Goal: Information Seeking & Learning: Check status

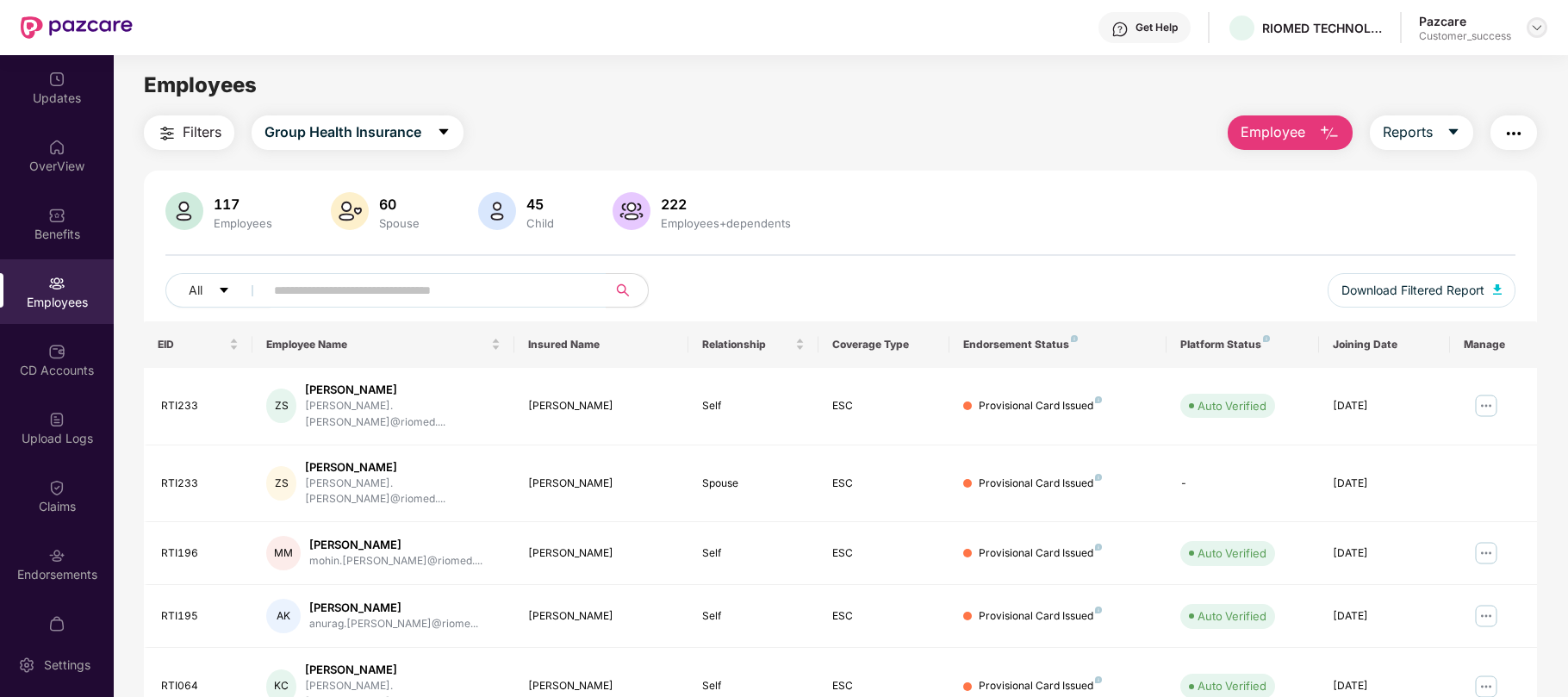
click at [1540, 17] on div at bounding box center [1536, 27] width 21 height 21
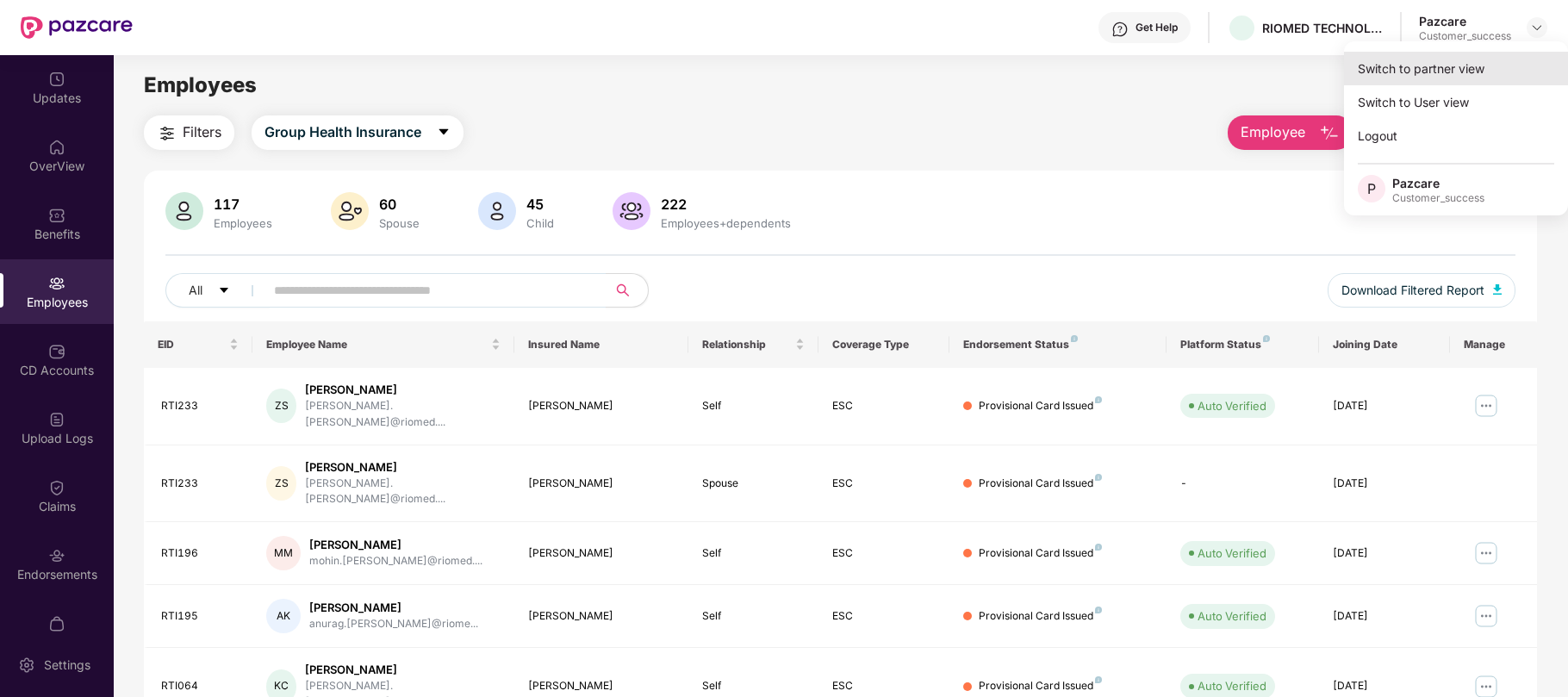
click at [1424, 70] on div "Switch to partner view" at bounding box center [1456, 68] width 224 height 34
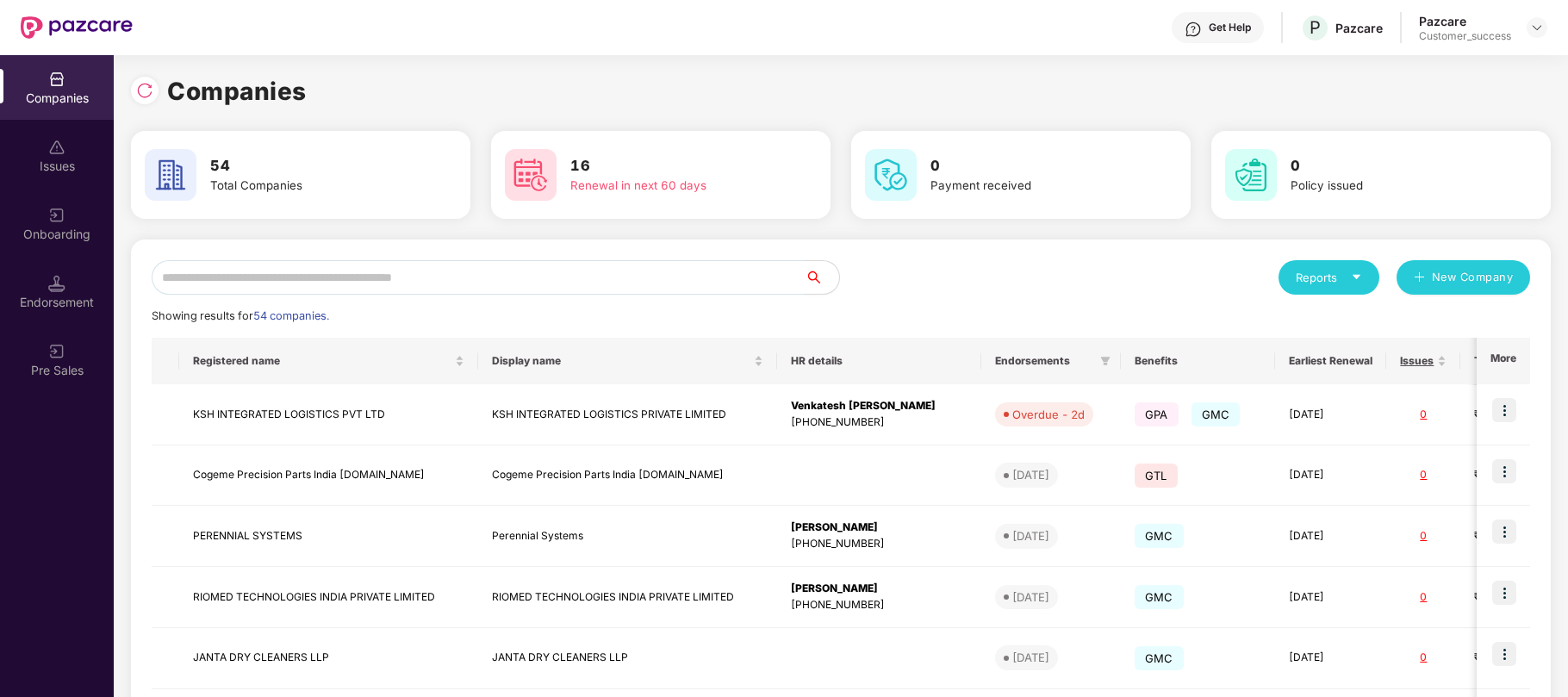
click at [63, 96] on div "Companies" at bounding box center [56, 97] width 114 height 17
click at [42, 228] on div "Onboarding" at bounding box center [56, 234] width 114 height 17
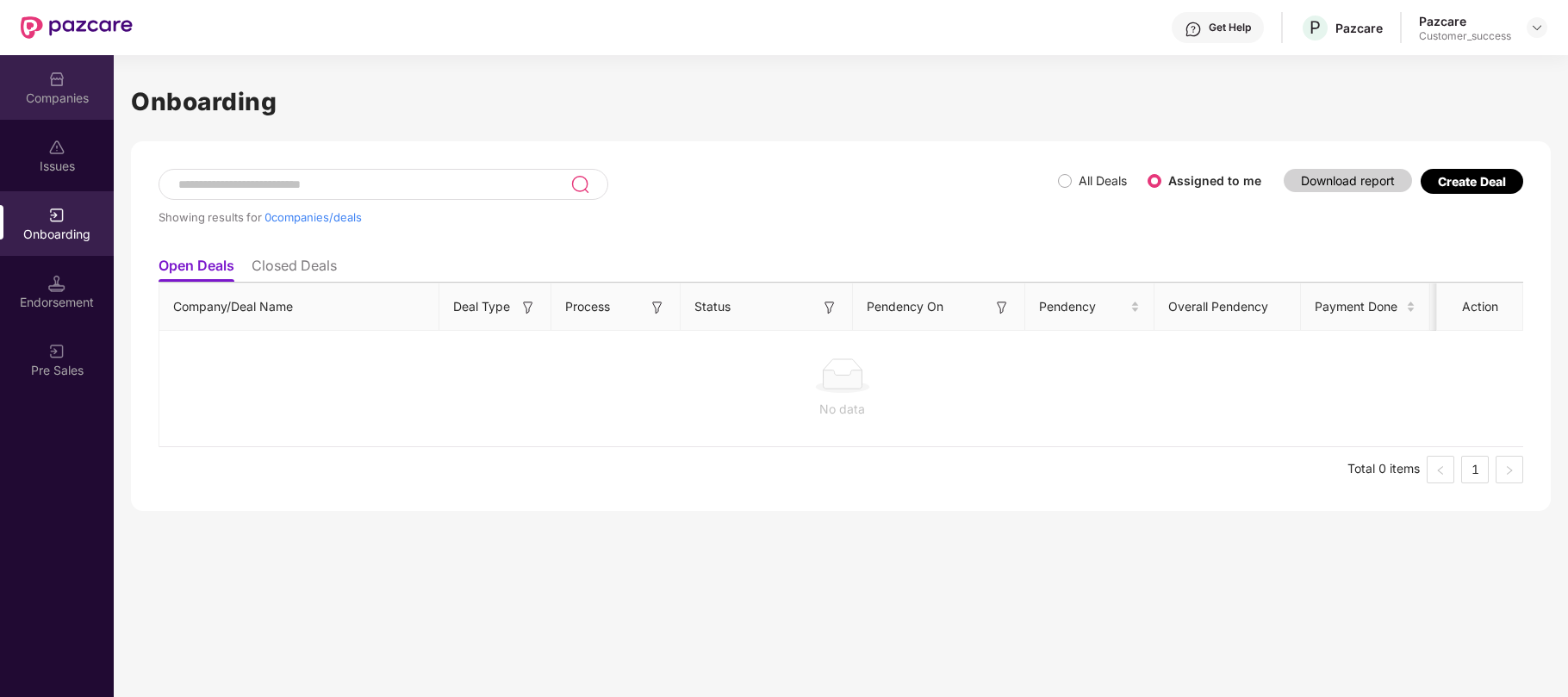
click at [59, 93] on div "Companies" at bounding box center [56, 97] width 114 height 17
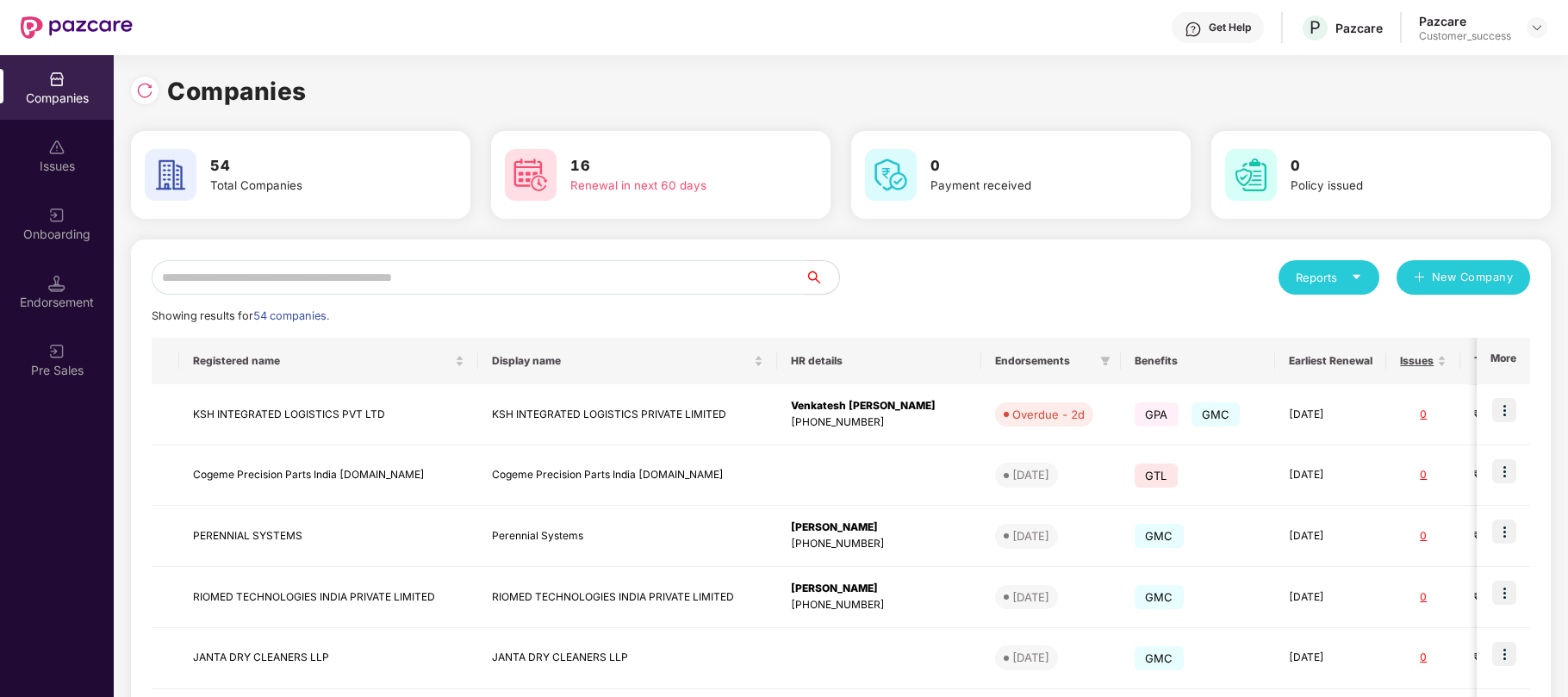
click at [303, 277] on input "text" at bounding box center [478, 278] width 653 height 35
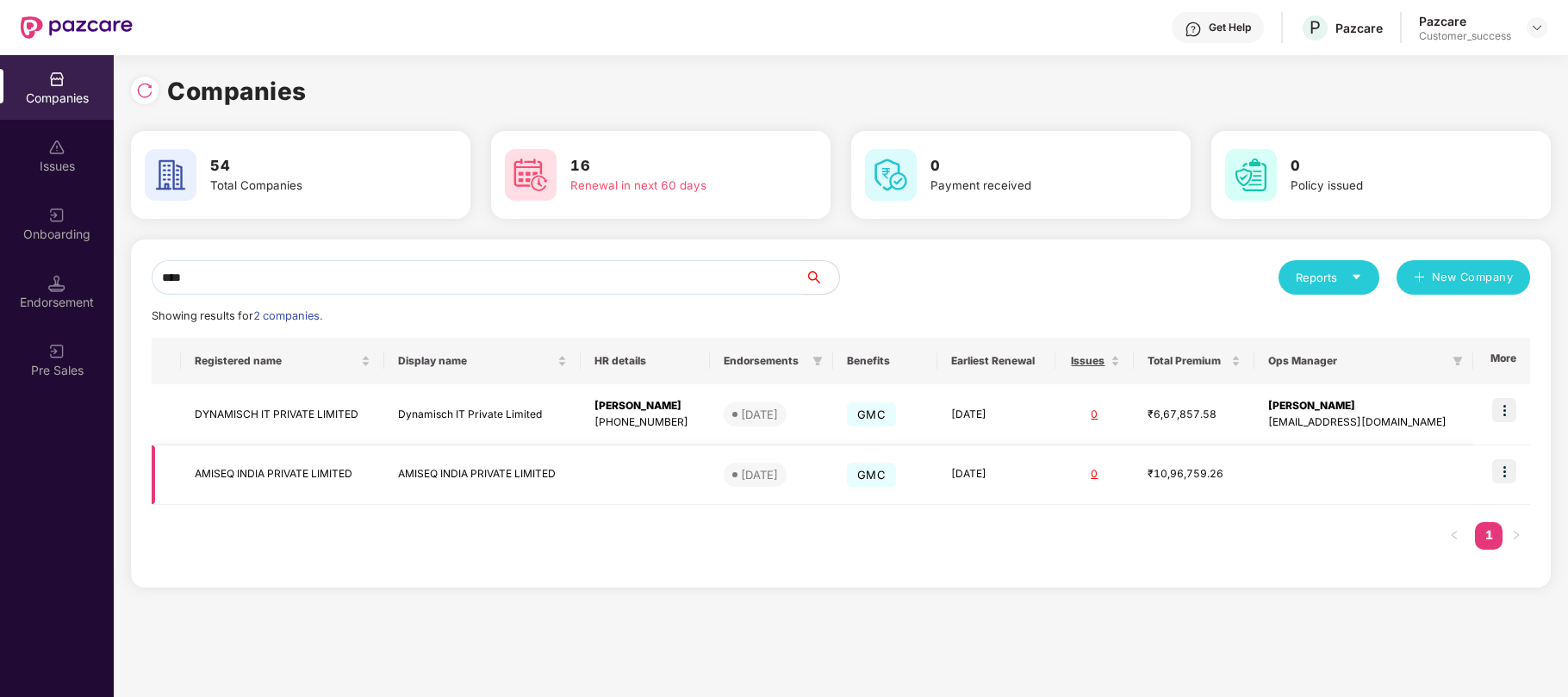
type input "****"
click at [1510, 470] on img at bounding box center [1505, 471] width 24 height 24
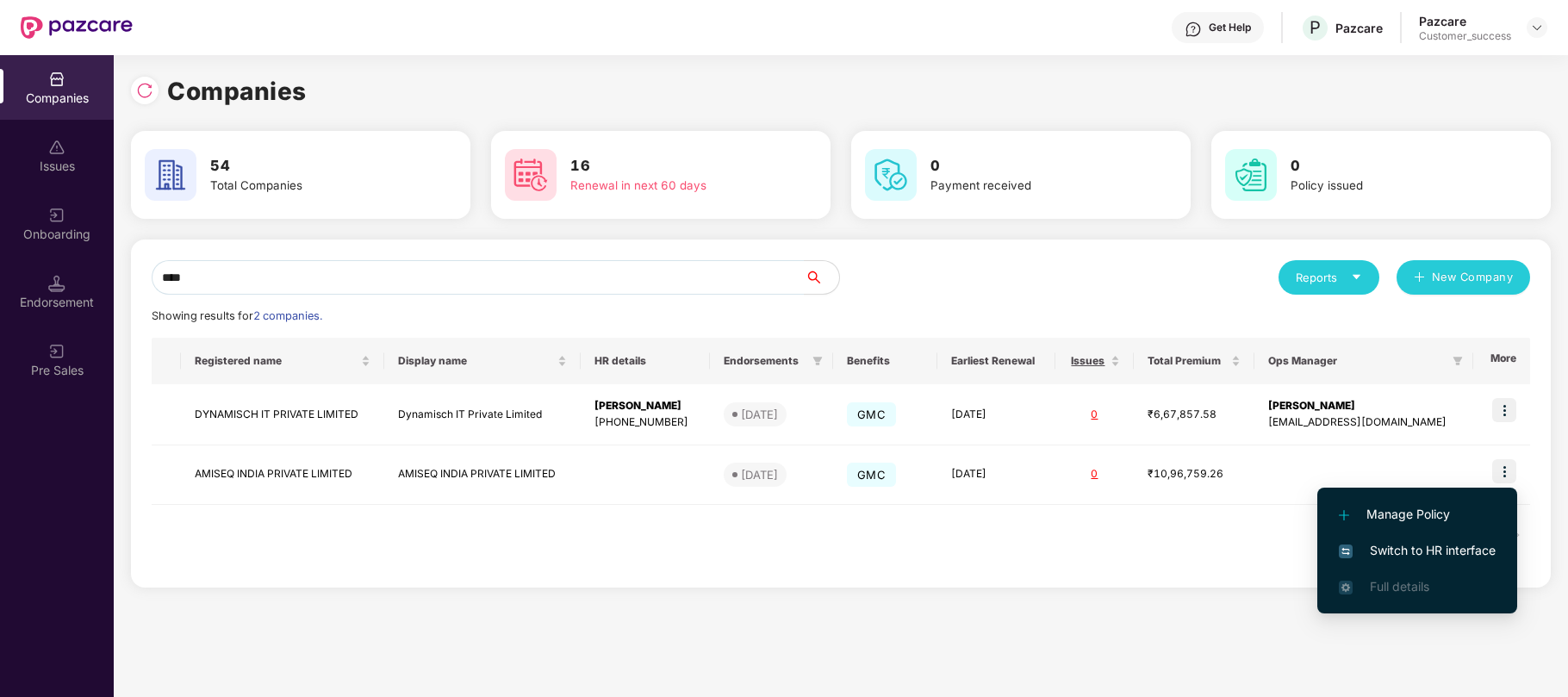
click at [1417, 544] on span "Switch to HR interface" at bounding box center [1417, 550] width 157 height 19
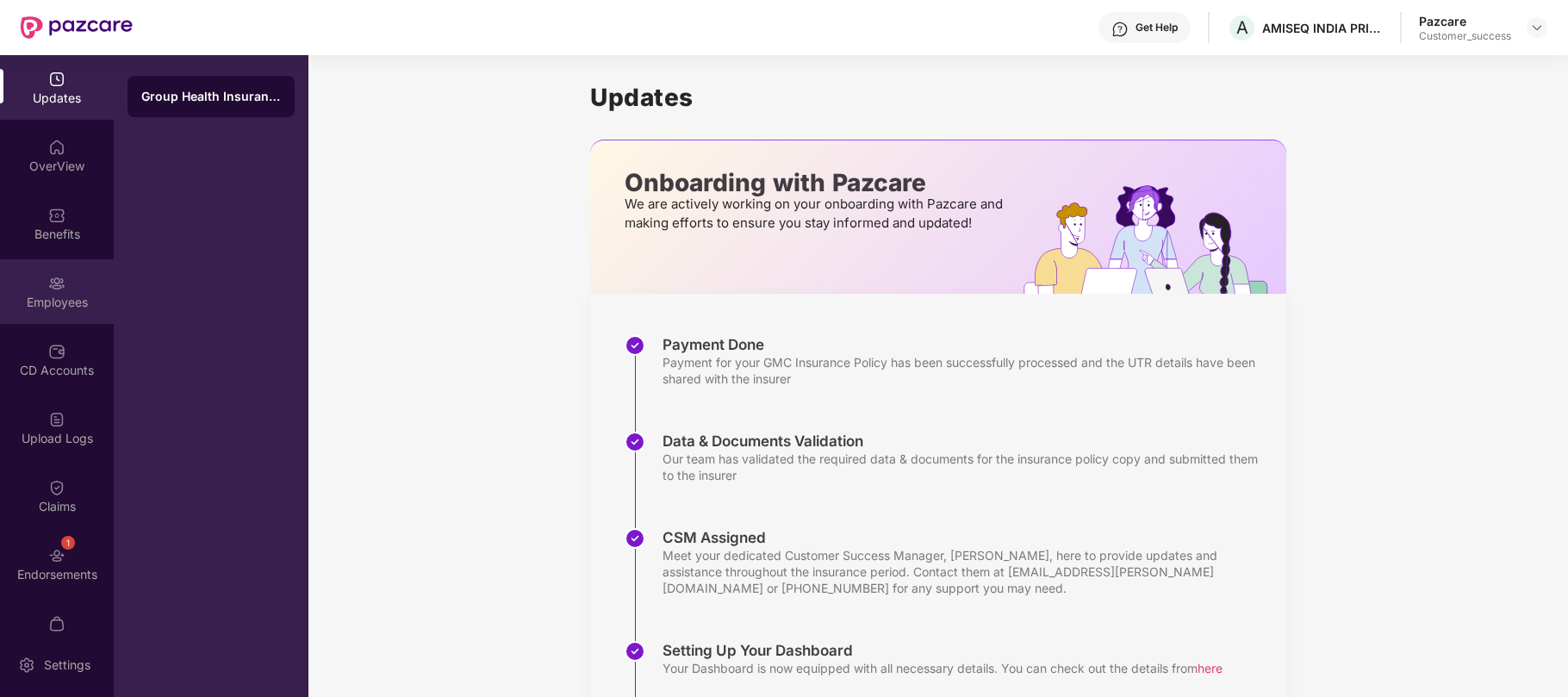
click at [45, 303] on div "Employees" at bounding box center [56, 301] width 114 height 17
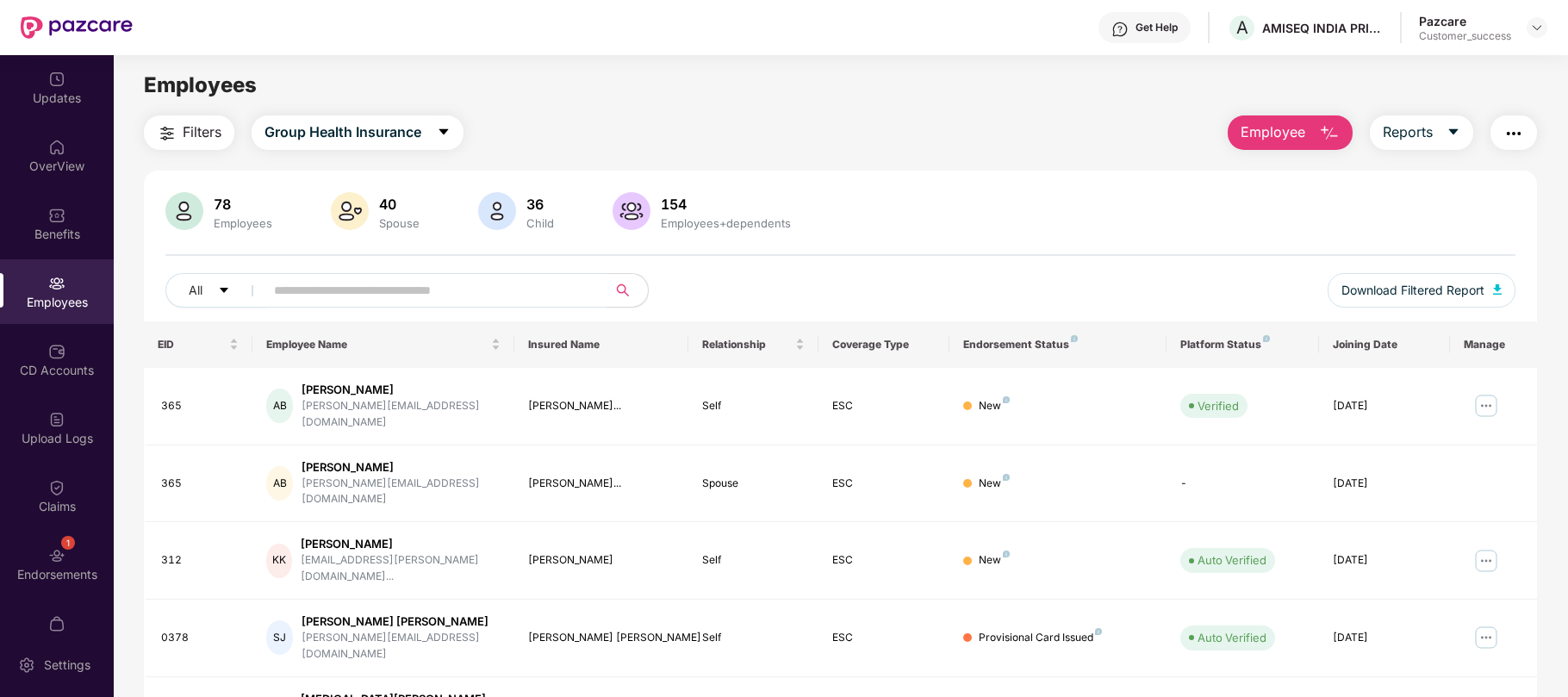
click at [463, 290] on input "text" at bounding box center [428, 290] width 309 height 26
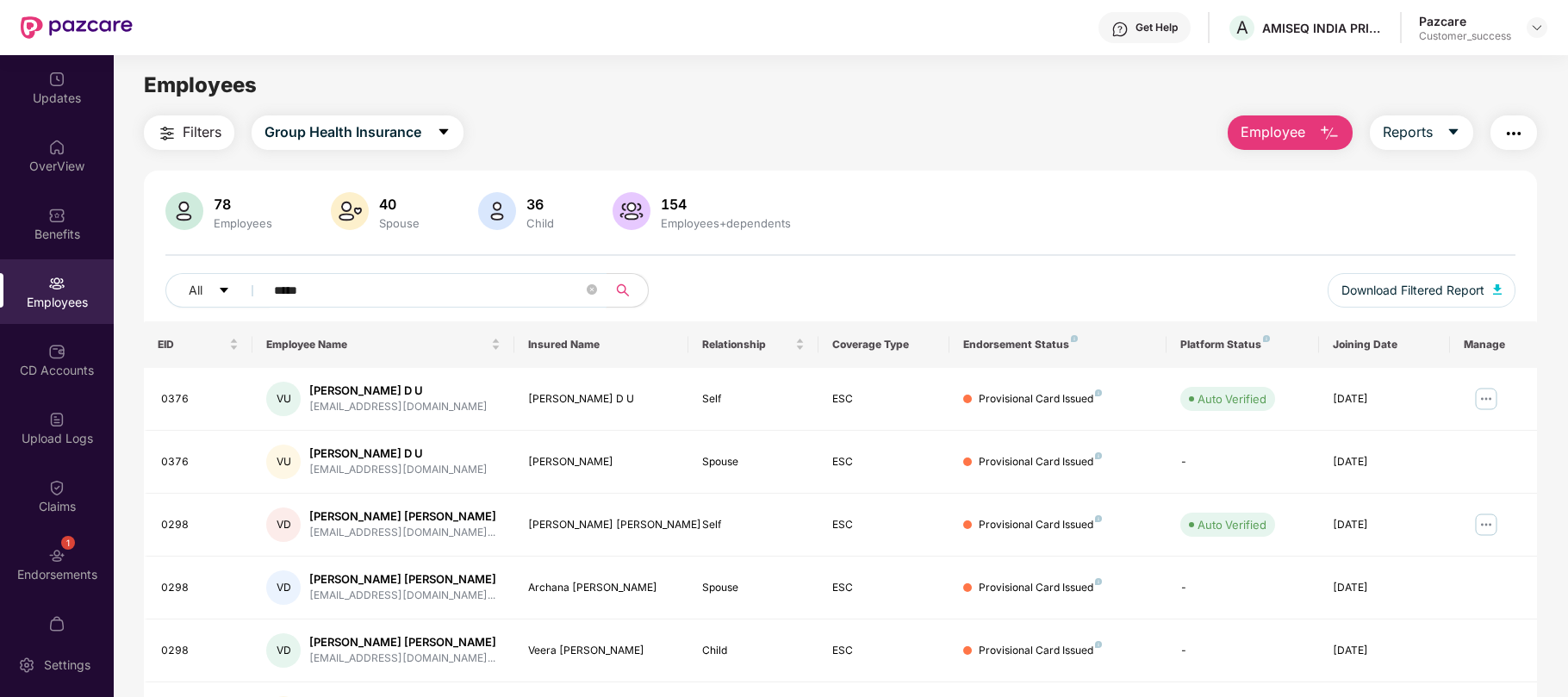
click at [463, 290] on input "*****" at bounding box center [428, 290] width 309 height 26
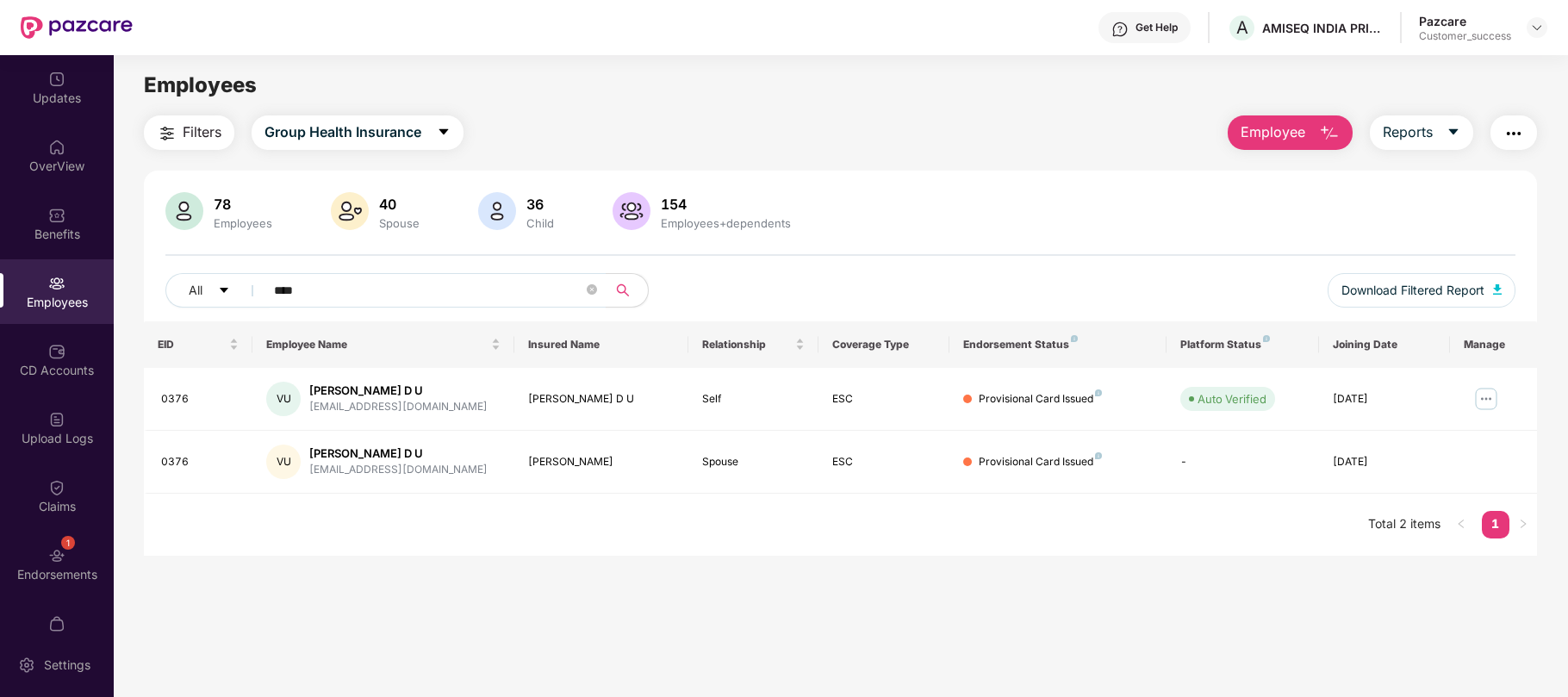
click at [769, 556] on div "EID Employee Name Insured Name Relationship Coverage Type Endorsement Status Pl…" at bounding box center [840, 438] width 1394 height 234
click at [356, 296] on input "****" at bounding box center [428, 290] width 309 height 26
type input "*"
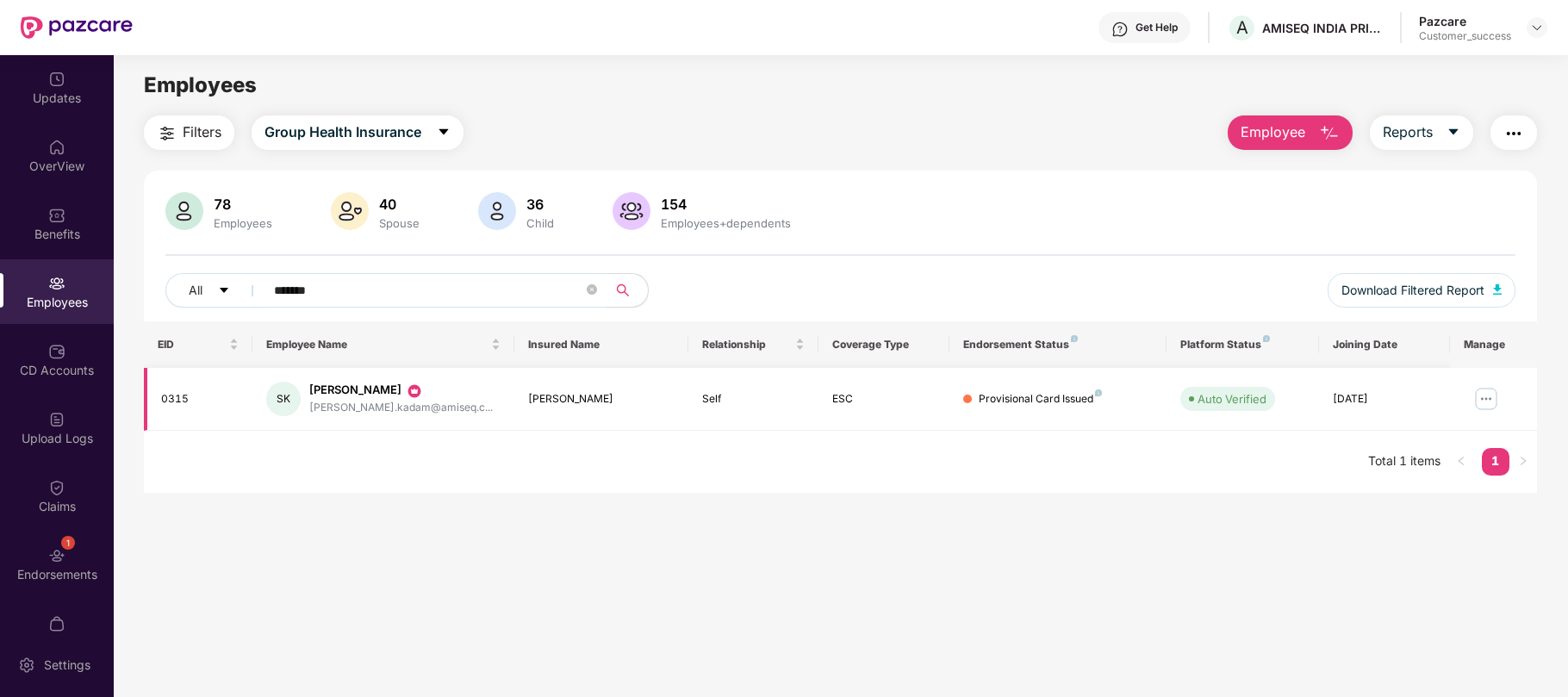
type input "*******"
click at [1477, 406] on img at bounding box center [1487, 400] width 28 height 28
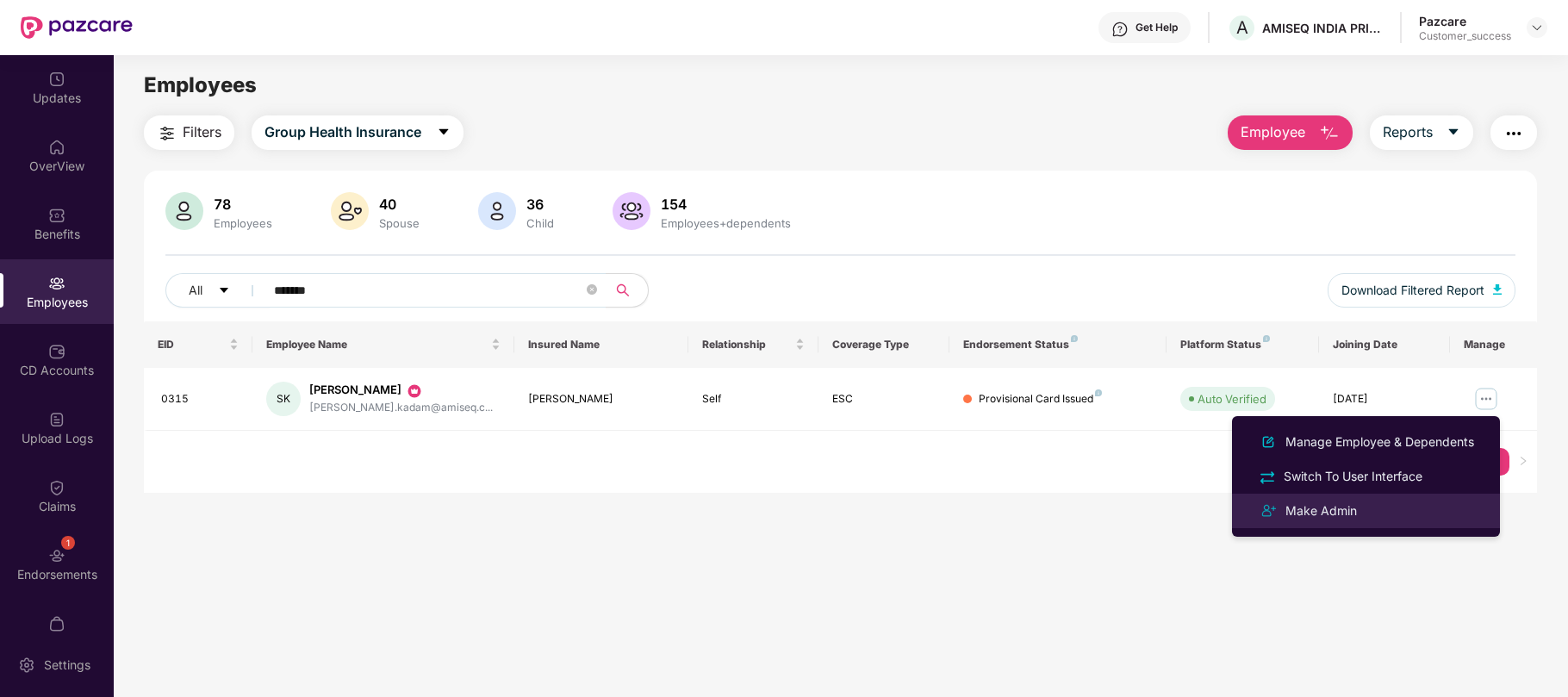
click at [1322, 509] on div "Make Admin" at bounding box center [1321, 511] width 78 height 19
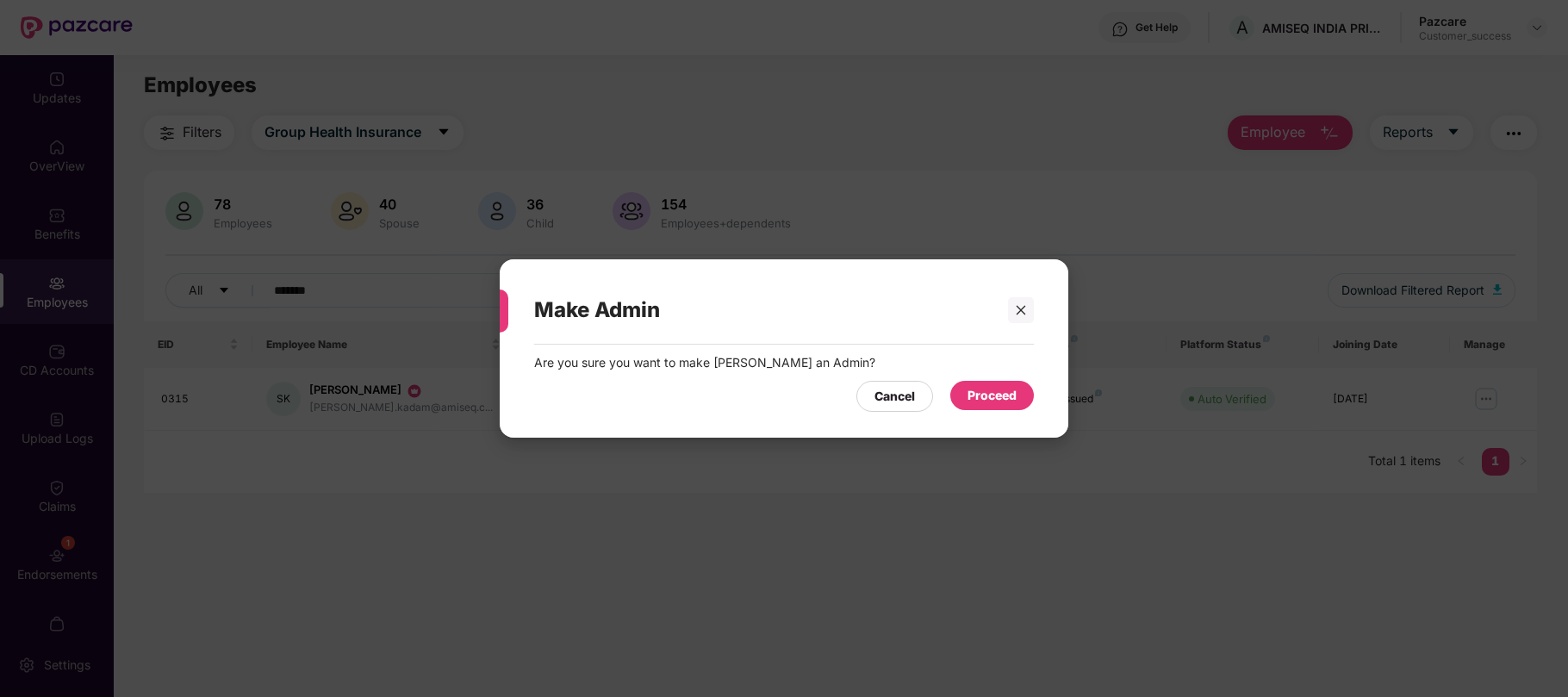
click at [1000, 397] on div "Proceed" at bounding box center [992, 395] width 50 height 19
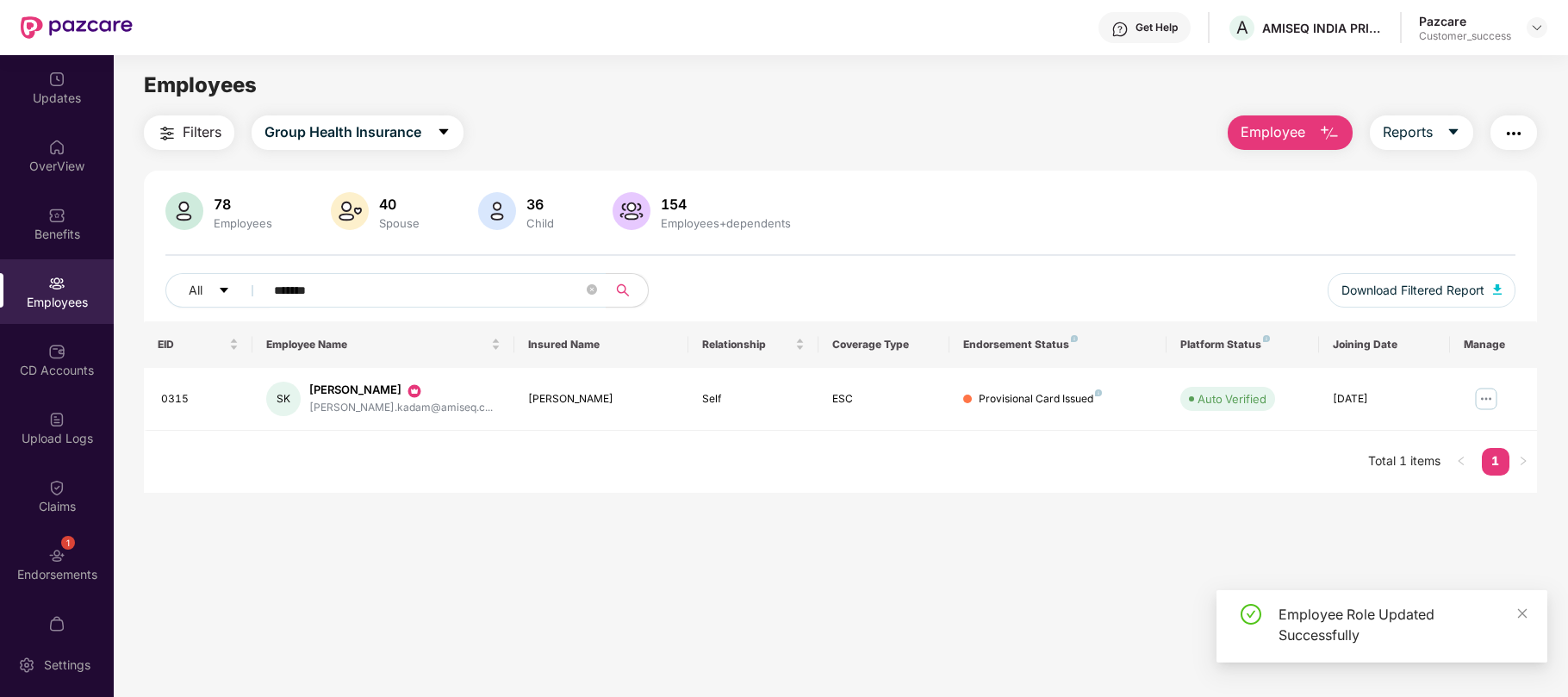
click at [50, 288] on img at bounding box center [56, 283] width 17 height 17
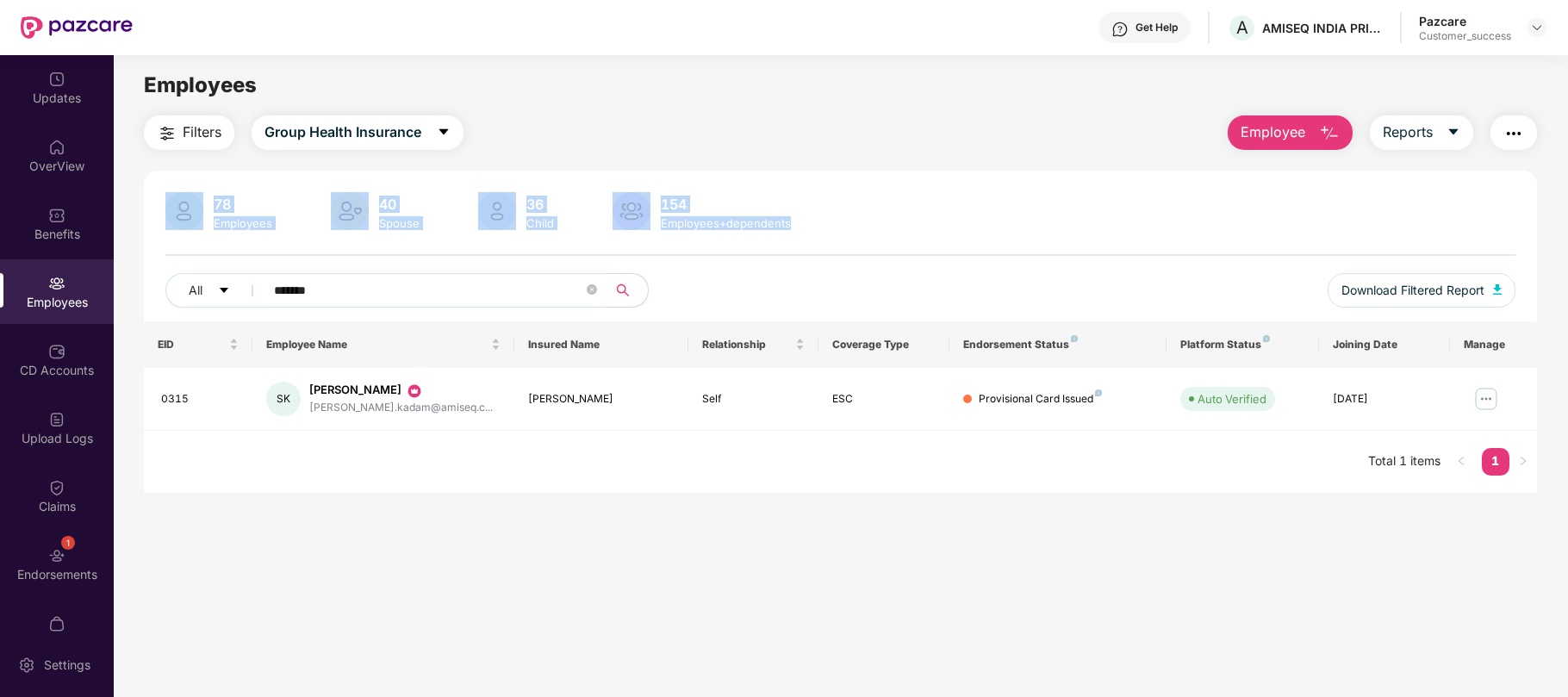
drag, startPoint x: 801, startPoint y: 226, endPoint x: 157, endPoint y: 183, distance: 645.4
click at [157, 183] on div "78 Employees 40 Spouse 36 Child 154 Employees+dependents All ******* Download F…" at bounding box center [840, 331] width 1394 height 322
drag, startPoint x: 157, startPoint y: 183, endPoint x: 825, endPoint y: 222, distance: 669.1
click at [825, 222] on div "78 Employees 40 Spouse 36 Child 154 Employees+dependents All ******* Download F…" at bounding box center [840, 331] width 1394 height 322
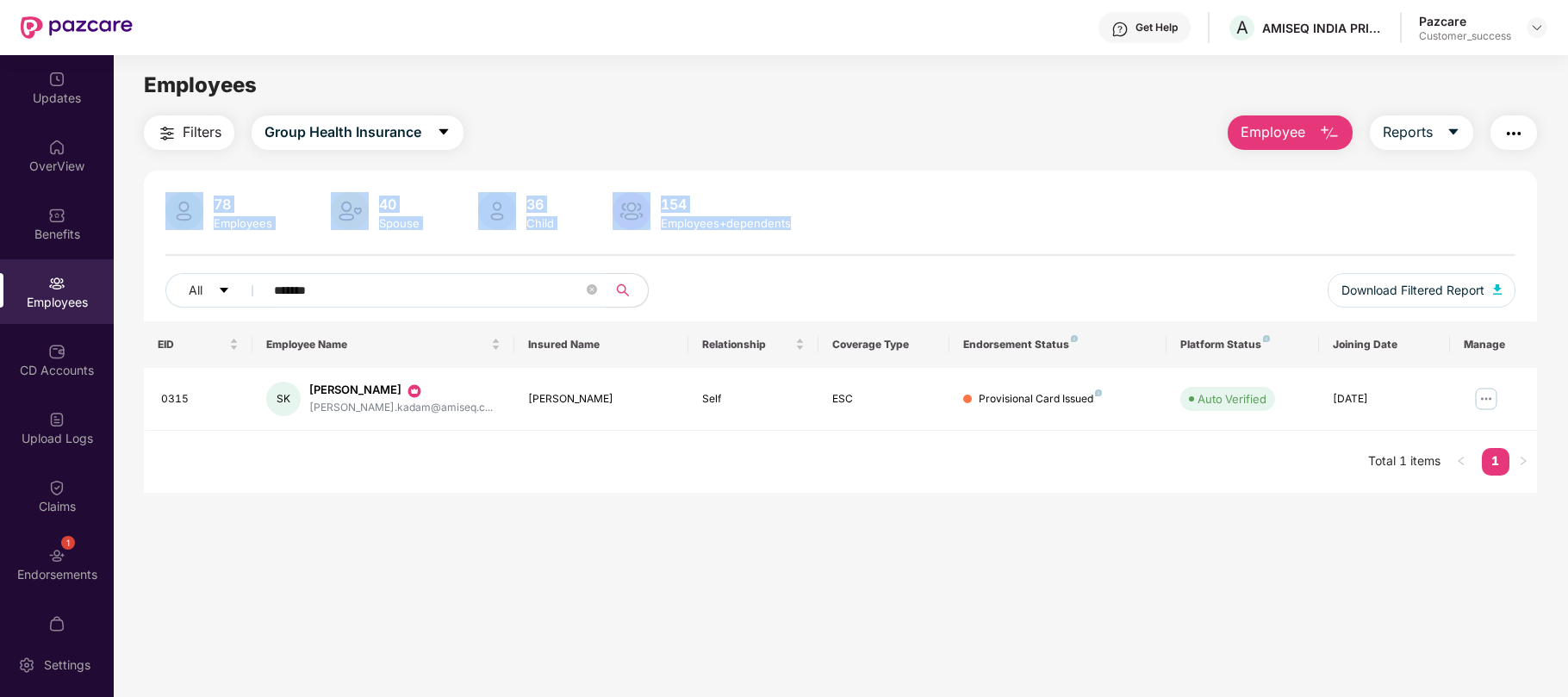
click at [825, 222] on div "78 Employees 40 Spouse 36 Child 154 Employees+dependents" at bounding box center [840, 213] width 1350 height 42
drag, startPoint x: 825, startPoint y: 222, endPoint x: 168, endPoint y: 180, distance: 658.3
click at [168, 180] on div "78 Employees 40 Spouse 36 Child 154 Employees+dependents All ******* Download F…" at bounding box center [840, 331] width 1394 height 322
drag, startPoint x: 168, startPoint y: 180, endPoint x: 788, endPoint y: 222, distance: 621.4
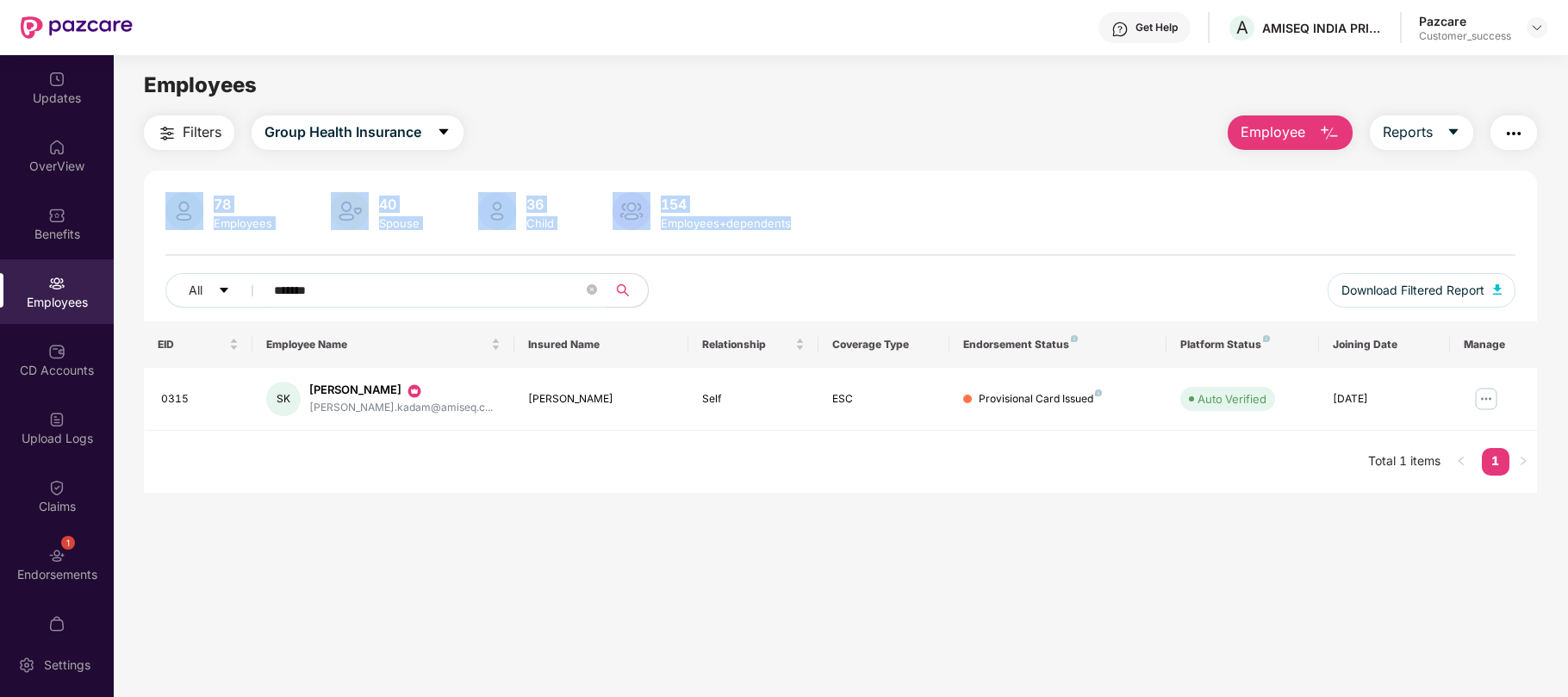
click at [788, 222] on div "78 Employees 40 Spouse 36 Child 154 Employees+dependents All ******* Download F…" at bounding box center [840, 331] width 1394 height 322
click at [795, 222] on div "78 Employees 40 Spouse 36 Child 154 Employees+dependents" at bounding box center [840, 213] width 1350 height 42
drag, startPoint x: 795, startPoint y: 222, endPoint x: 156, endPoint y: 190, distance: 639.8
click at [156, 190] on div "78 Employees 40 Spouse 36 Child 154 Employees+dependents All ******* Download F…" at bounding box center [840, 331] width 1394 height 322
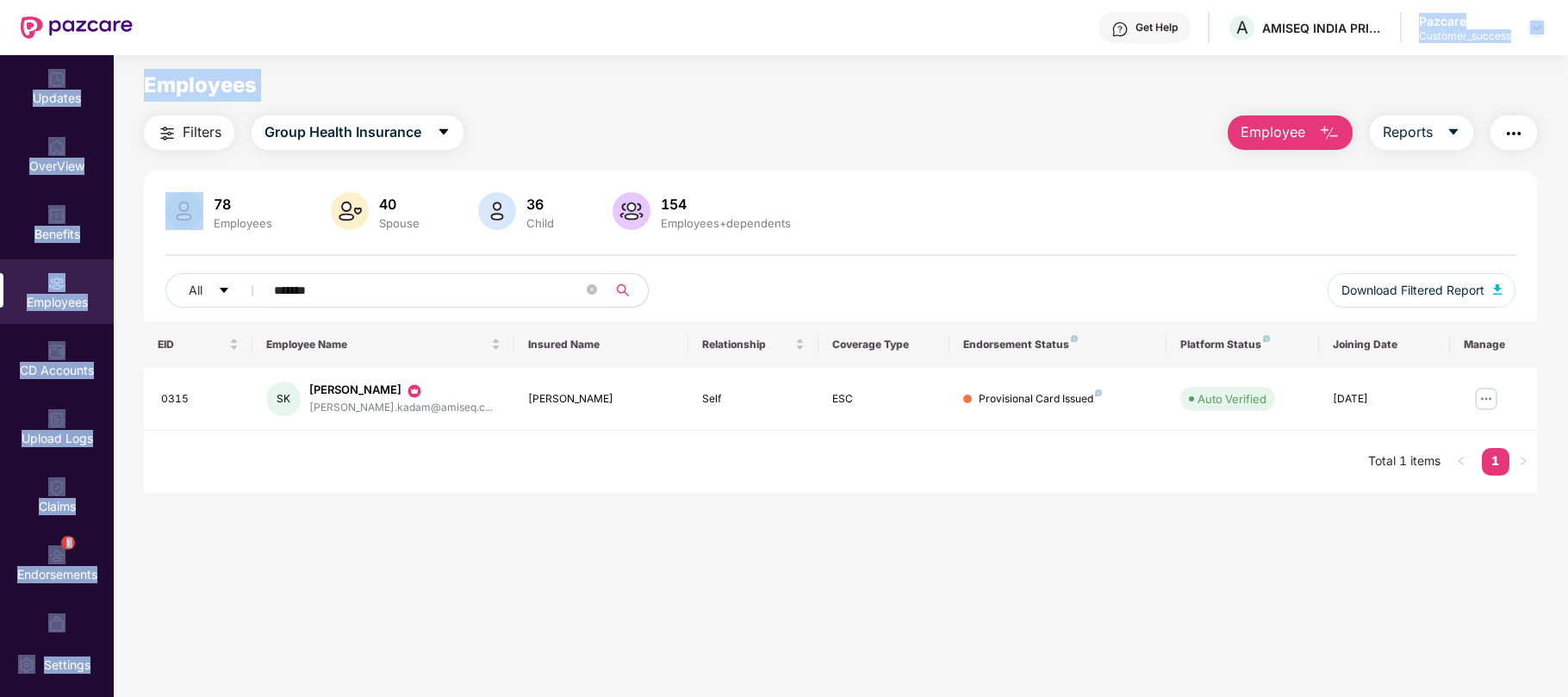
drag, startPoint x: 156, startPoint y: 190, endPoint x: 1395, endPoint y: -38, distance: 1259.8
click at [1395, 0] on html "Get Help A AMISEQ INDIA PRIVATE LIMITED Pazcare Customer_success Updates OverVi…" at bounding box center [784, 348] width 1568 height 697
click at [1003, 115] on div "Filters Group Health Insurance Employee Reports" at bounding box center [840, 132] width 1394 height 35
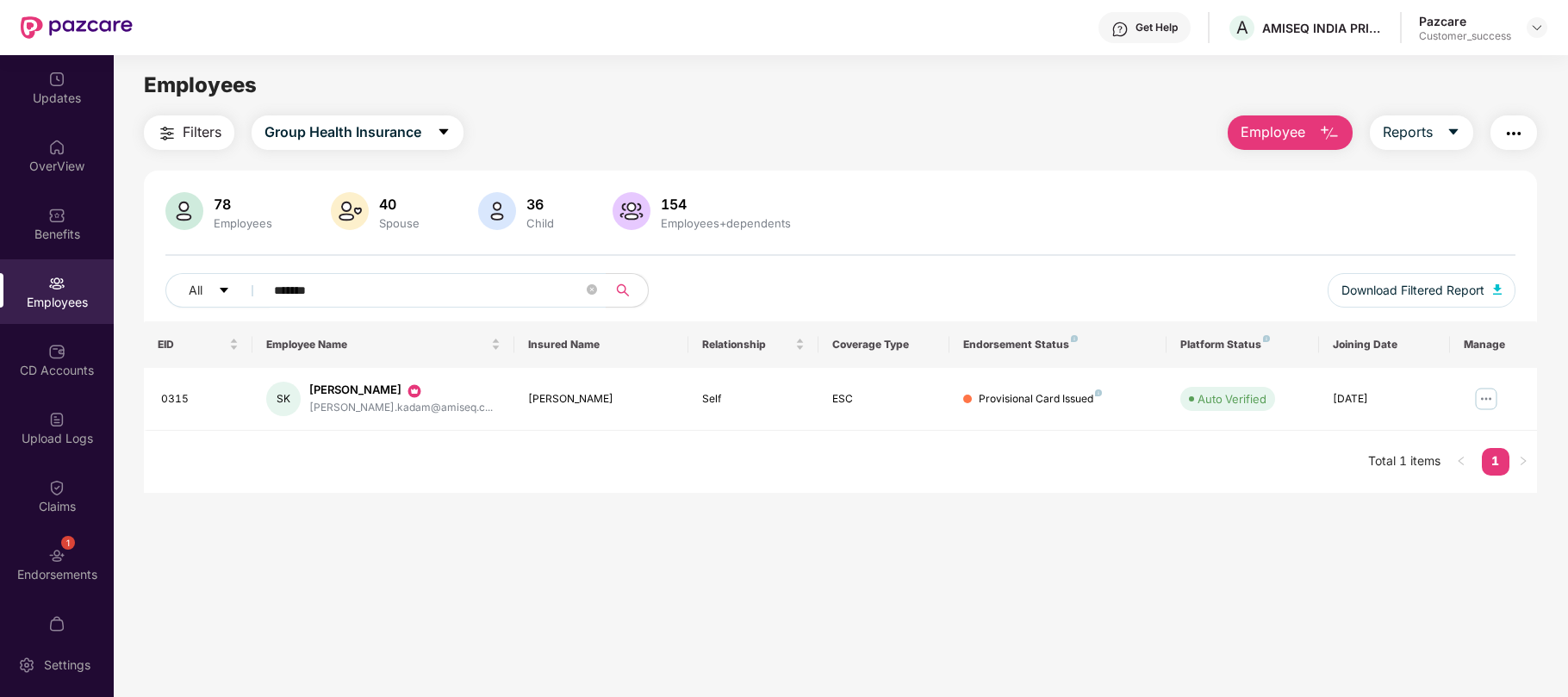
click at [60, 291] on div "Employees" at bounding box center [56, 291] width 114 height 64
click at [359, 281] on input "*******" at bounding box center [428, 290] width 309 height 26
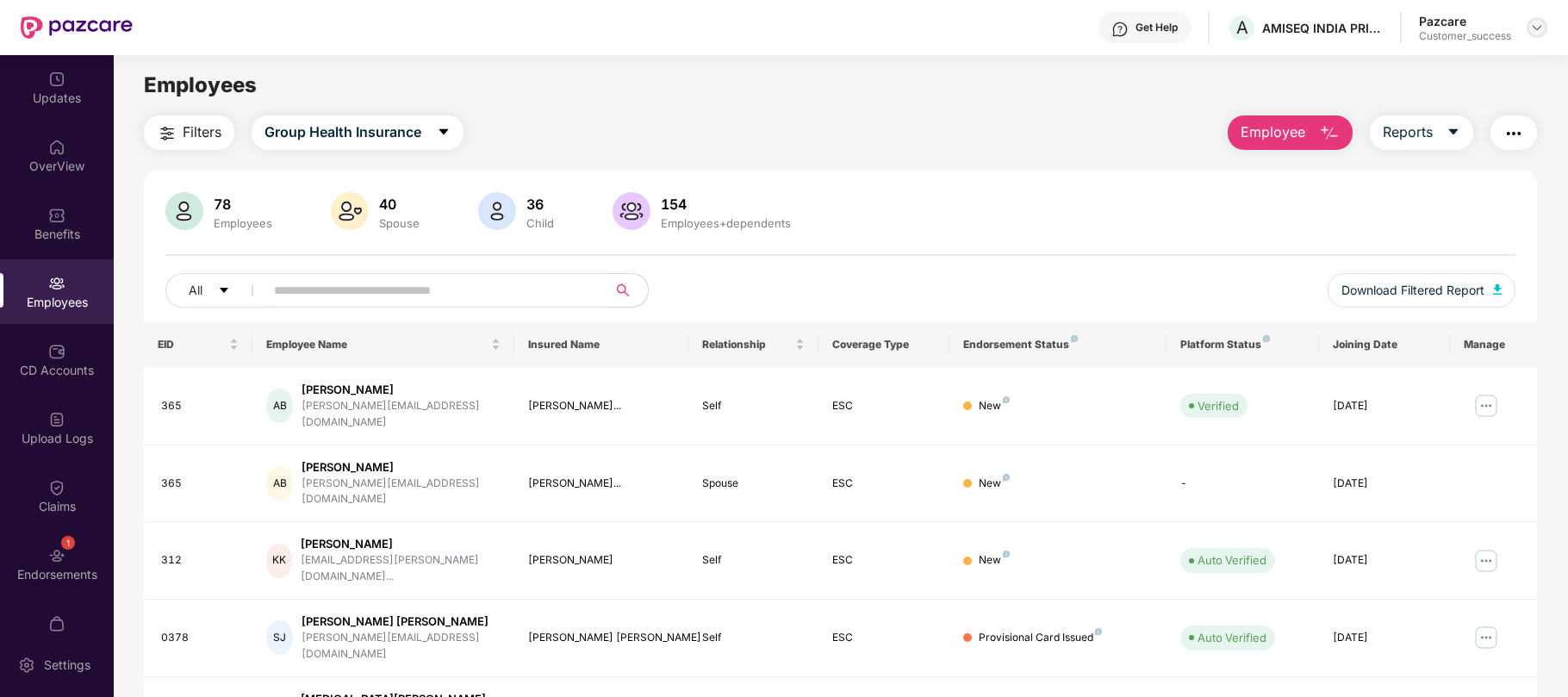
click at [1533, 26] on img at bounding box center [1537, 28] width 14 height 14
click at [1397, 136] on div "Logout" at bounding box center [1456, 136] width 224 height 34
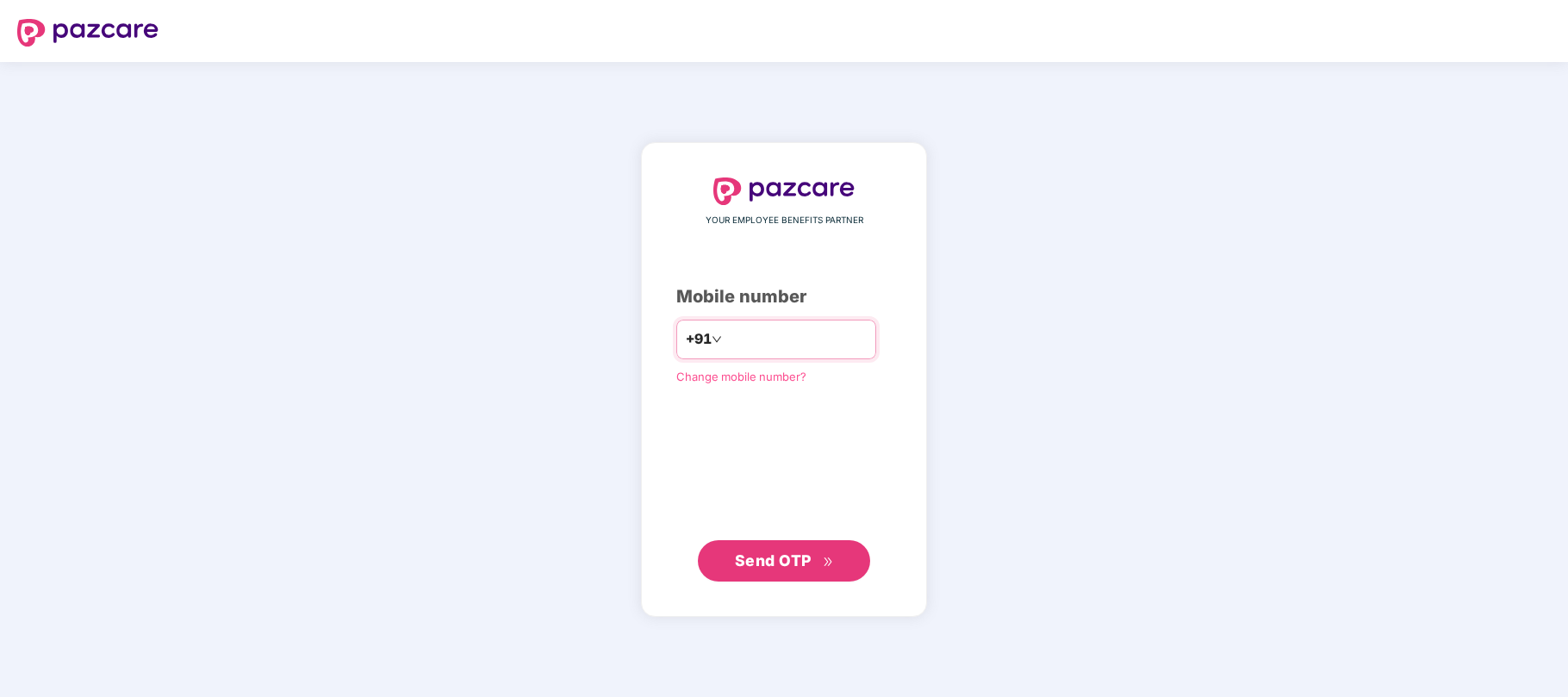
click at [741, 328] on input "number" at bounding box center [796, 340] width 142 height 28
type input "**********"
click at [766, 563] on span "Send OTP" at bounding box center [773, 560] width 76 height 18
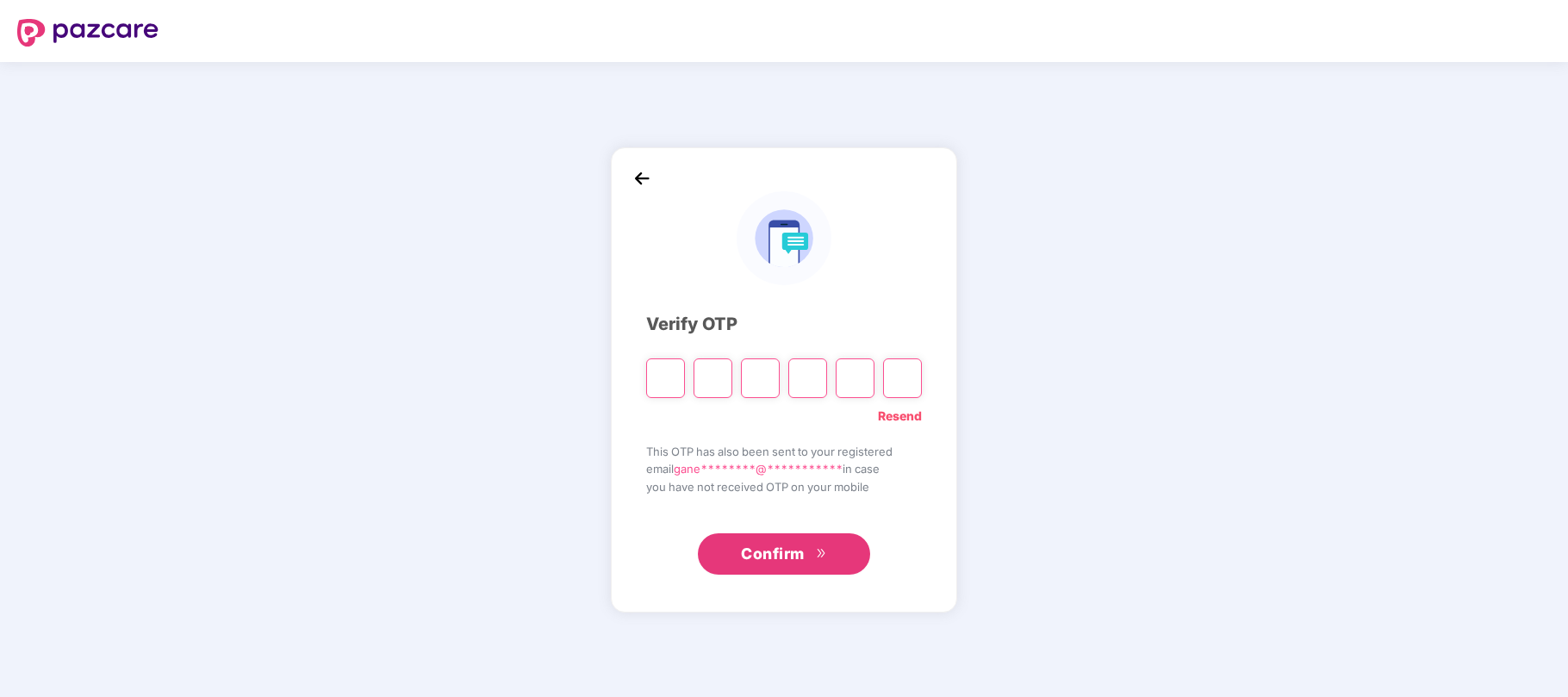
click at [355, 17] on header at bounding box center [784, 31] width 1568 height 62
click at [648, 387] on input "Please enter verification code. Digit 1" at bounding box center [665, 379] width 39 height 40
type input "*"
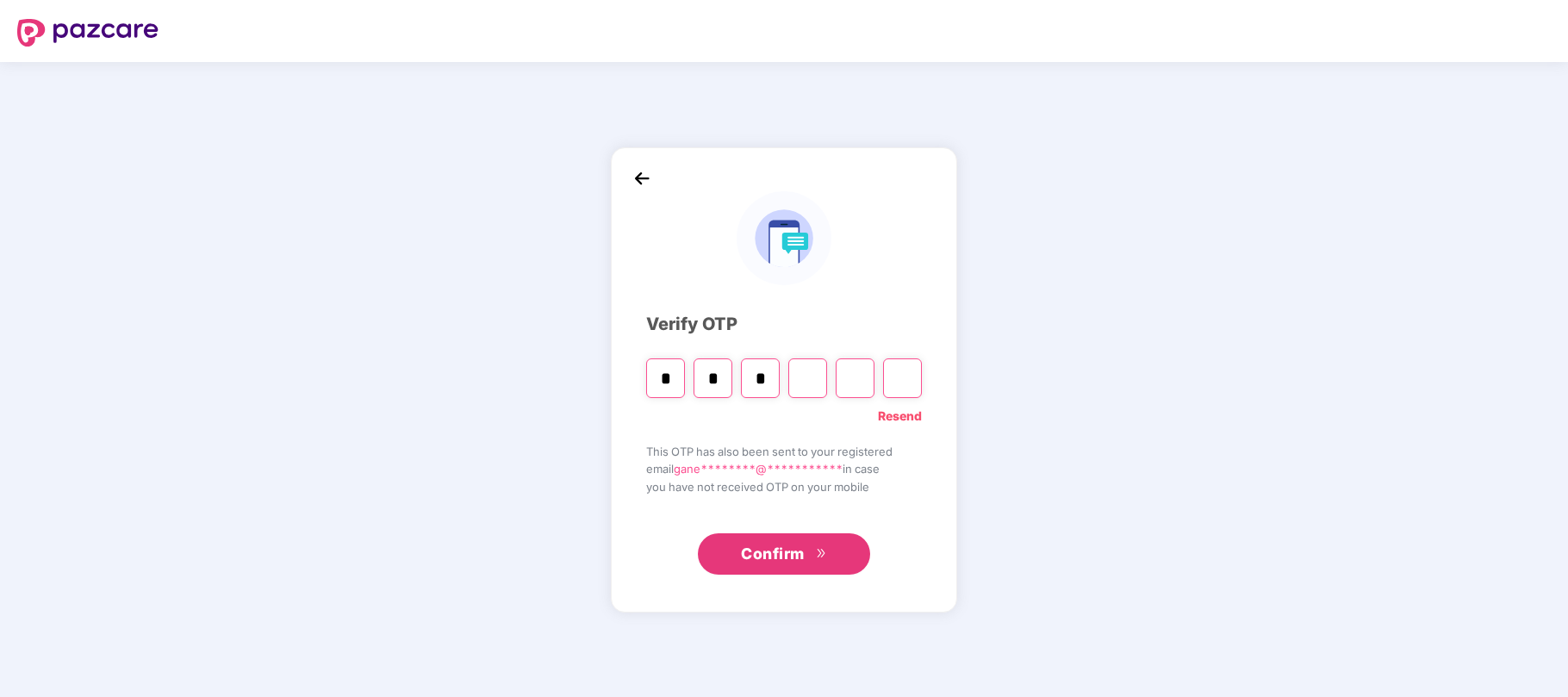
type input "*"
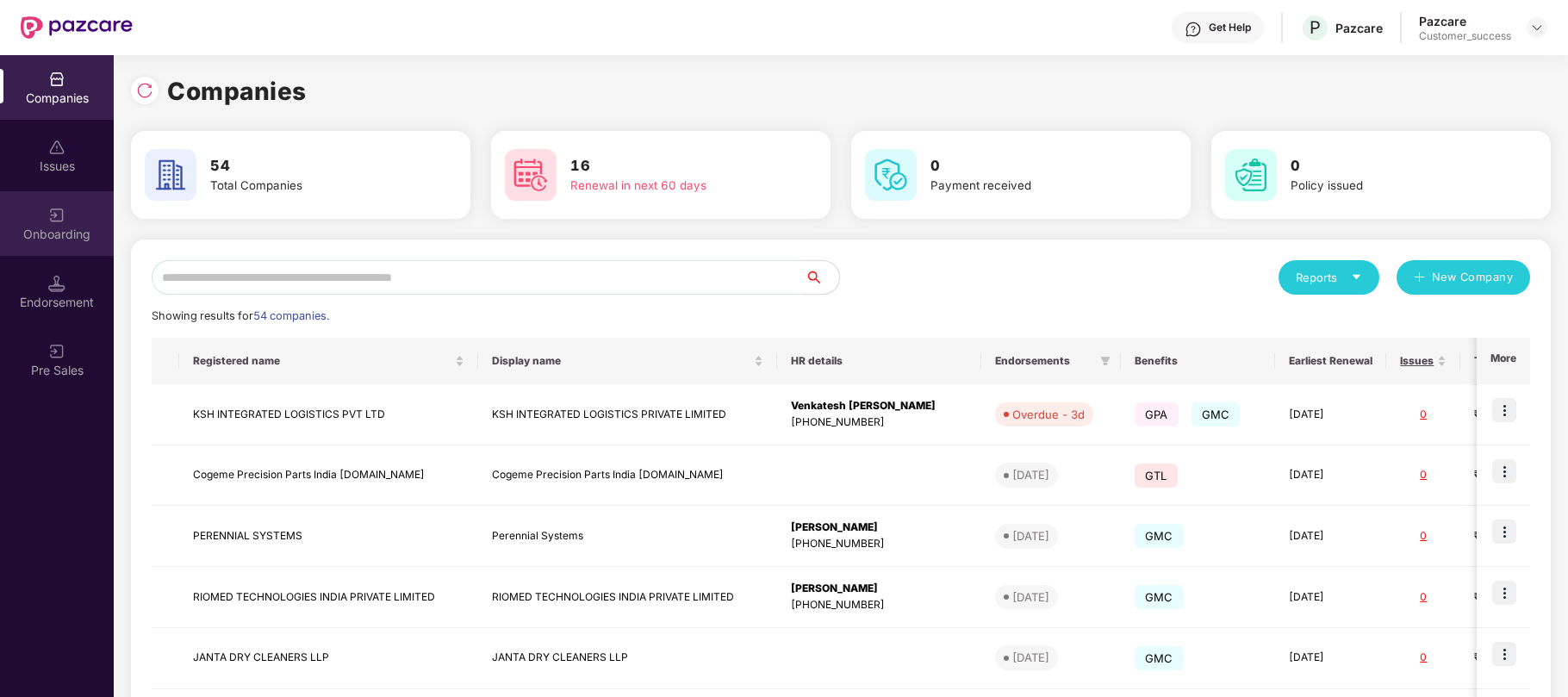
click at [58, 228] on div "Onboarding" at bounding box center [56, 234] width 114 height 17
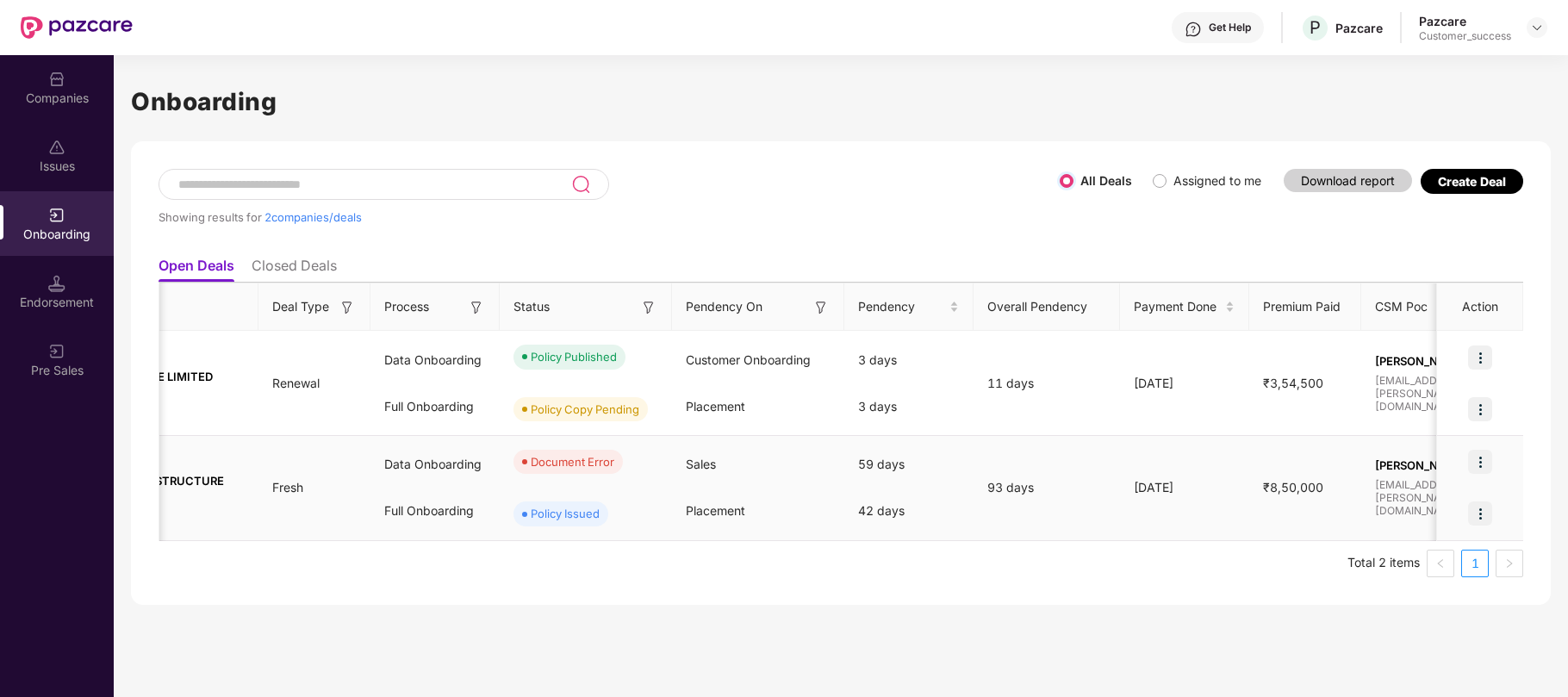
scroll to position [0, 182]
click at [1481, 460] on img at bounding box center [1480, 462] width 24 height 24
click at [1431, 509] on span "View Document" at bounding box center [1409, 507] width 123 height 19
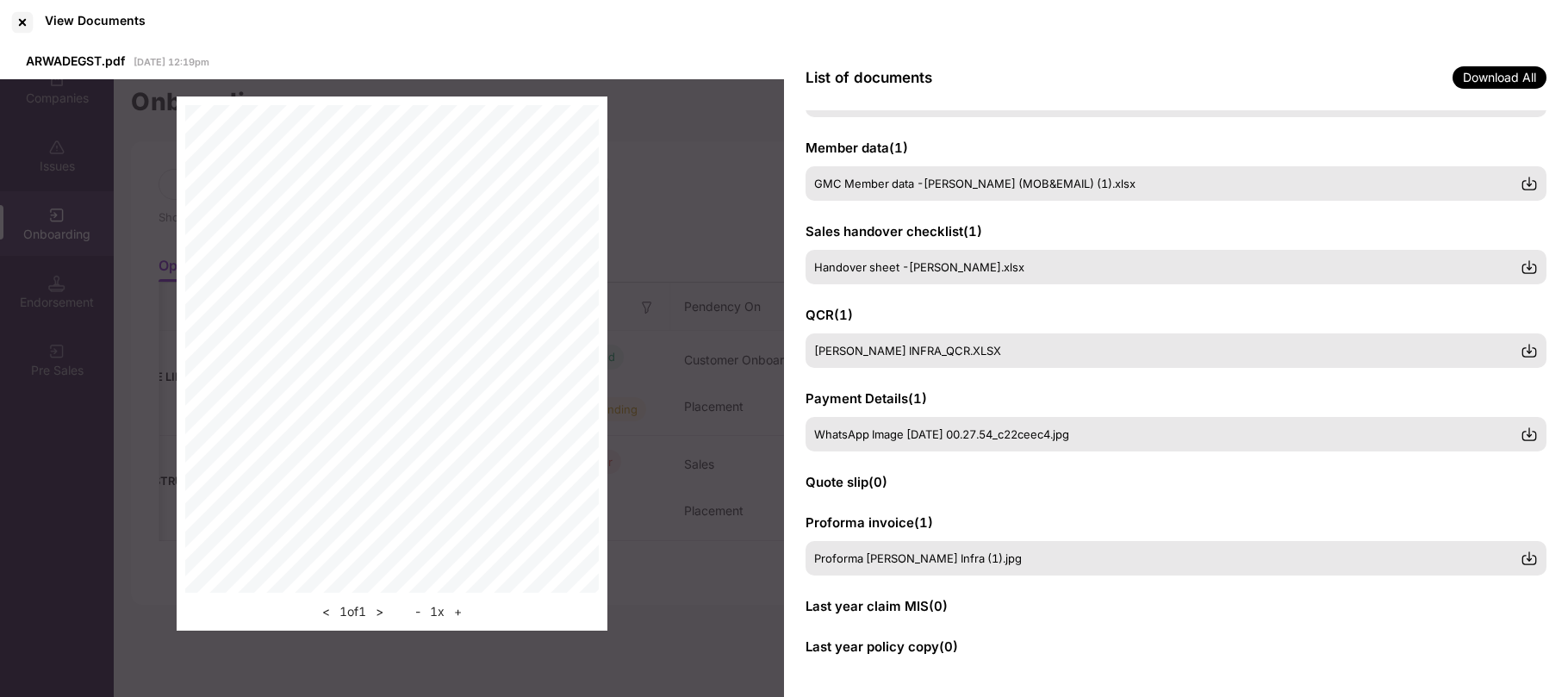
scroll to position [161, 0]
click at [26, 24] on div at bounding box center [23, 23] width 28 height 28
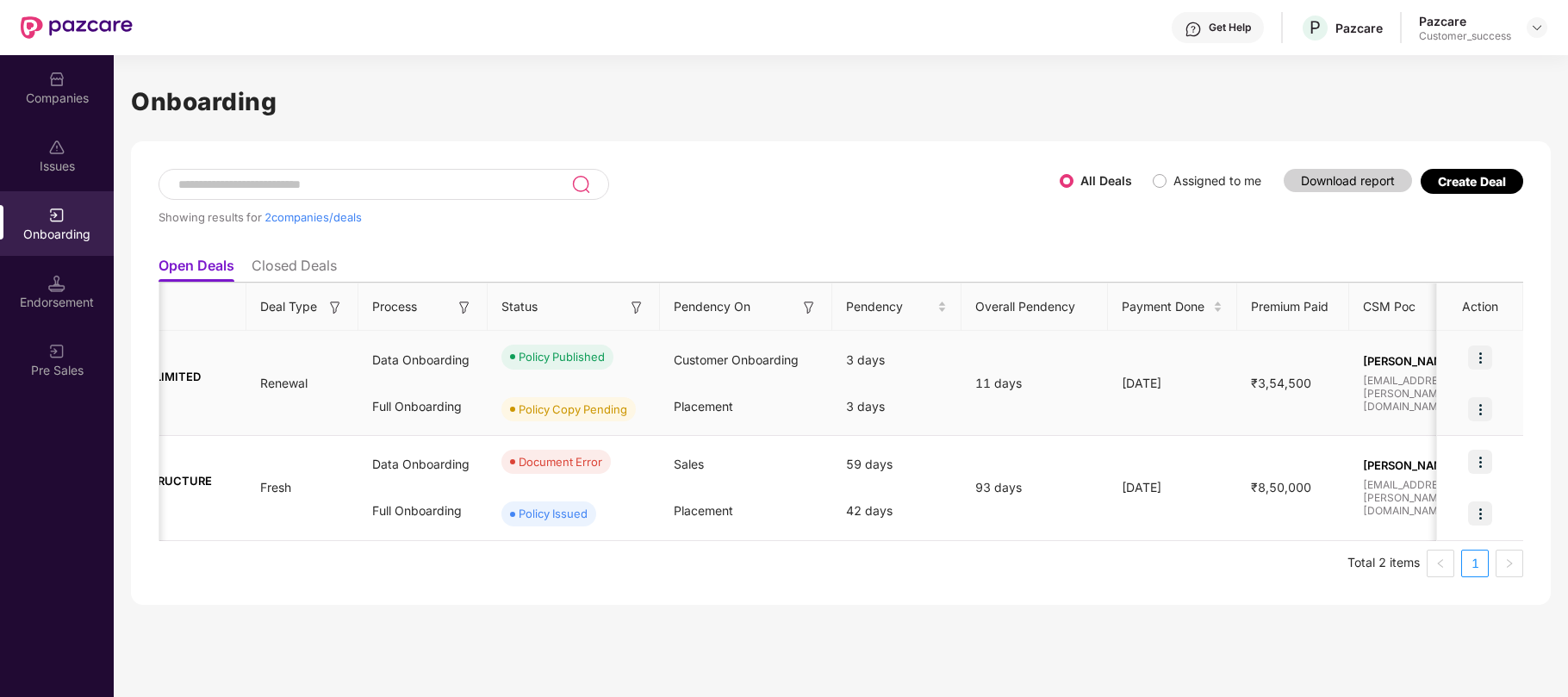
scroll to position [0, 0]
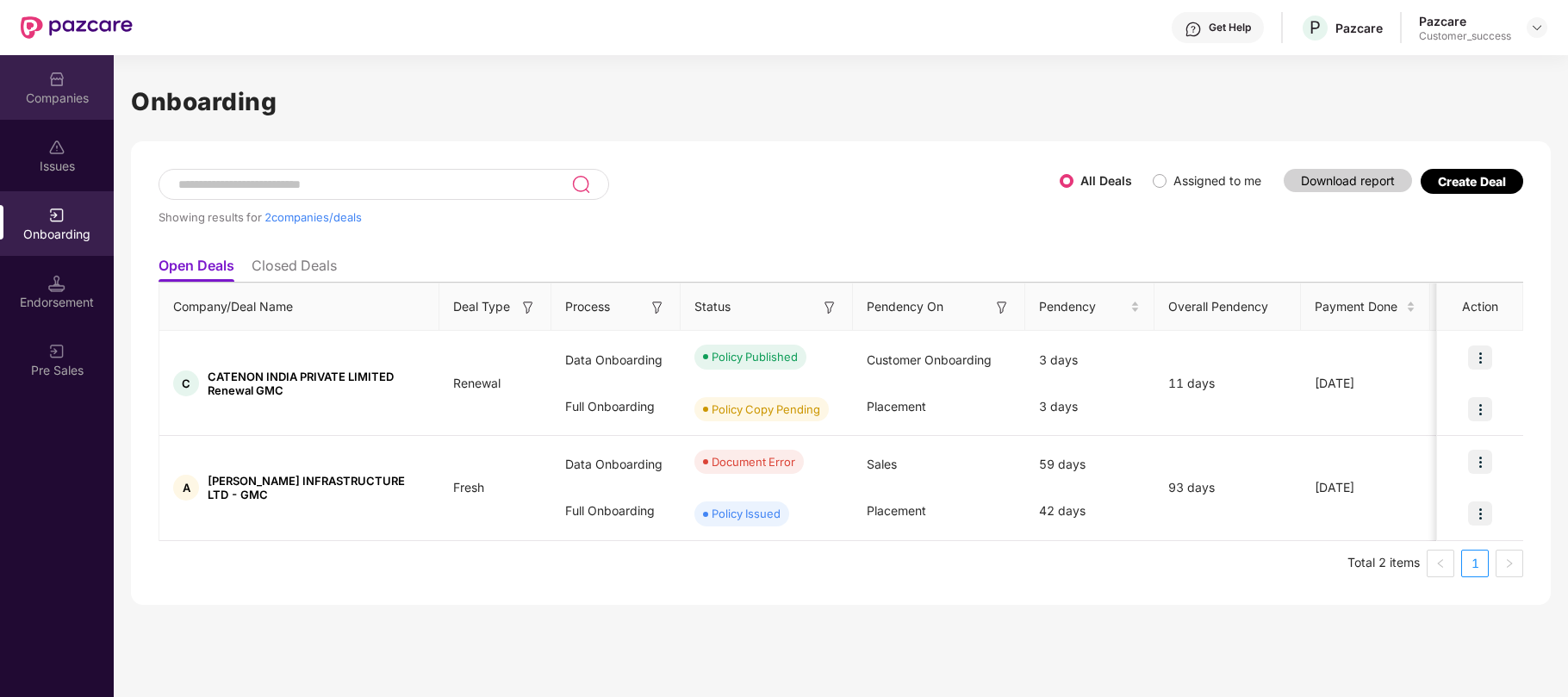
click at [53, 97] on div "Companies" at bounding box center [56, 97] width 114 height 17
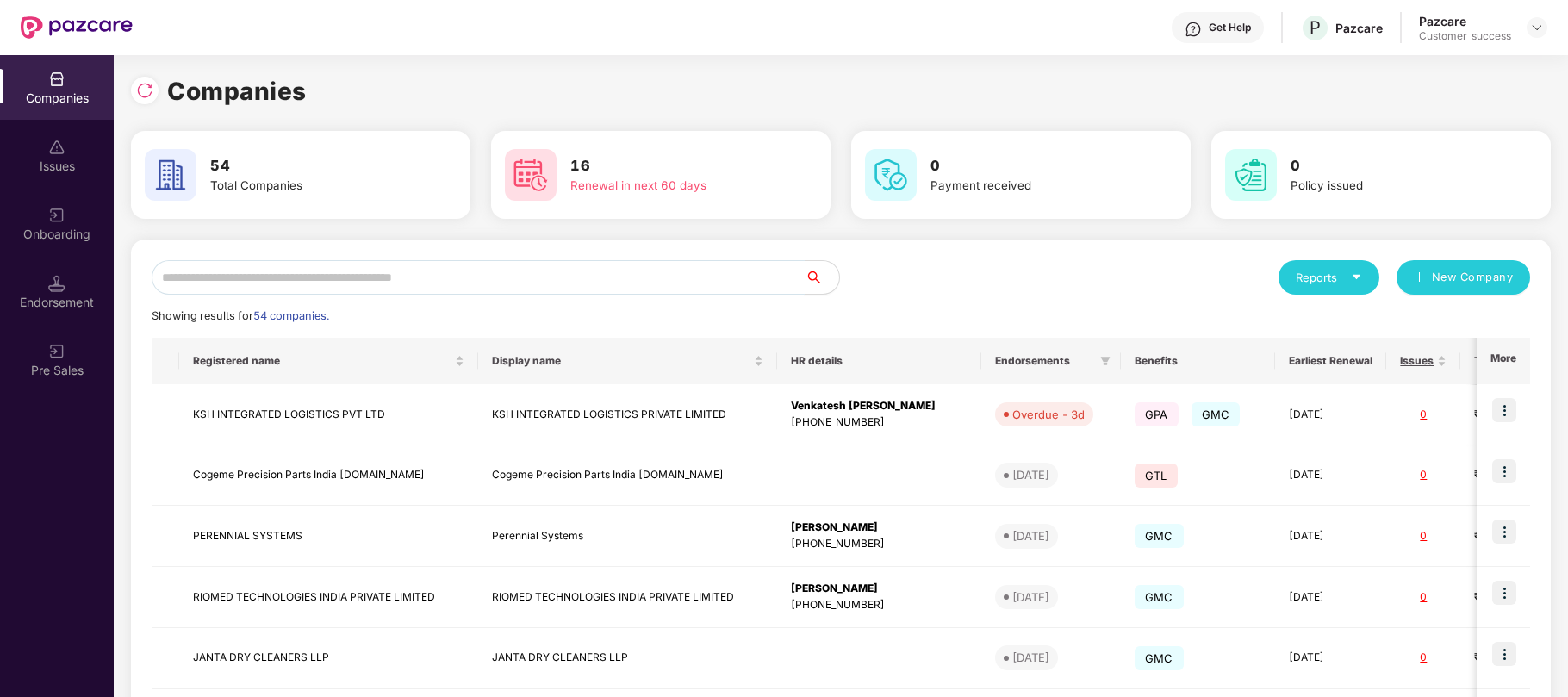
click at [297, 287] on input "text" at bounding box center [478, 278] width 653 height 35
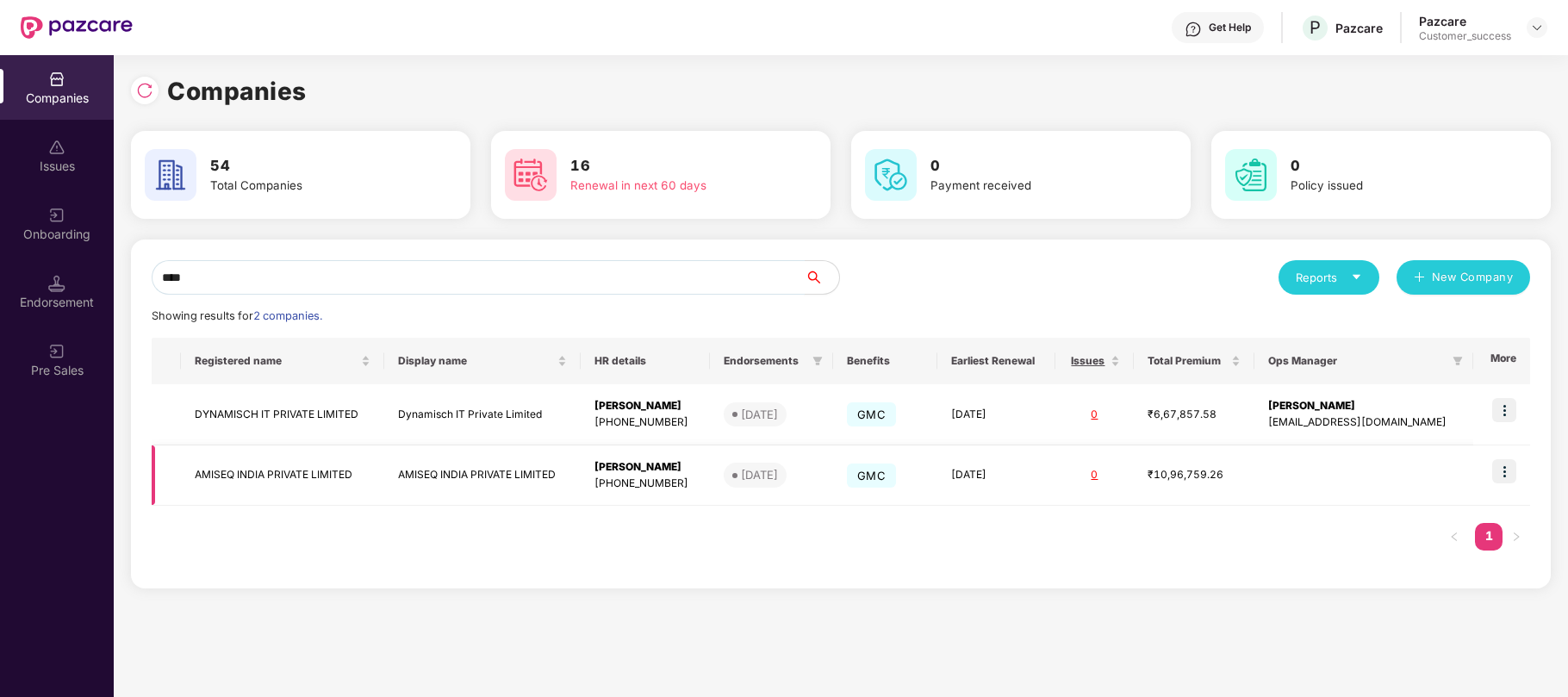
type input "****"
click at [1038, 469] on td "[DATE]" at bounding box center [996, 476] width 118 height 61
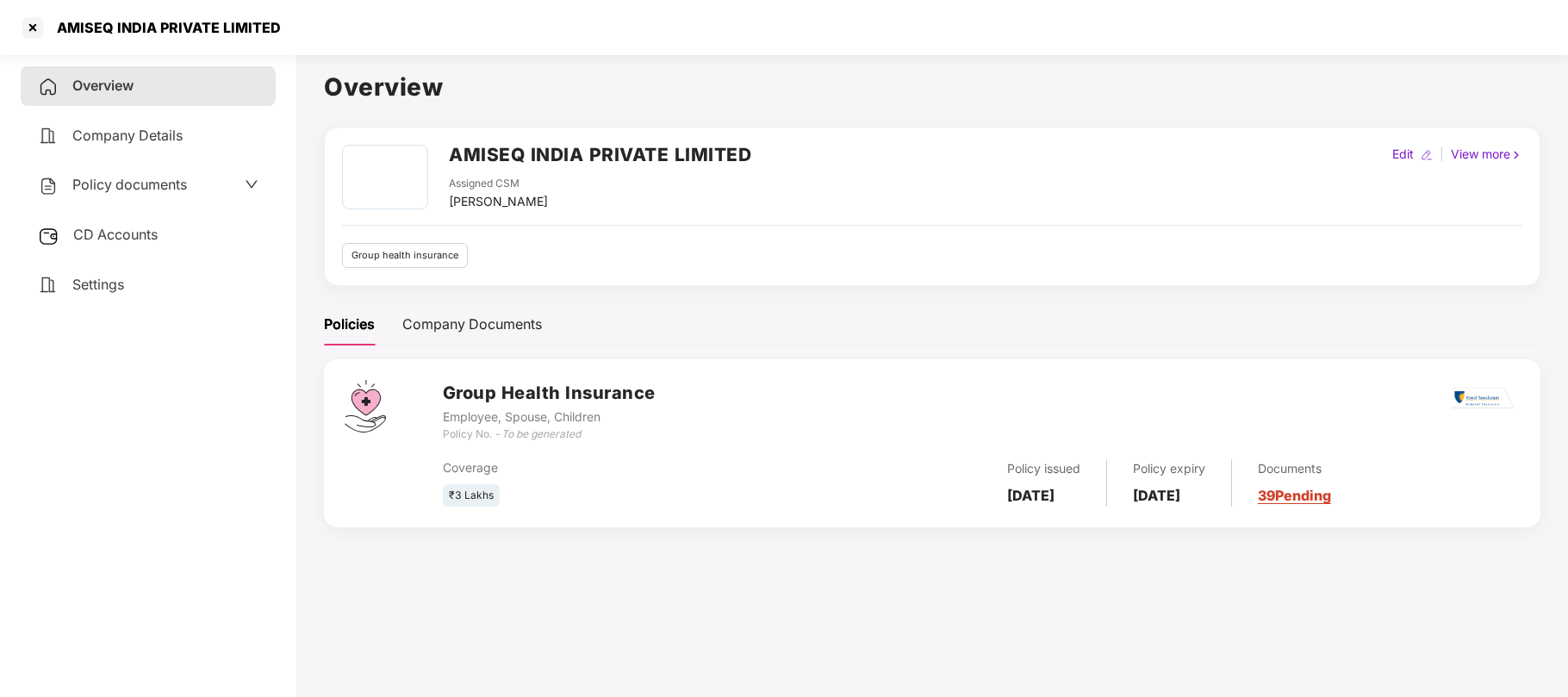
click at [142, 187] on span "Policy documents" at bounding box center [130, 183] width 115 height 17
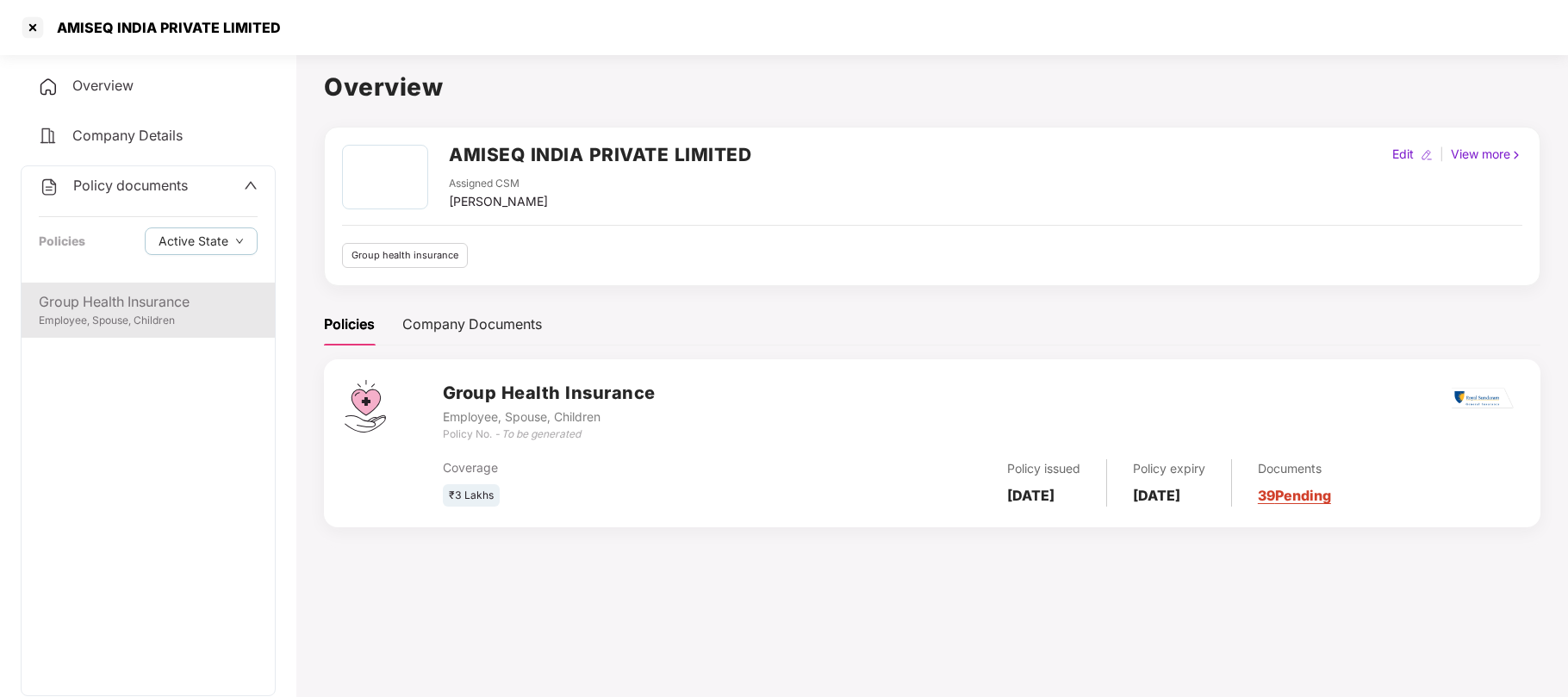
click at [115, 320] on div "Employee, Spouse, Children" at bounding box center [148, 321] width 219 height 17
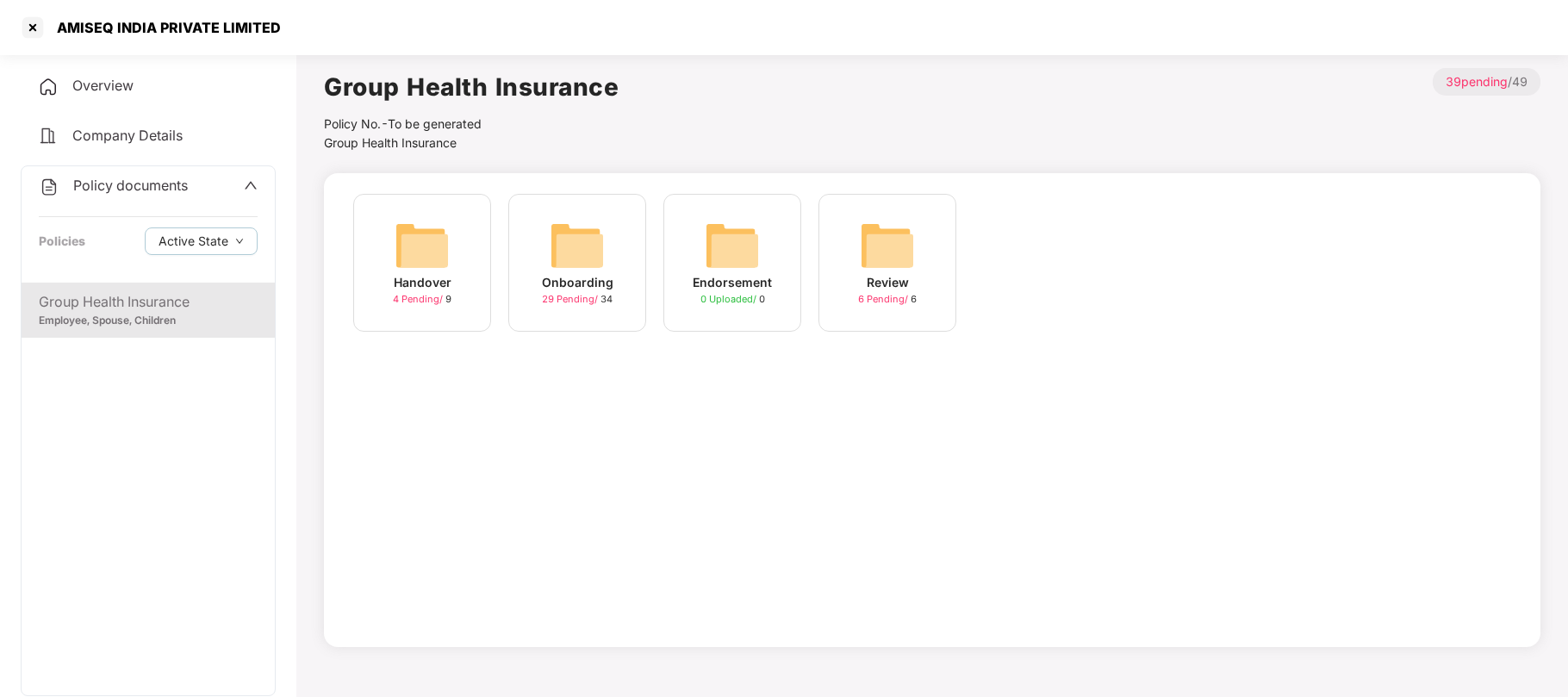
click at [590, 300] on span "29 Pending /" at bounding box center [571, 299] width 58 height 12
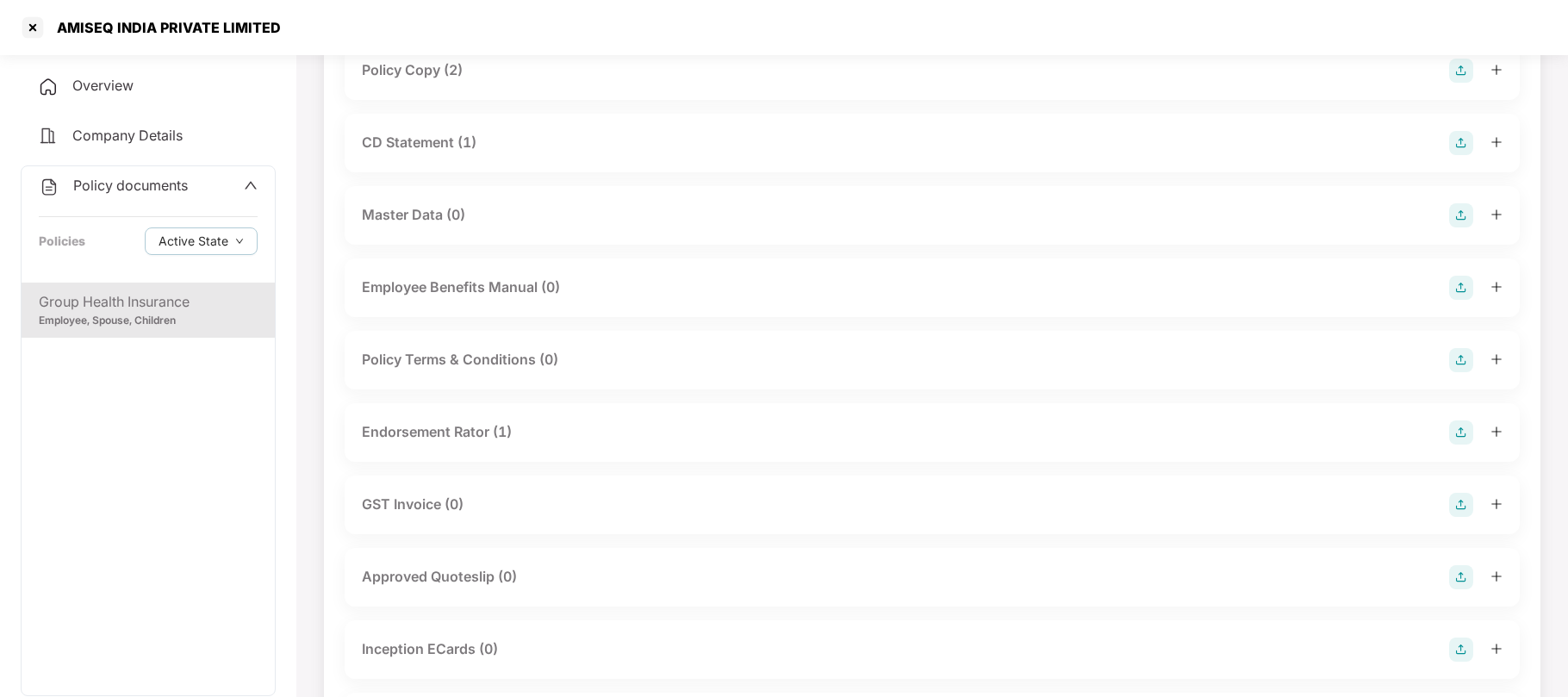
scroll to position [226, 0]
click at [37, 22] on div at bounding box center [33, 28] width 28 height 28
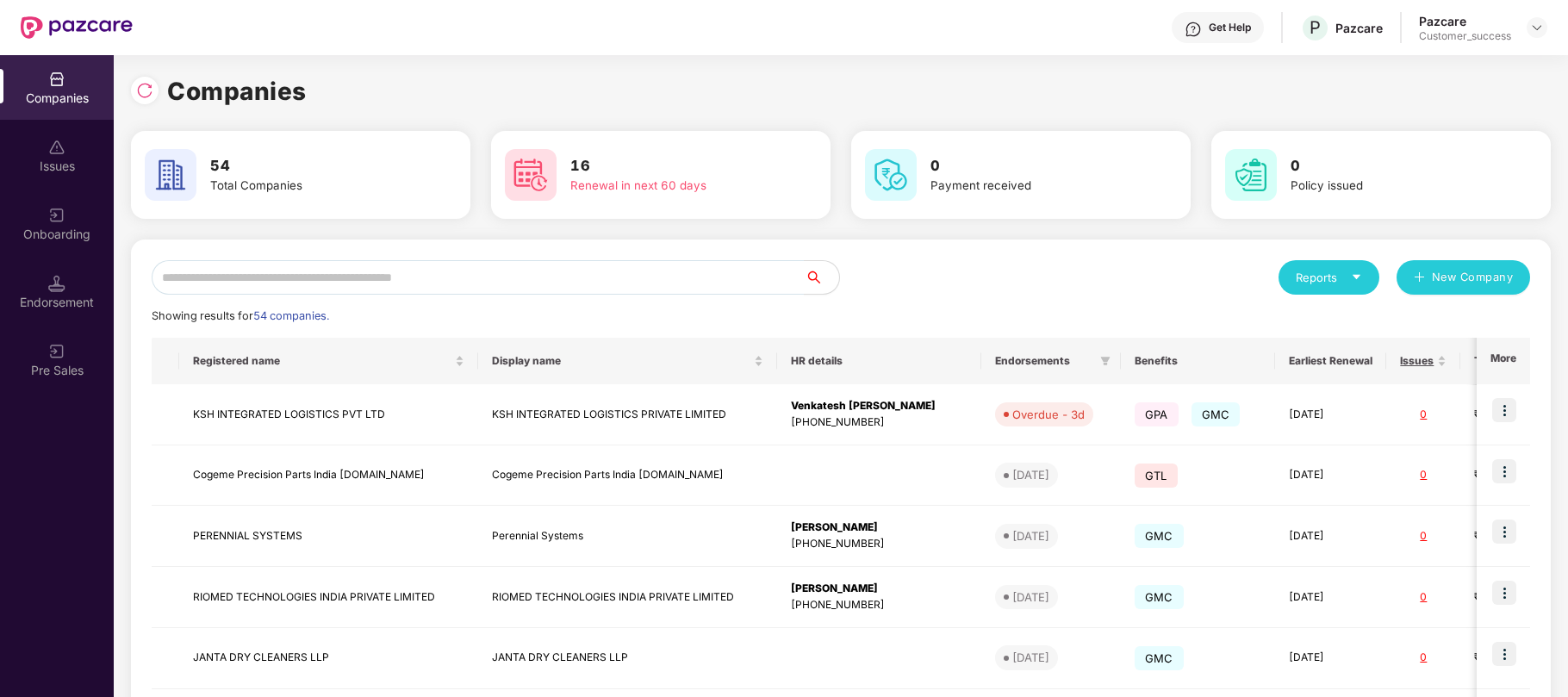
scroll to position [0, 0]
click at [1539, 29] on img at bounding box center [1537, 28] width 14 height 14
click at [687, 273] on input "text" at bounding box center [478, 278] width 653 height 35
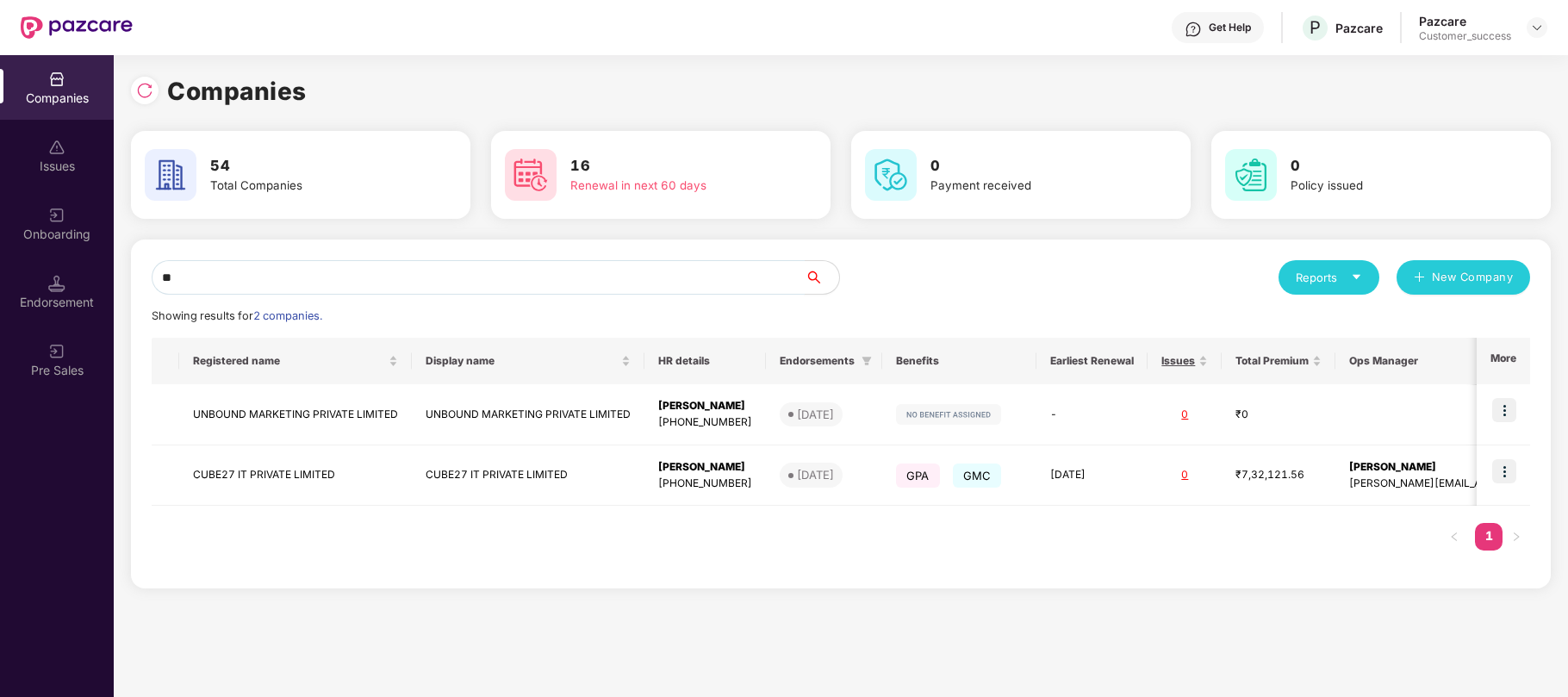
type input "*"
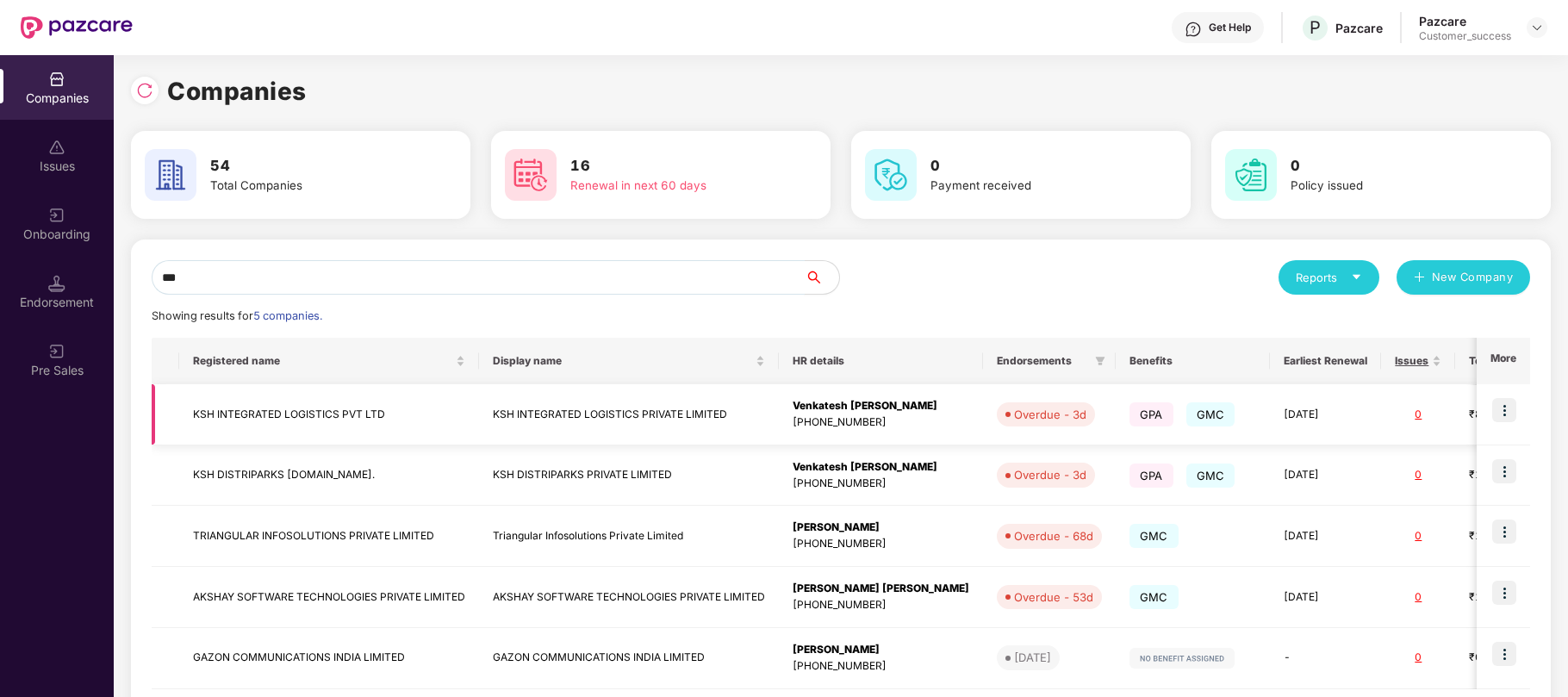
type input "***"
click at [1501, 407] on img at bounding box center [1505, 410] width 24 height 24
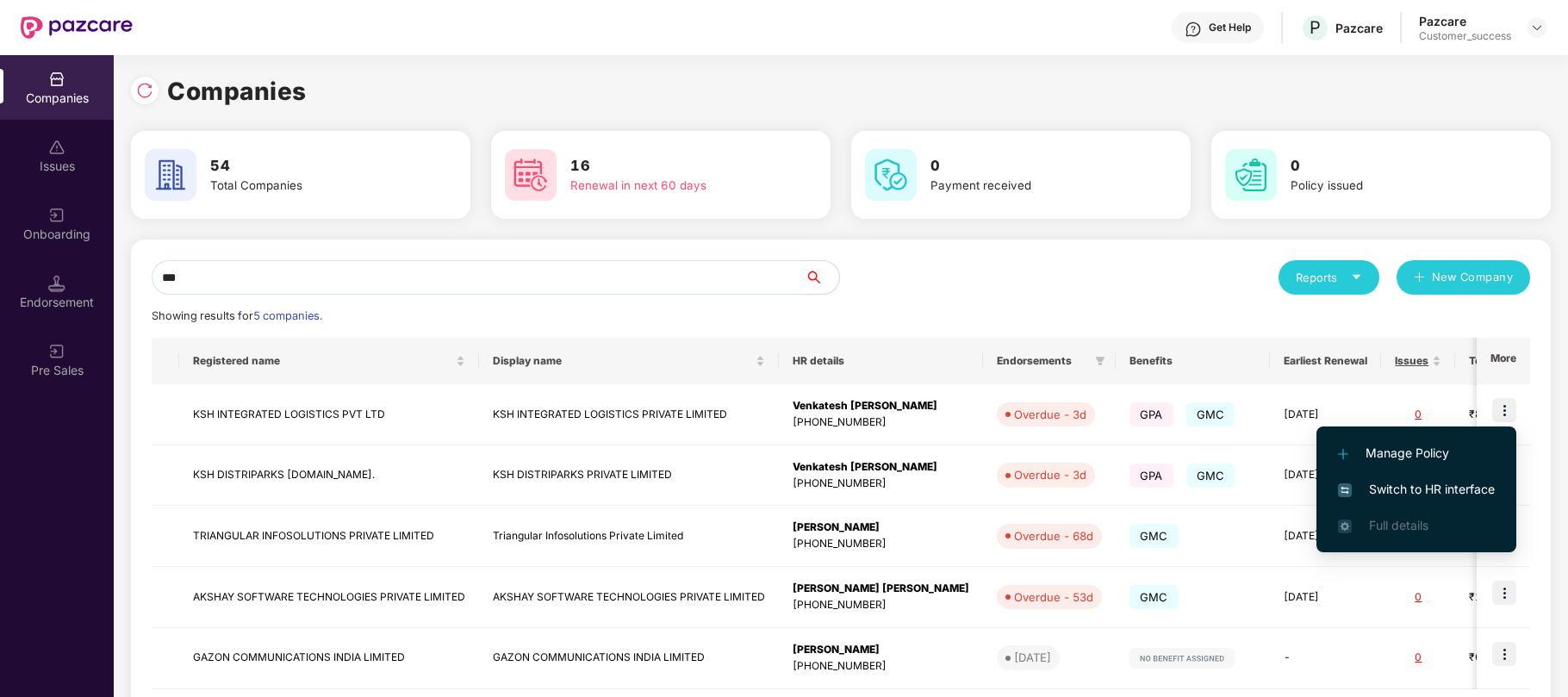
click at [1421, 483] on span "Switch to HR interface" at bounding box center [1416, 489] width 157 height 19
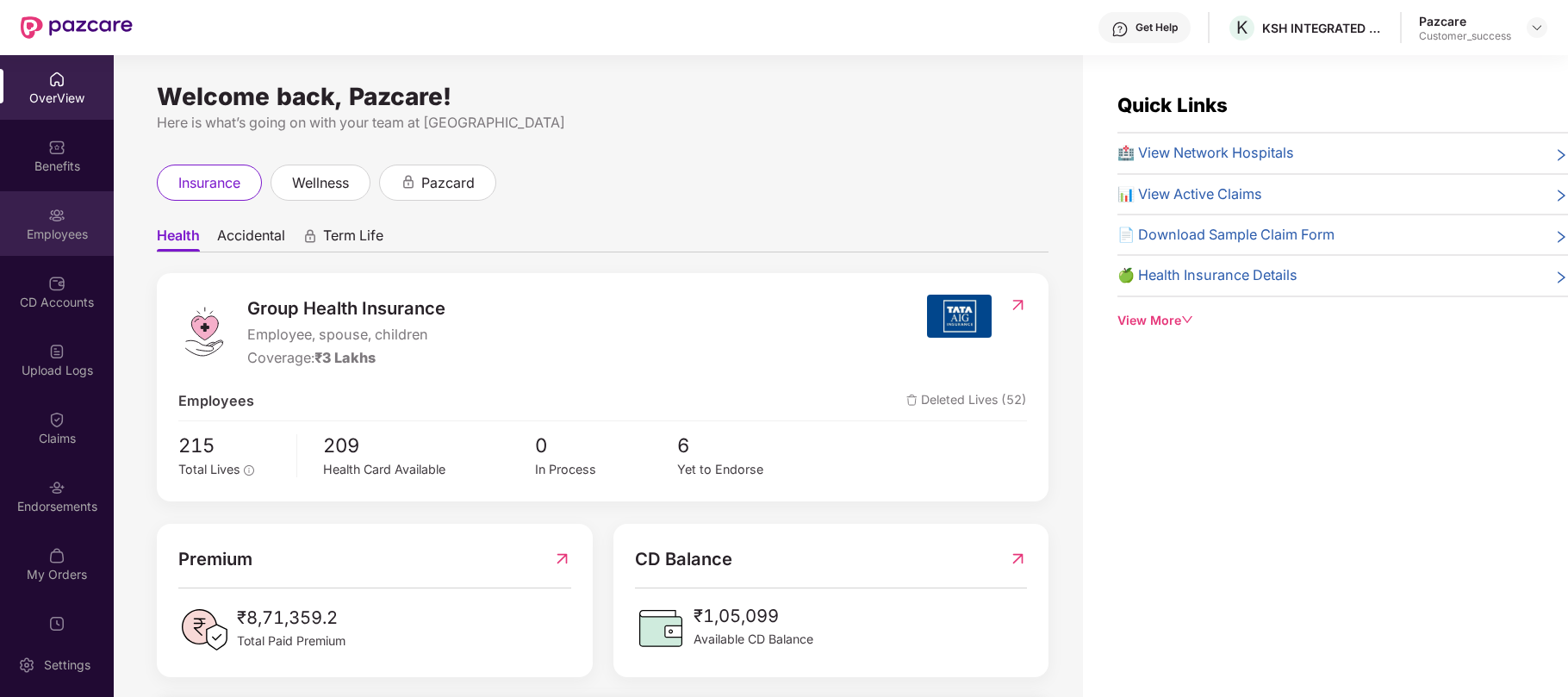
click at [56, 228] on div "Employees" at bounding box center [56, 234] width 114 height 17
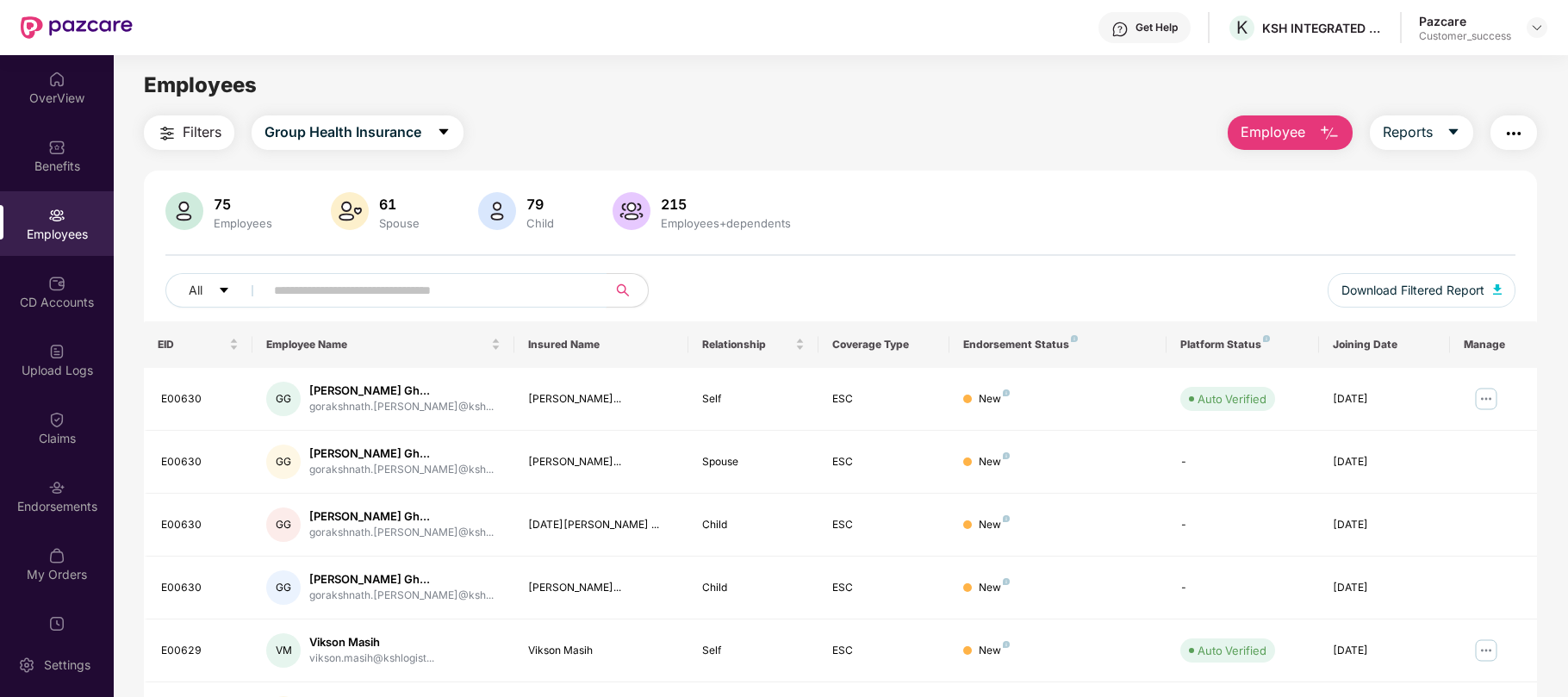
click at [336, 288] on input "text" at bounding box center [428, 290] width 309 height 26
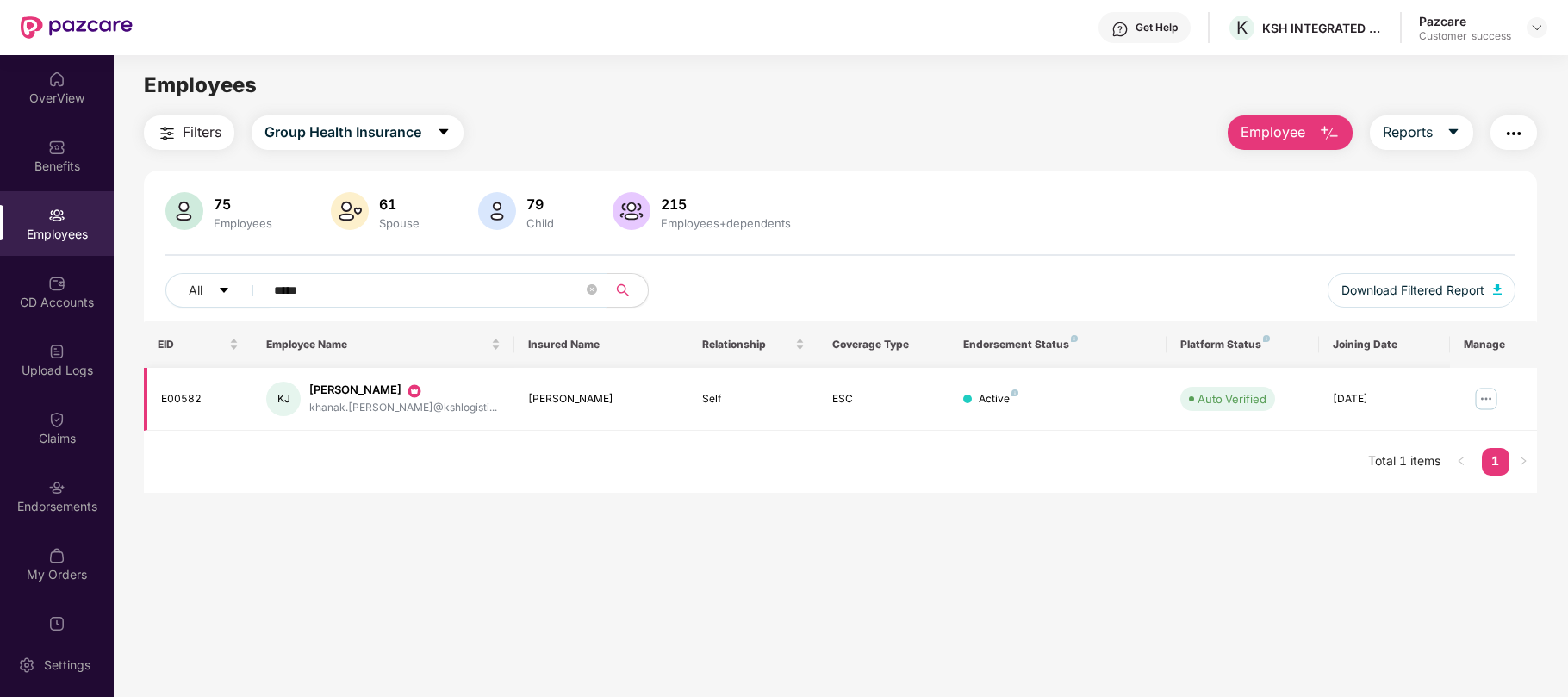
type input "*****"
click at [1494, 395] on img at bounding box center [1487, 400] width 28 height 28
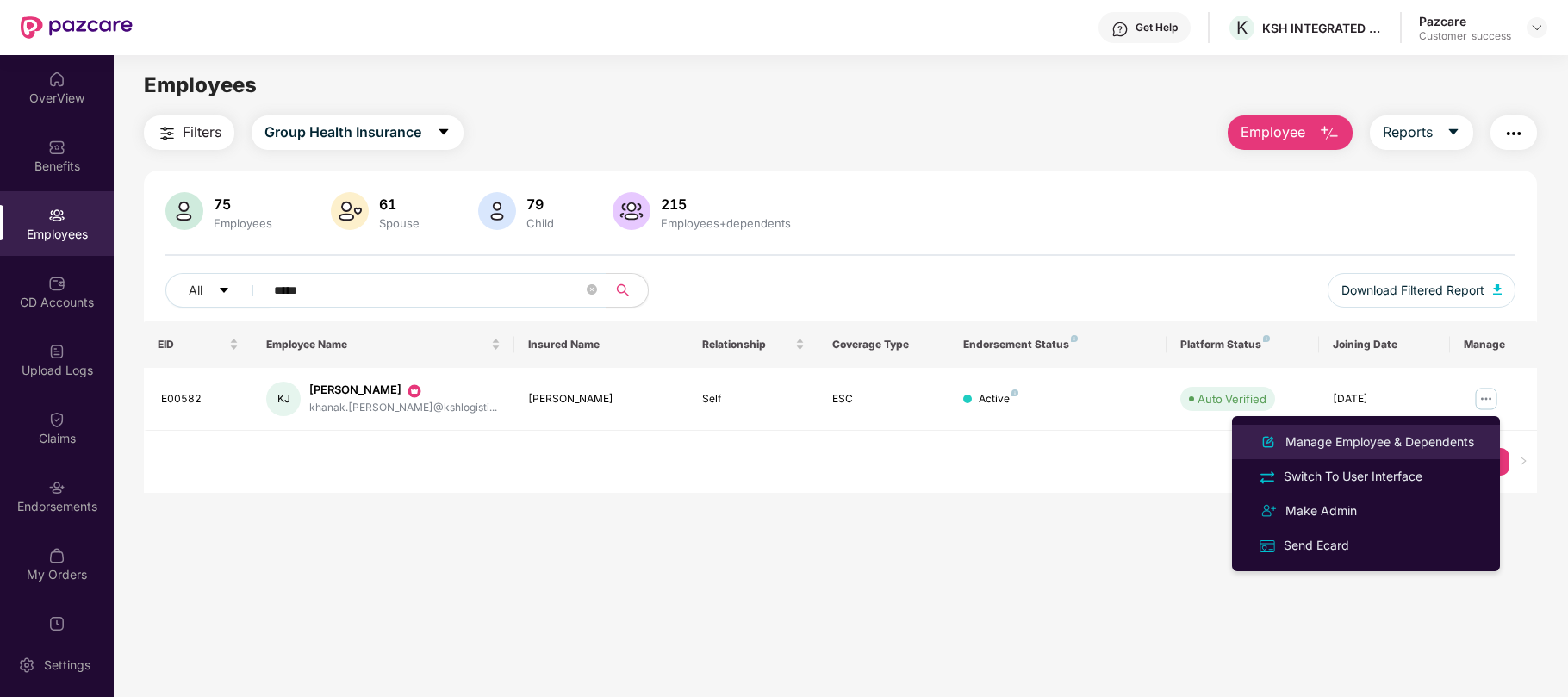
click at [1397, 438] on div "Manage Employee & Dependents" at bounding box center [1380, 441] width 195 height 19
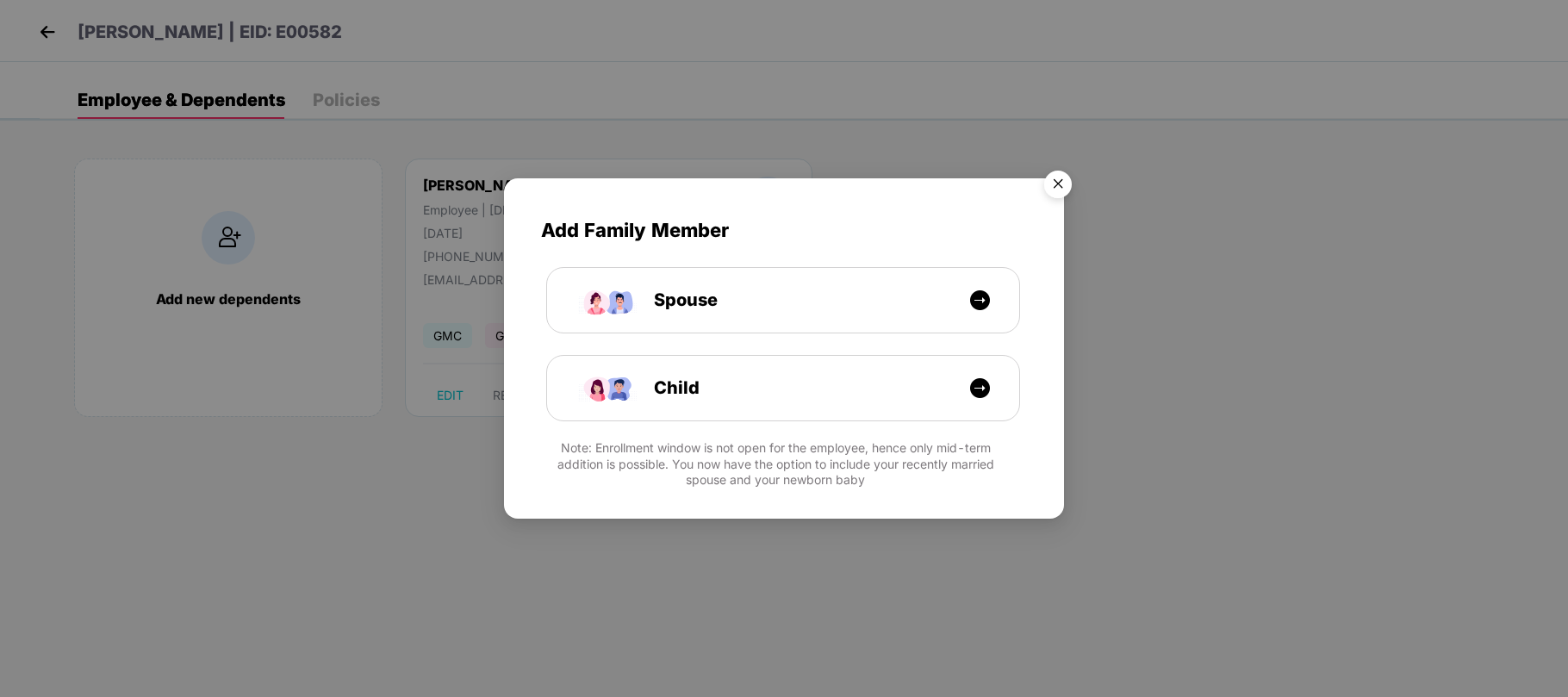
click at [1062, 188] on img "Close" at bounding box center [1058, 186] width 49 height 49
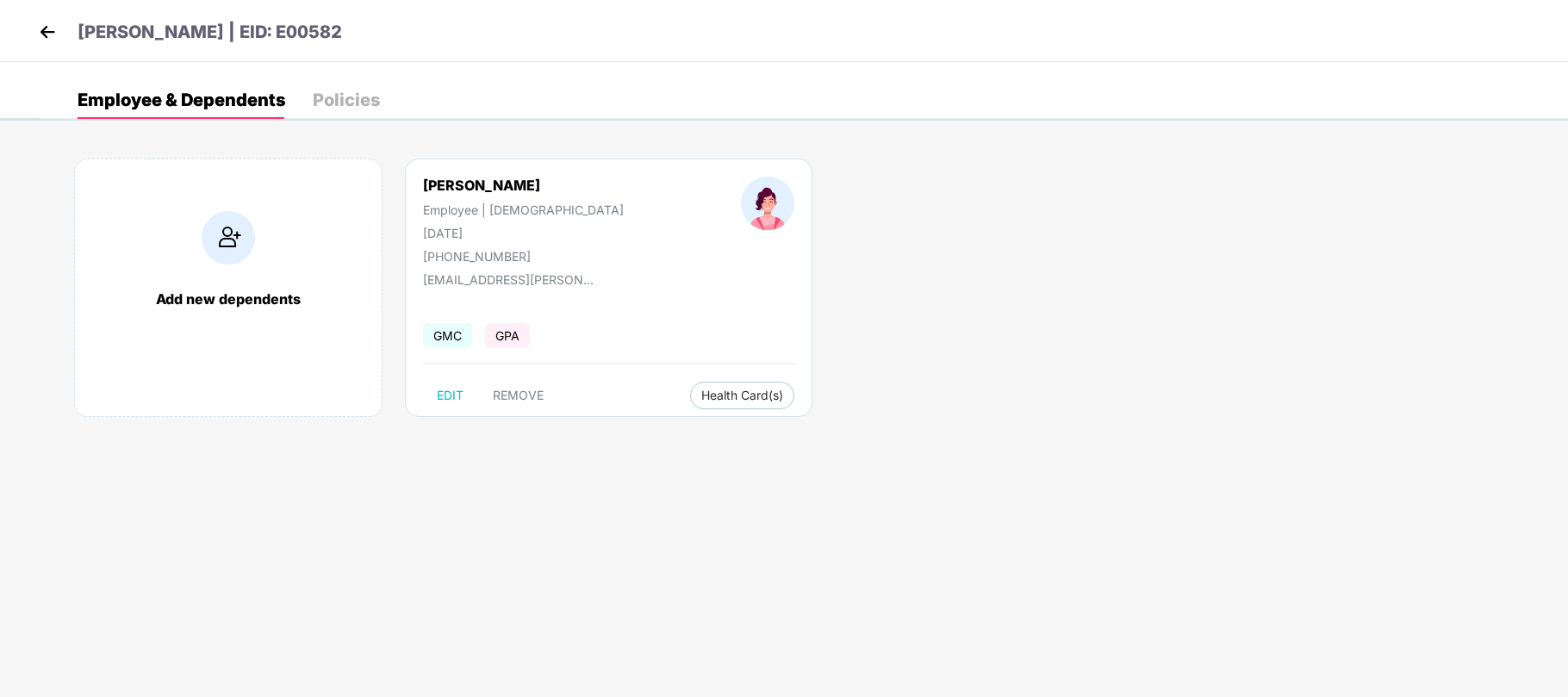
click at [53, 35] on img at bounding box center [48, 32] width 26 height 26
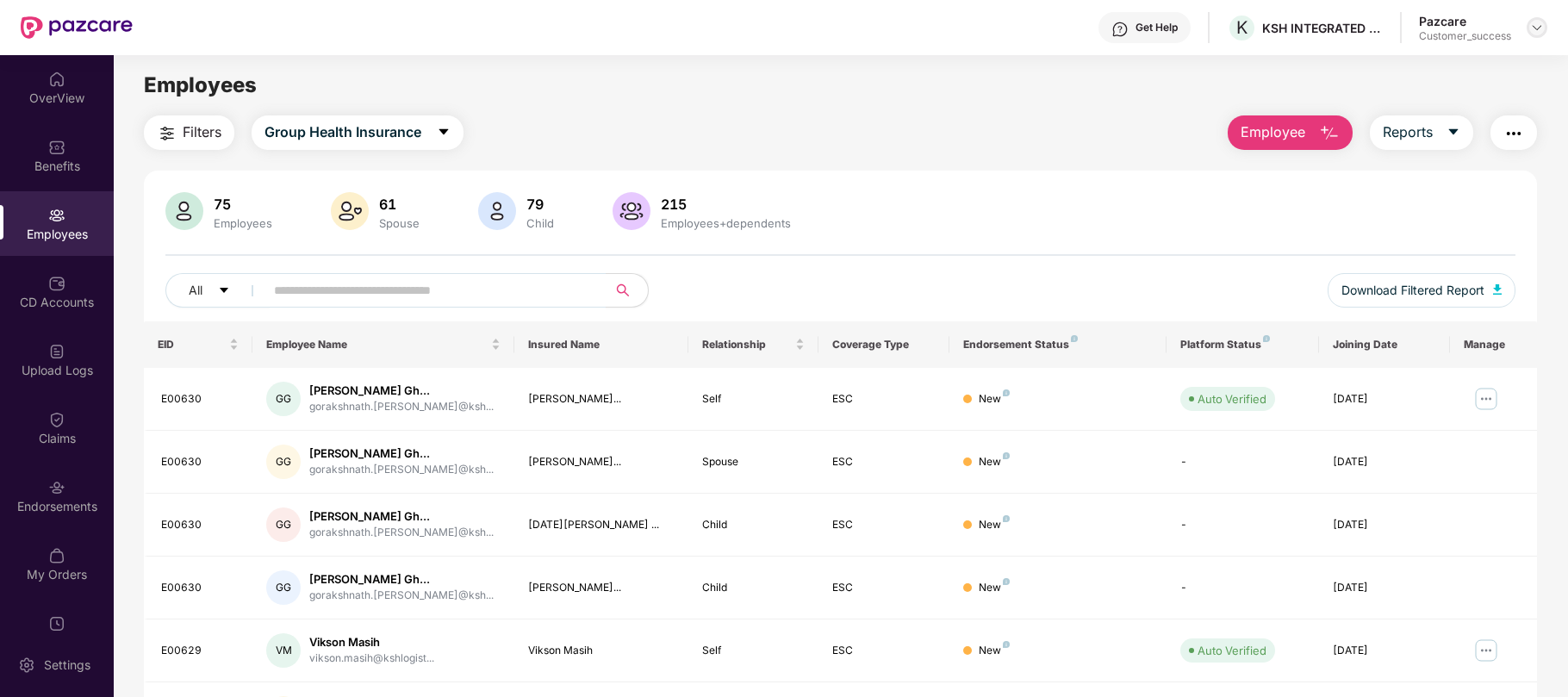
click at [1539, 29] on img at bounding box center [1537, 28] width 14 height 14
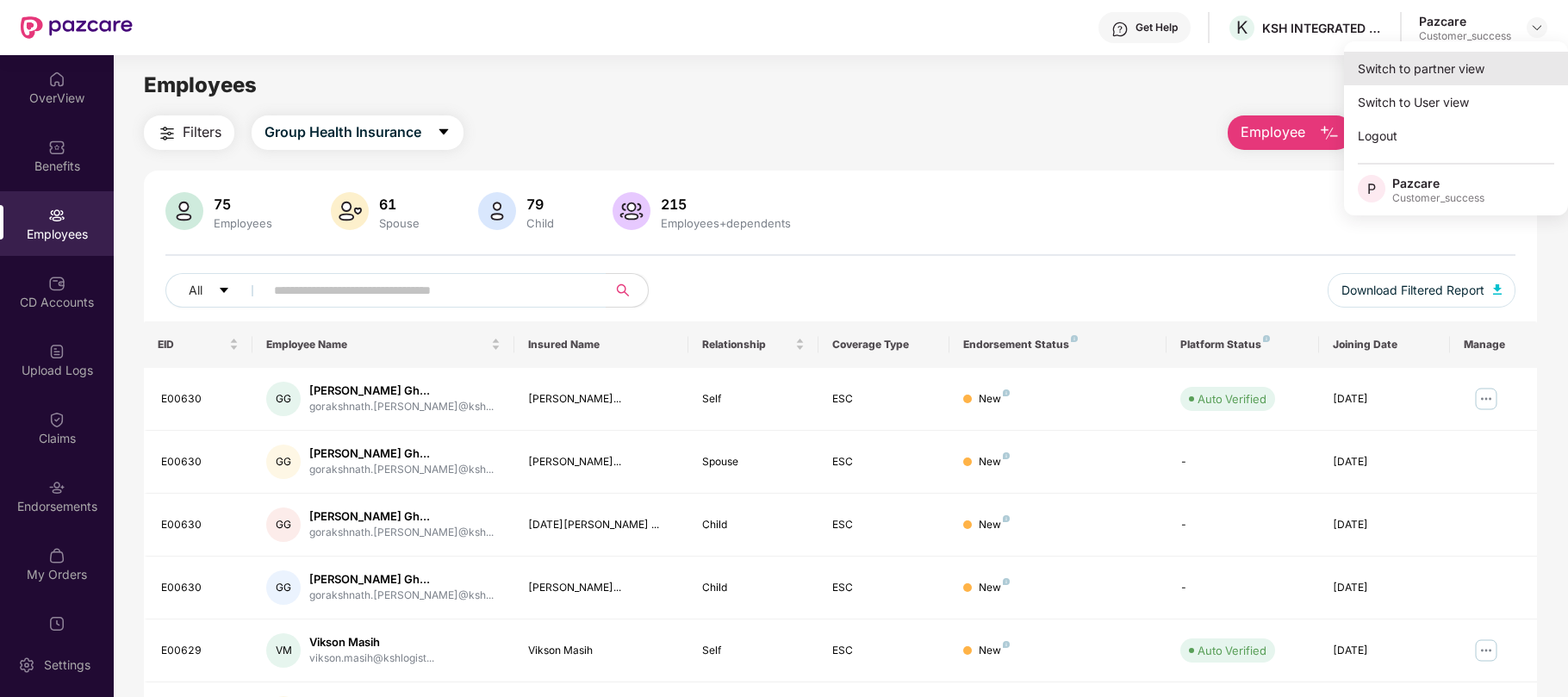
click at [1504, 65] on div "Switch to partner view" at bounding box center [1456, 68] width 224 height 34
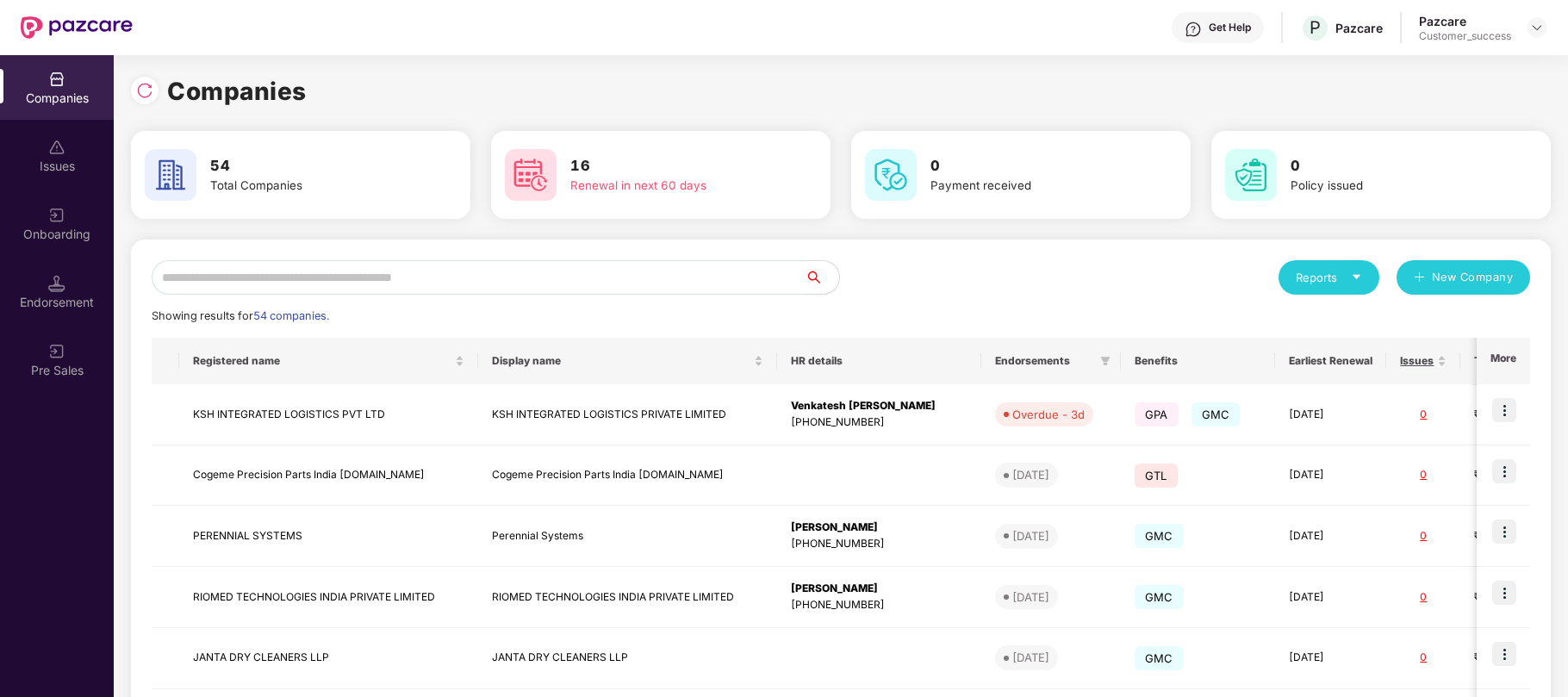
click at [649, 274] on input "text" at bounding box center [478, 278] width 653 height 35
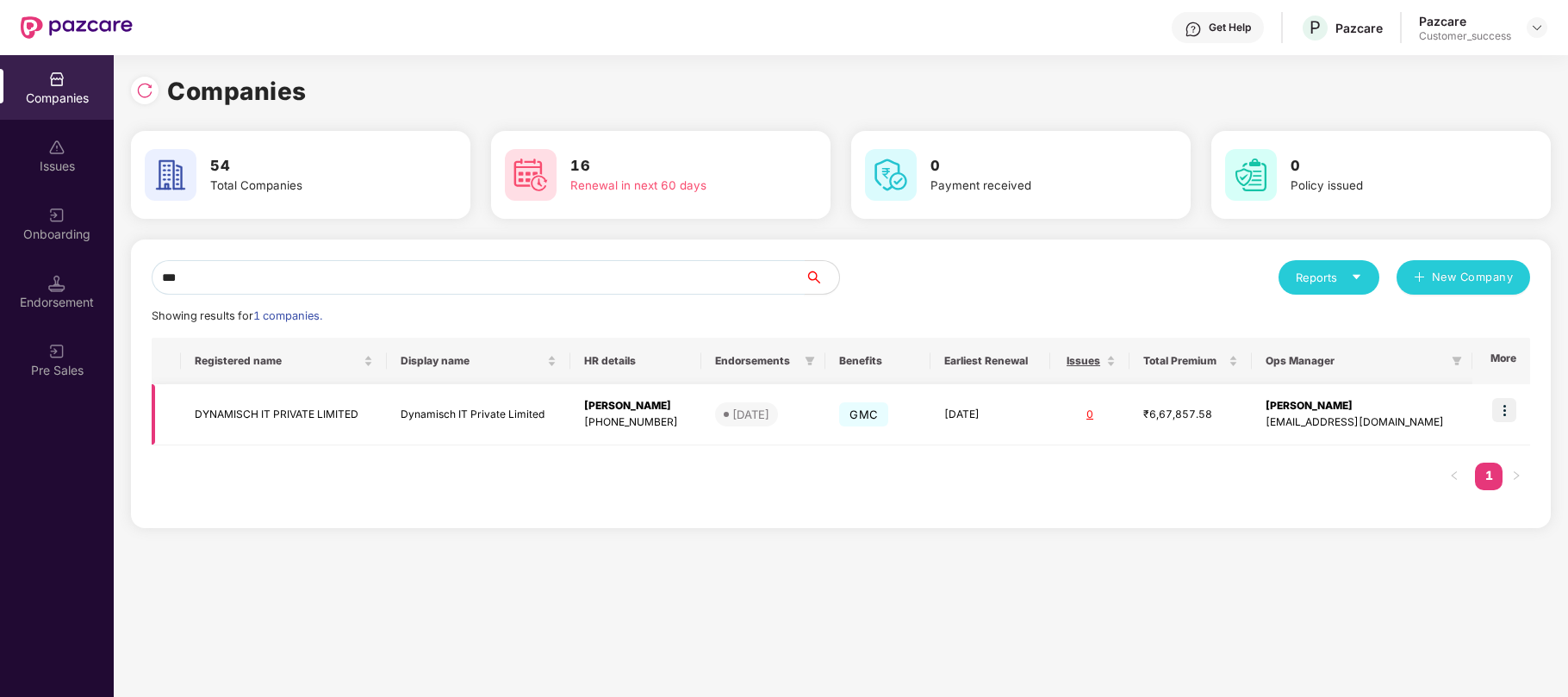
type input "***"
click at [1513, 414] on img at bounding box center [1505, 410] width 24 height 24
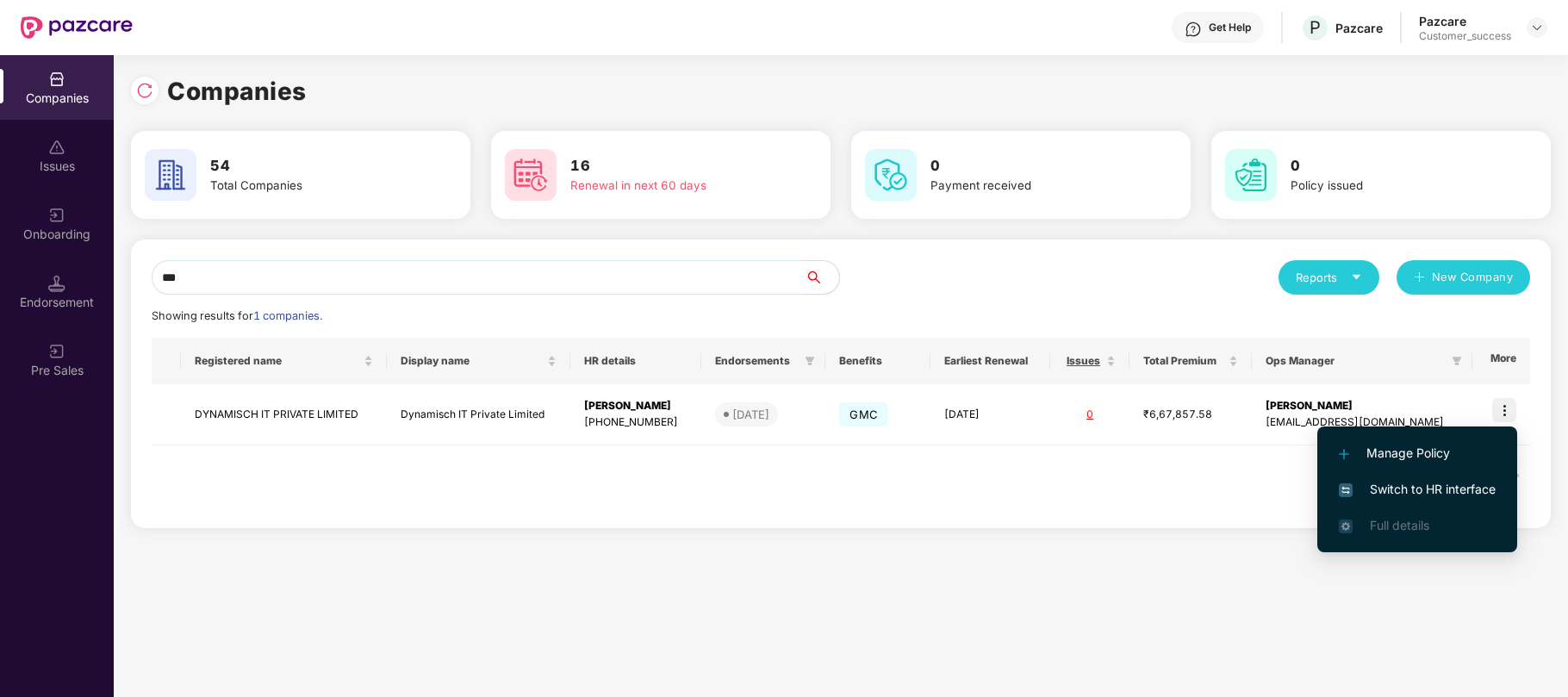
click at [1427, 486] on span "Switch to HR interface" at bounding box center [1417, 489] width 157 height 19
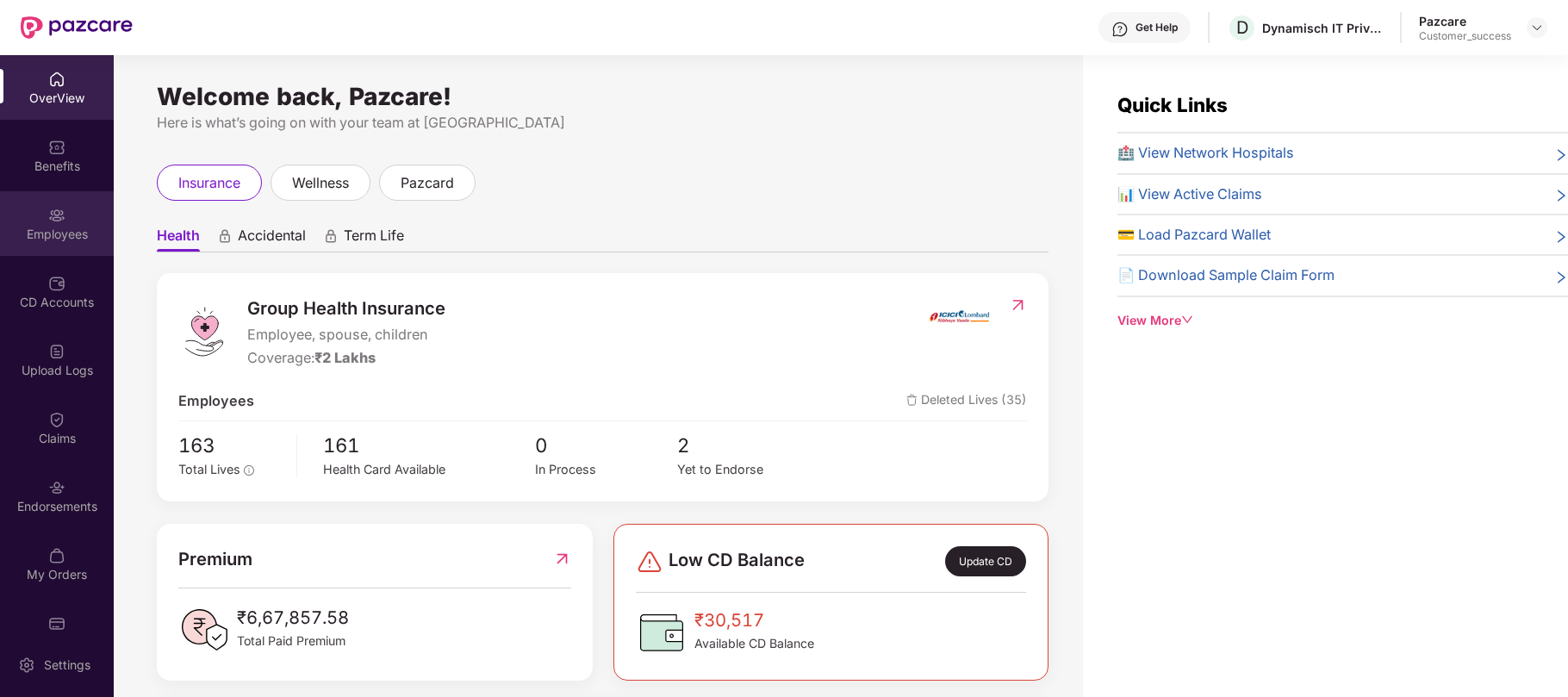
click at [58, 232] on div "Employees" at bounding box center [56, 234] width 114 height 17
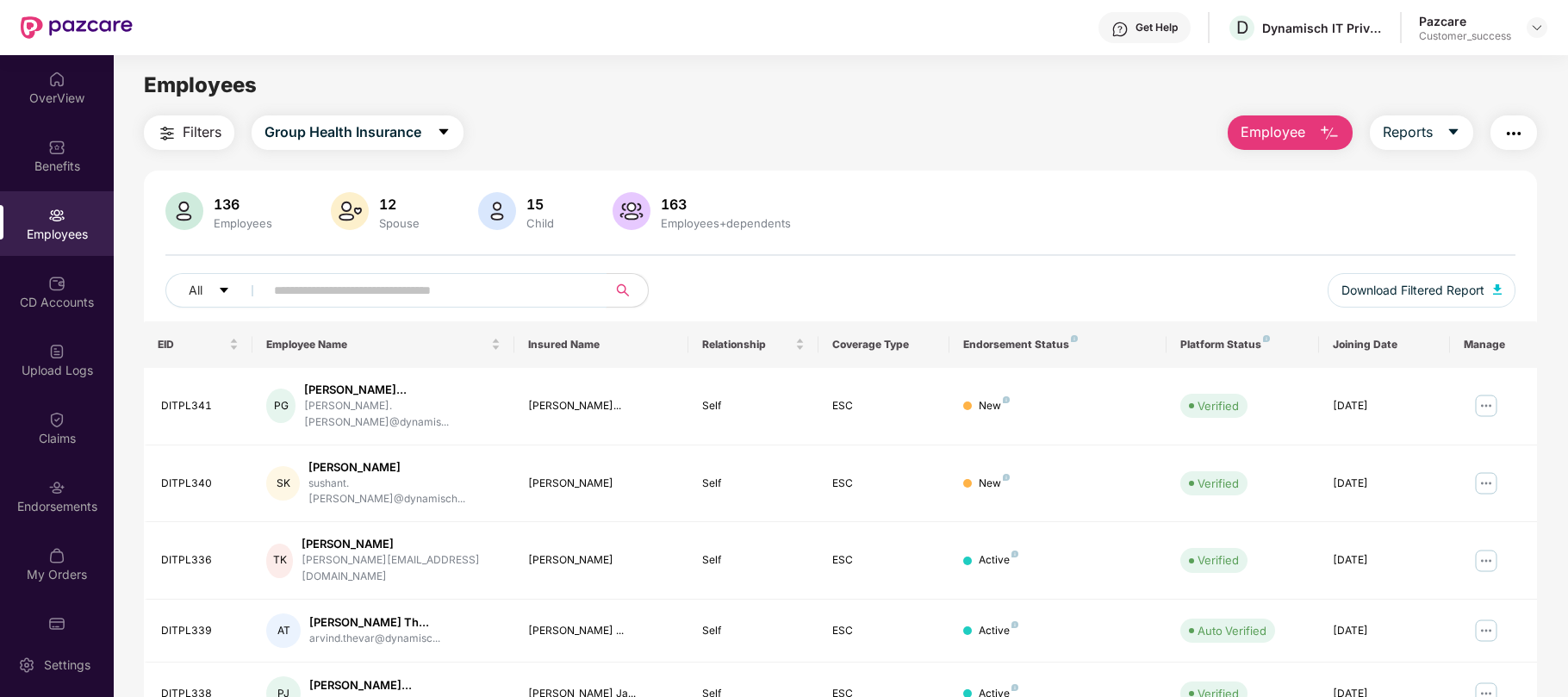
click at [425, 290] on input "text" at bounding box center [428, 290] width 309 height 26
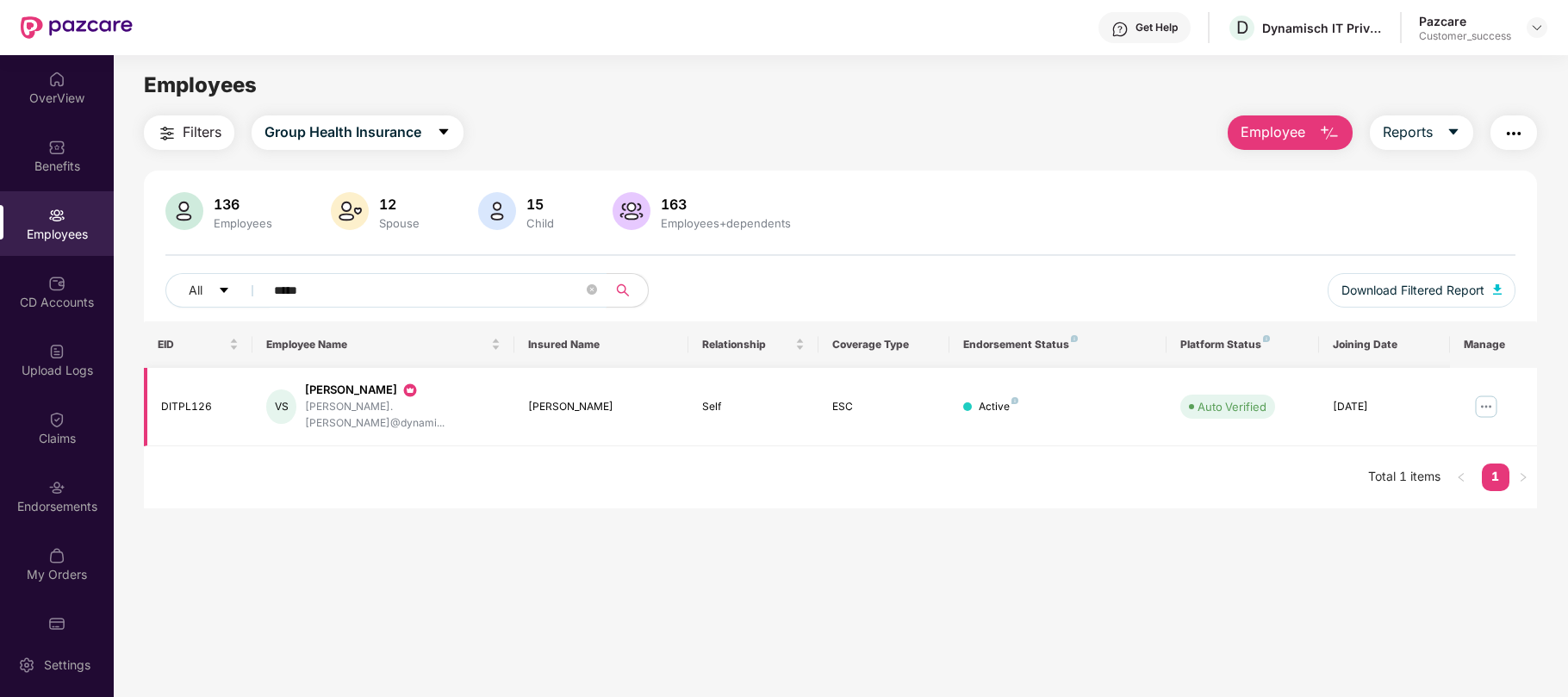
type input "*****"
click at [1487, 400] on img at bounding box center [1487, 407] width 28 height 28
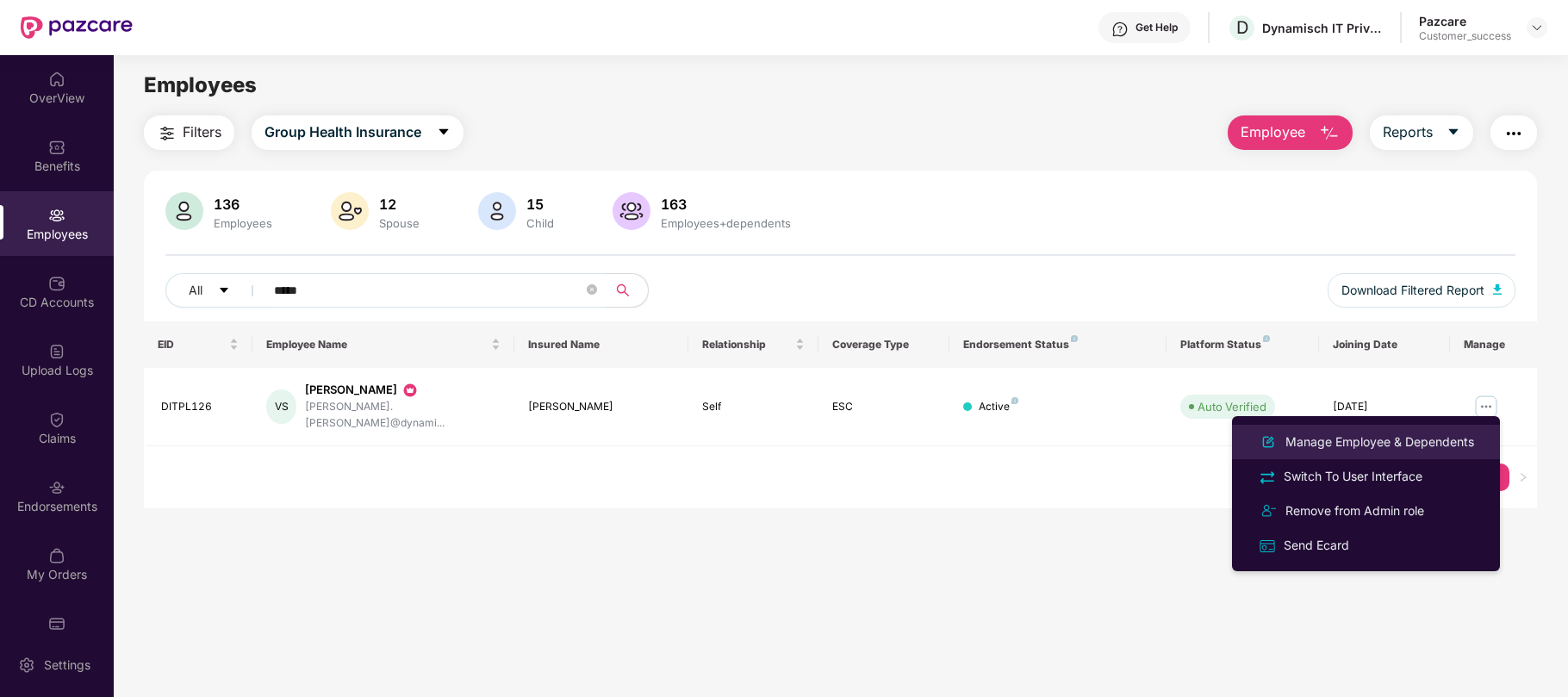
click at [1398, 439] on div "Manage Employee & Dependents" at bounding box center [1380, 441] width 195 height 19
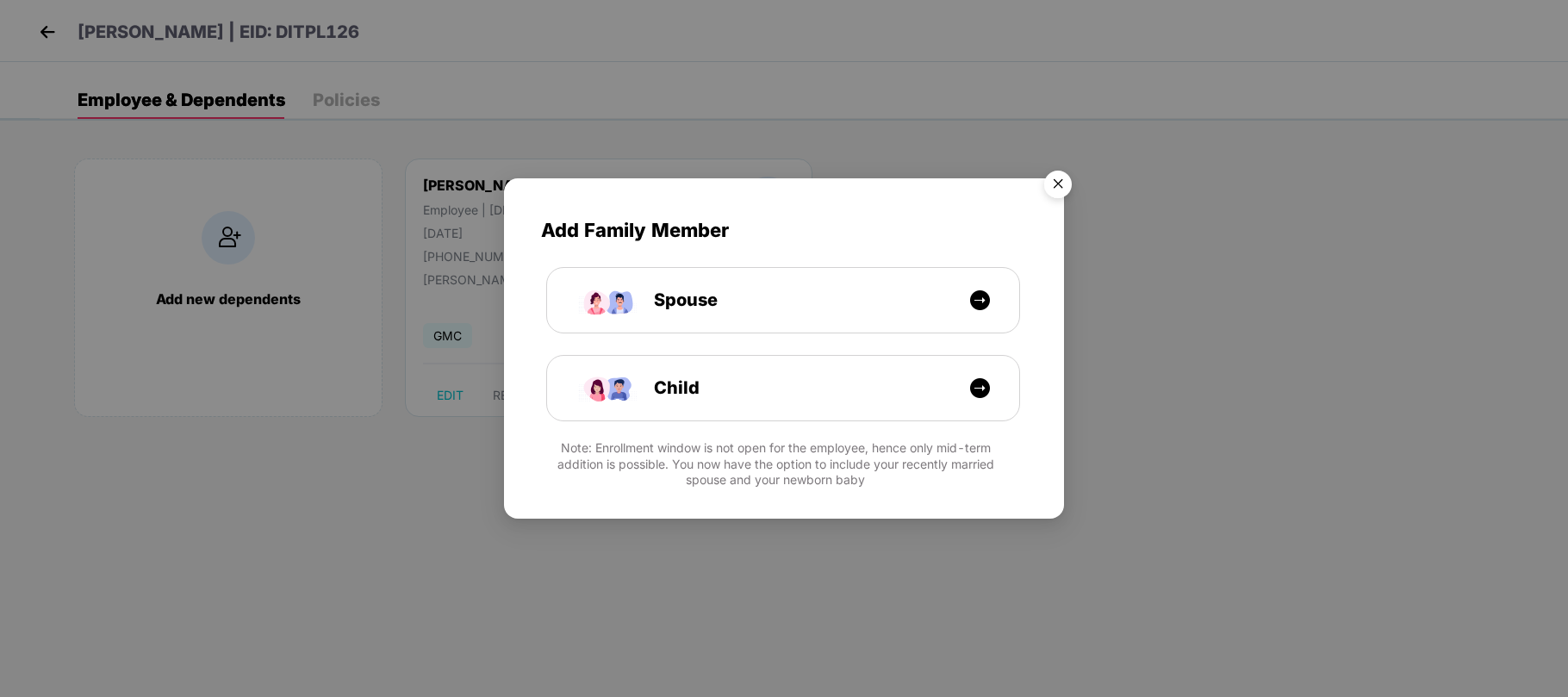
click at [1053, 186] on img "Close" at bounding box center [1058, 186] width 49 height 49
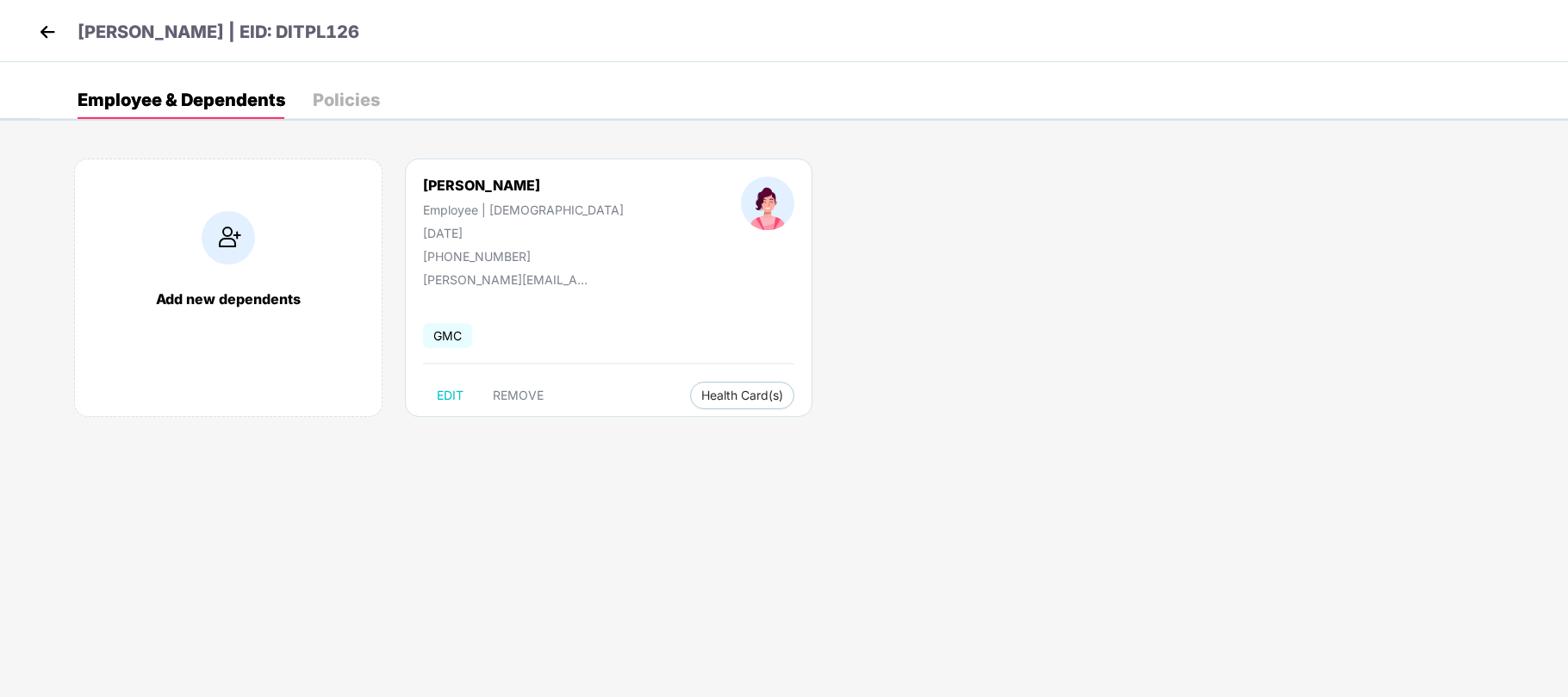
click at [45, 35] on img at bounding box center [48, 32] width 26 height 26
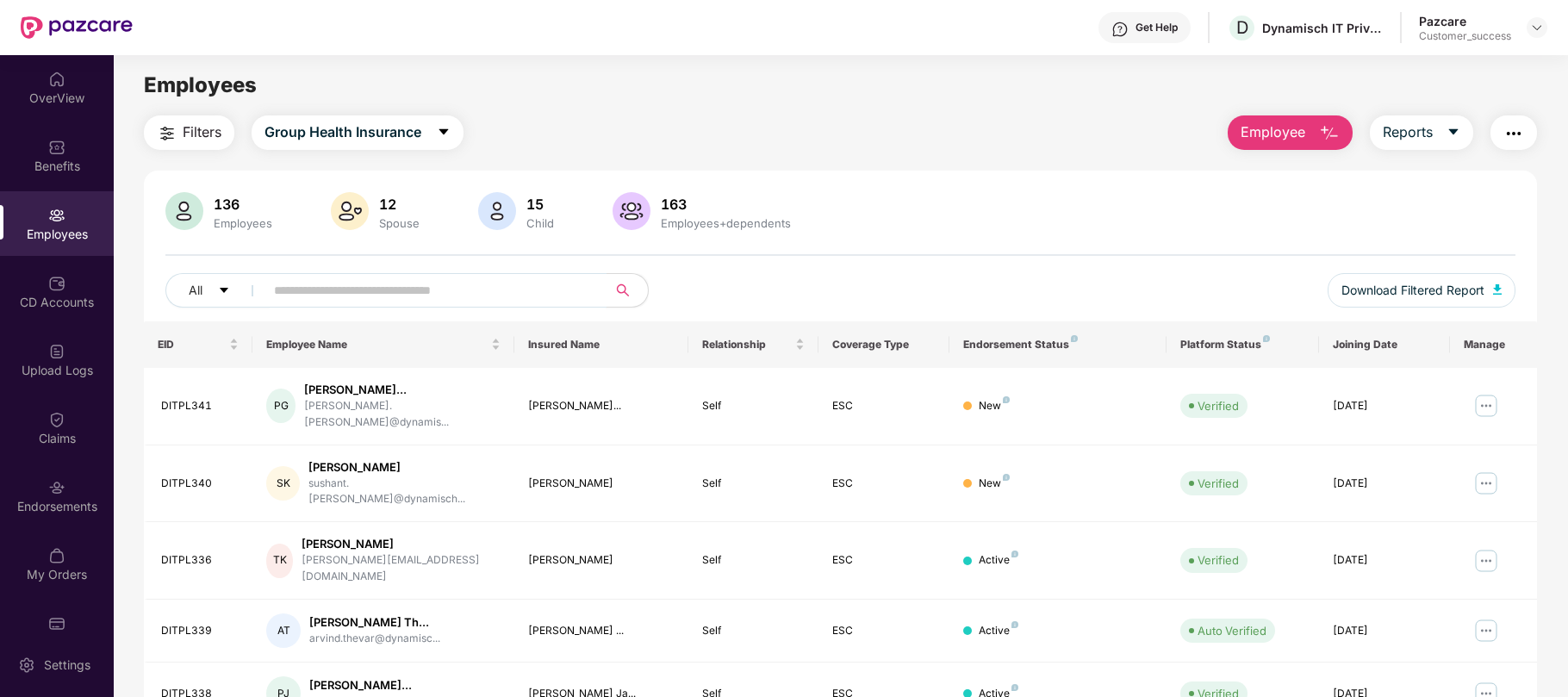
click at [318, 287] on input "text" at bounding box center [428, 290] width 309 height 26
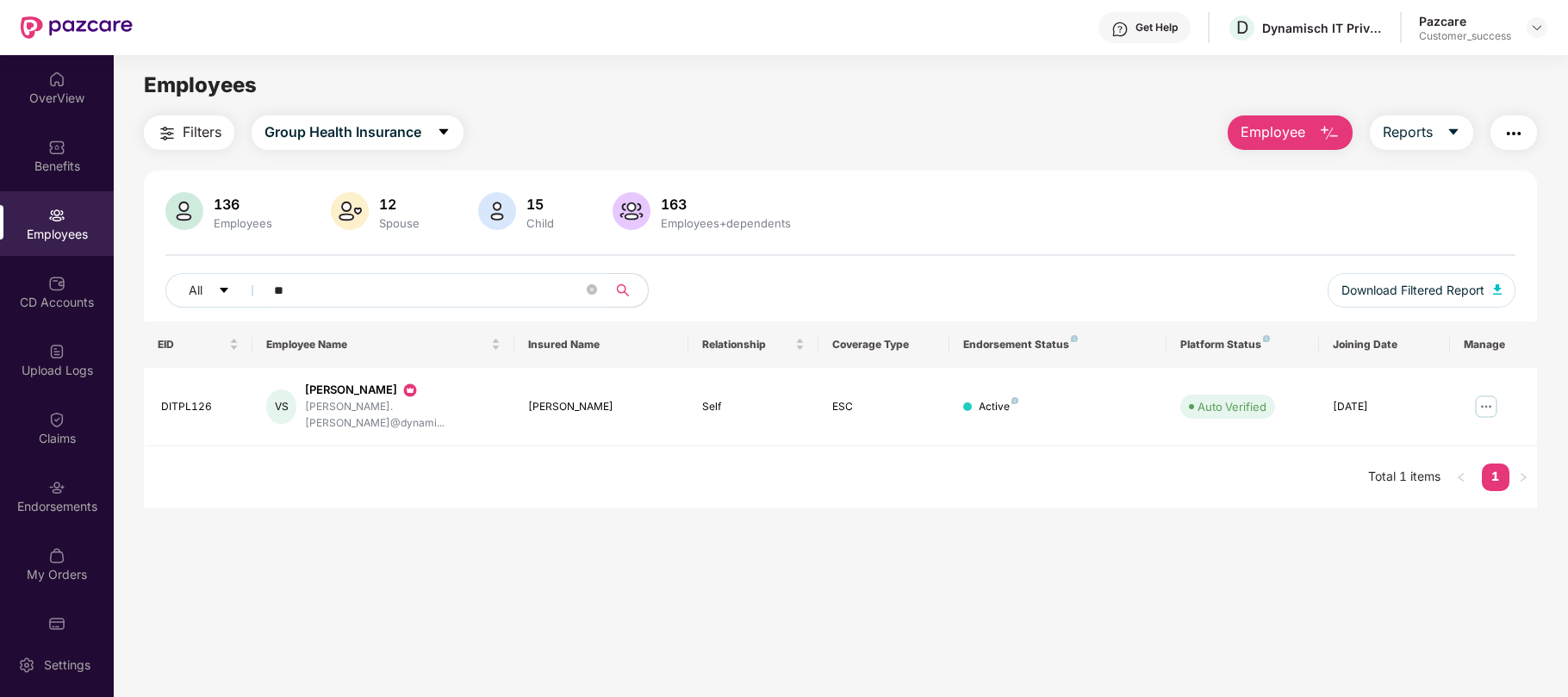
type input "*"
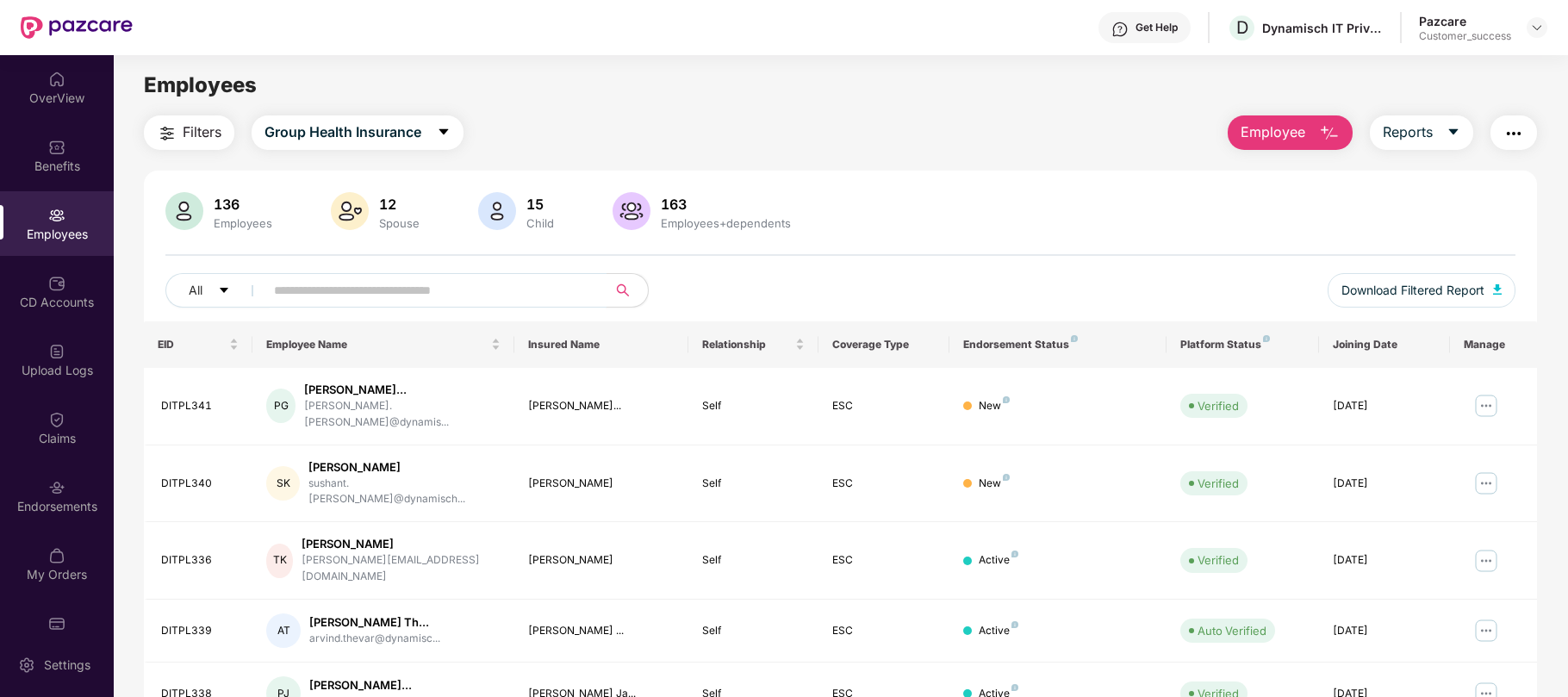
click at [485, 290] on input "text" at bounding box center [428, 290] width 309 height 26
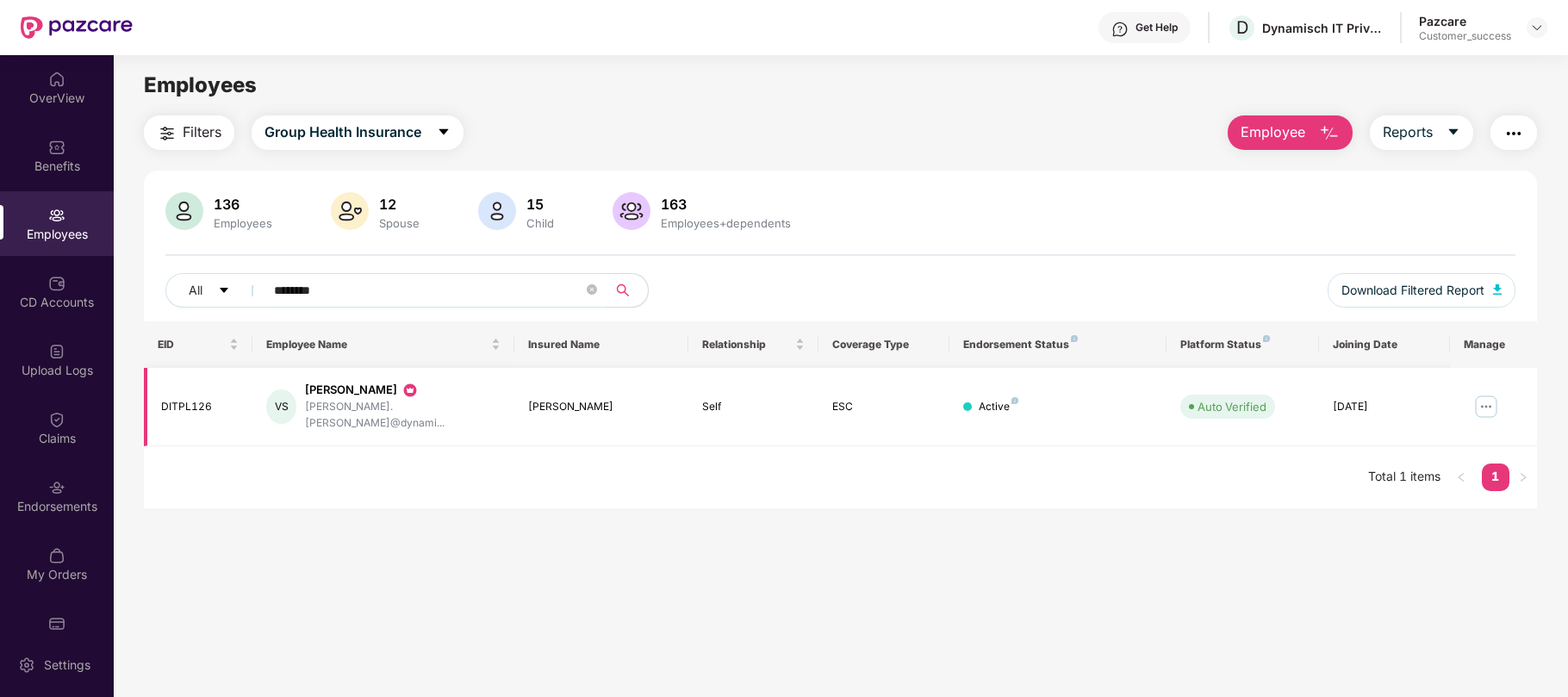
type input "********"
click at [1483, 402] on img at bounding box center [1487, 407] width 28 height 28
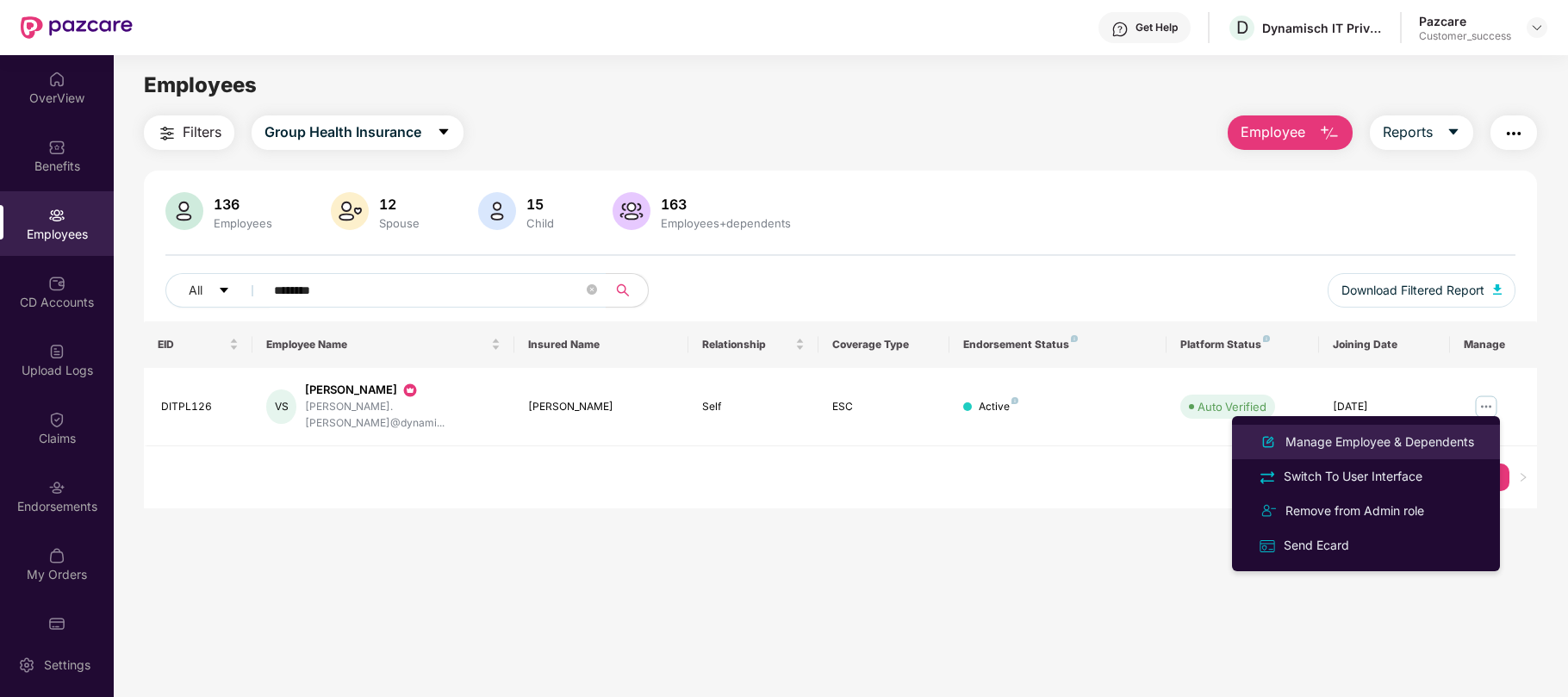
click at [1332, 446] on div "Manage Employee & Dependents" at bounding box center [1380, 441] width 195 height 19
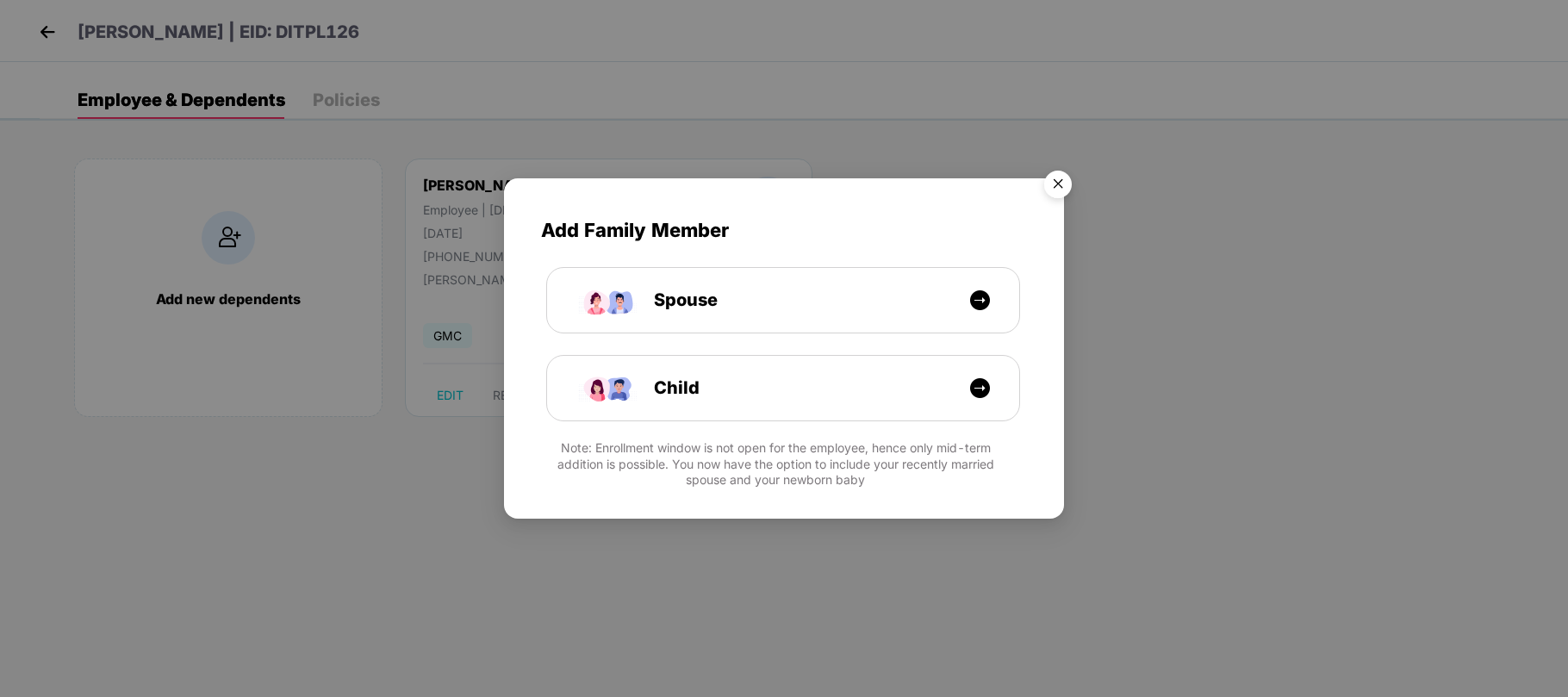
click at [1052, 189] on img "Close" at bounding box center [1058, 186] width 49 height 49
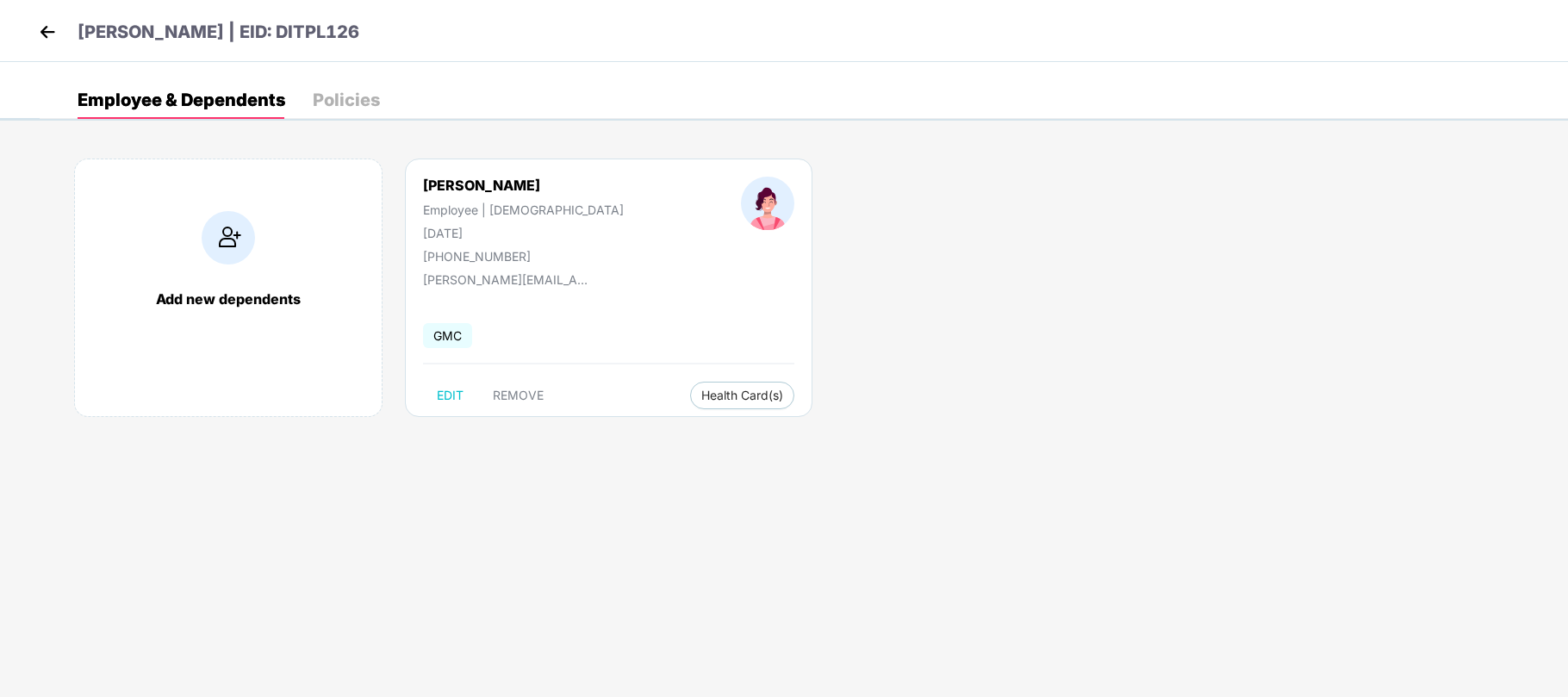
click at [49, 33] on img at bounding box center [48, 32] width 26 height 26
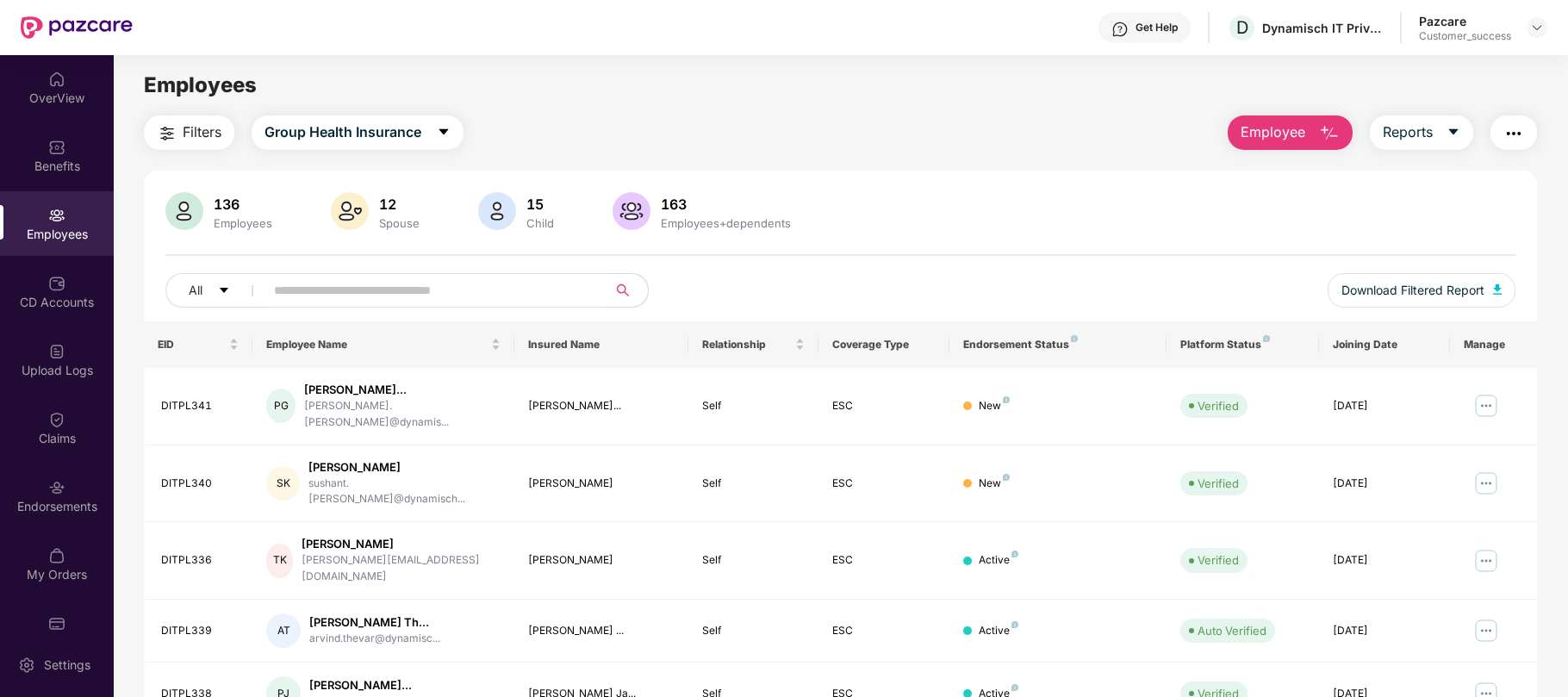
click at [487, 293] on input "text" at bounding box center [428, 290] width 309 height 26
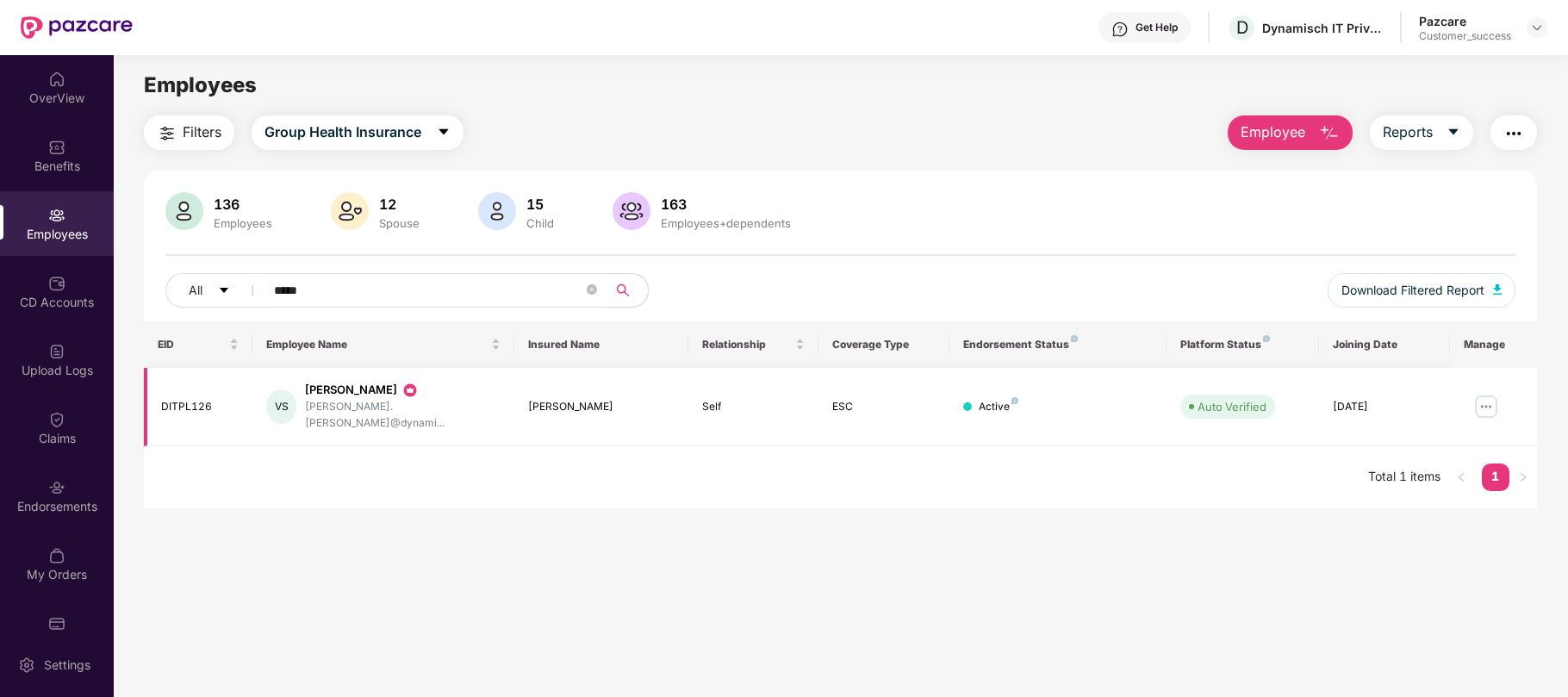
type input "*****"
click at [1484, 406] on img at bounding box center [1487, 407] width 28 height 28
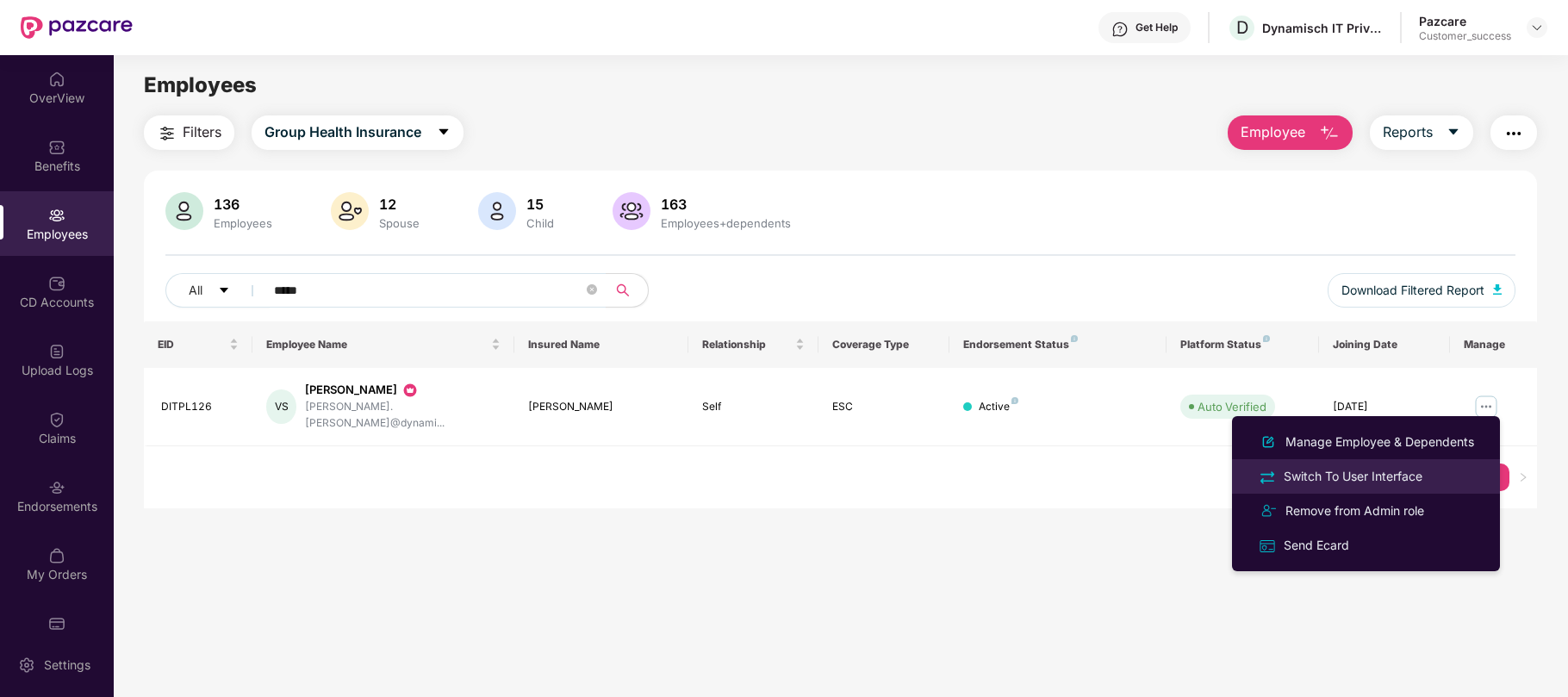
click at [1370, 478] on div "Switch To User Interface" at bounding box center [1353, 476] width 146 height 19
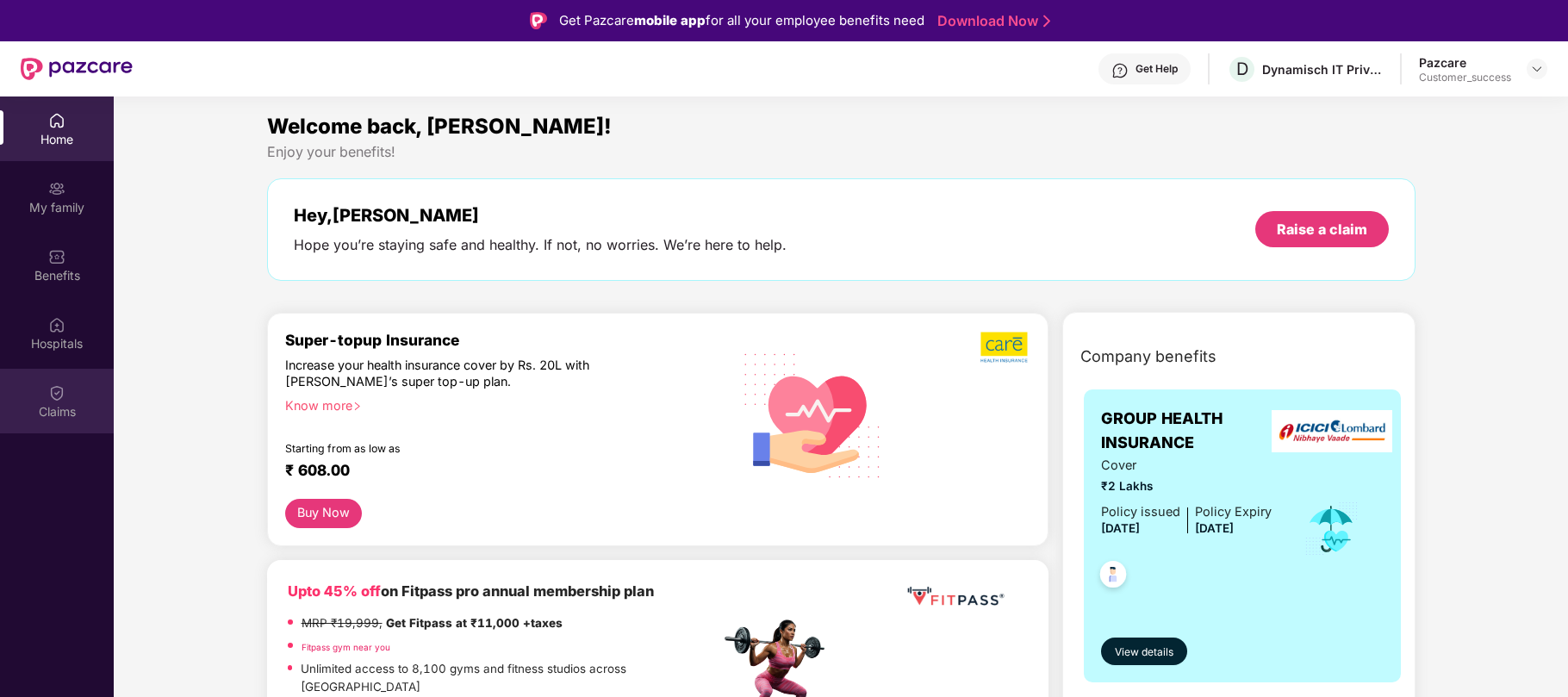
click at [56, 399] on img at bounding box center [56, 393] width 17 height 17
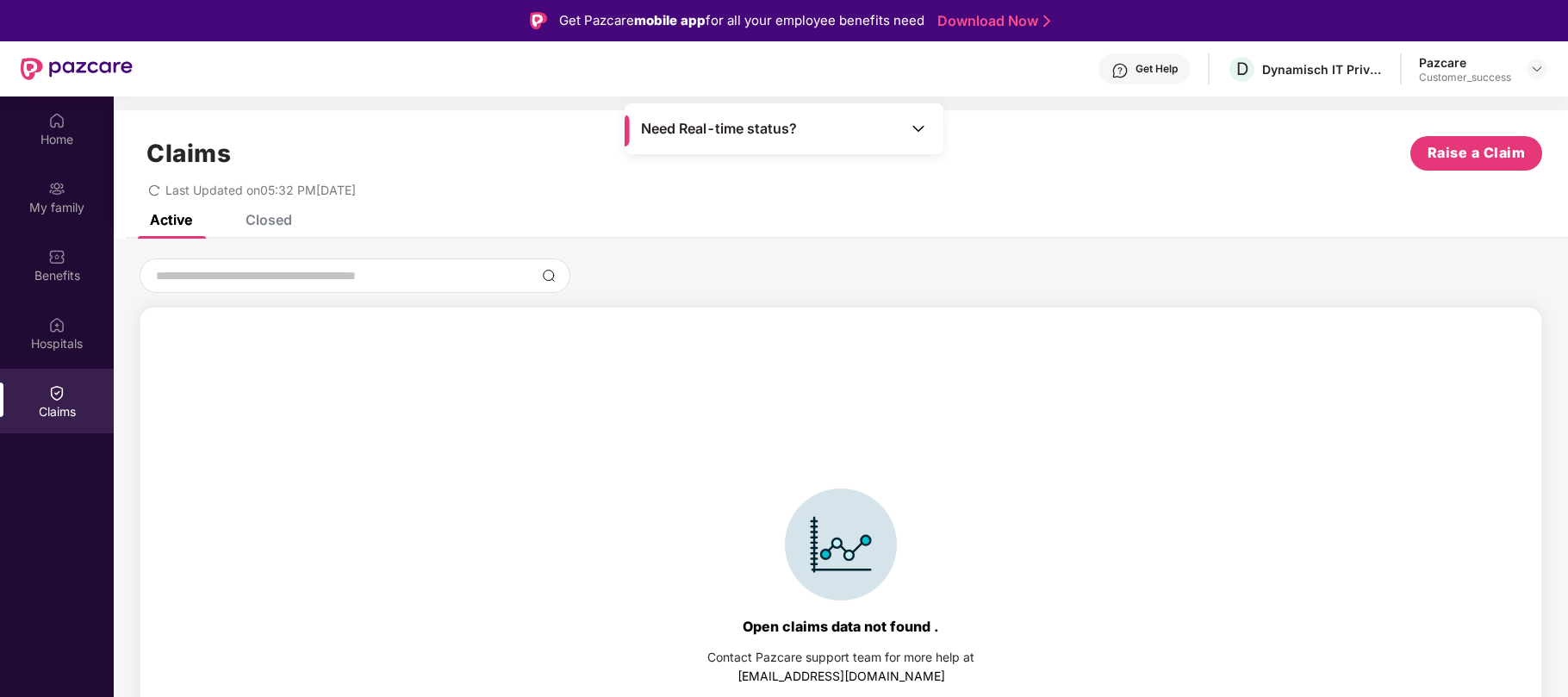
click at [284, 217] on div "Closed" at bounding box center [269, 219] width 47 height 17
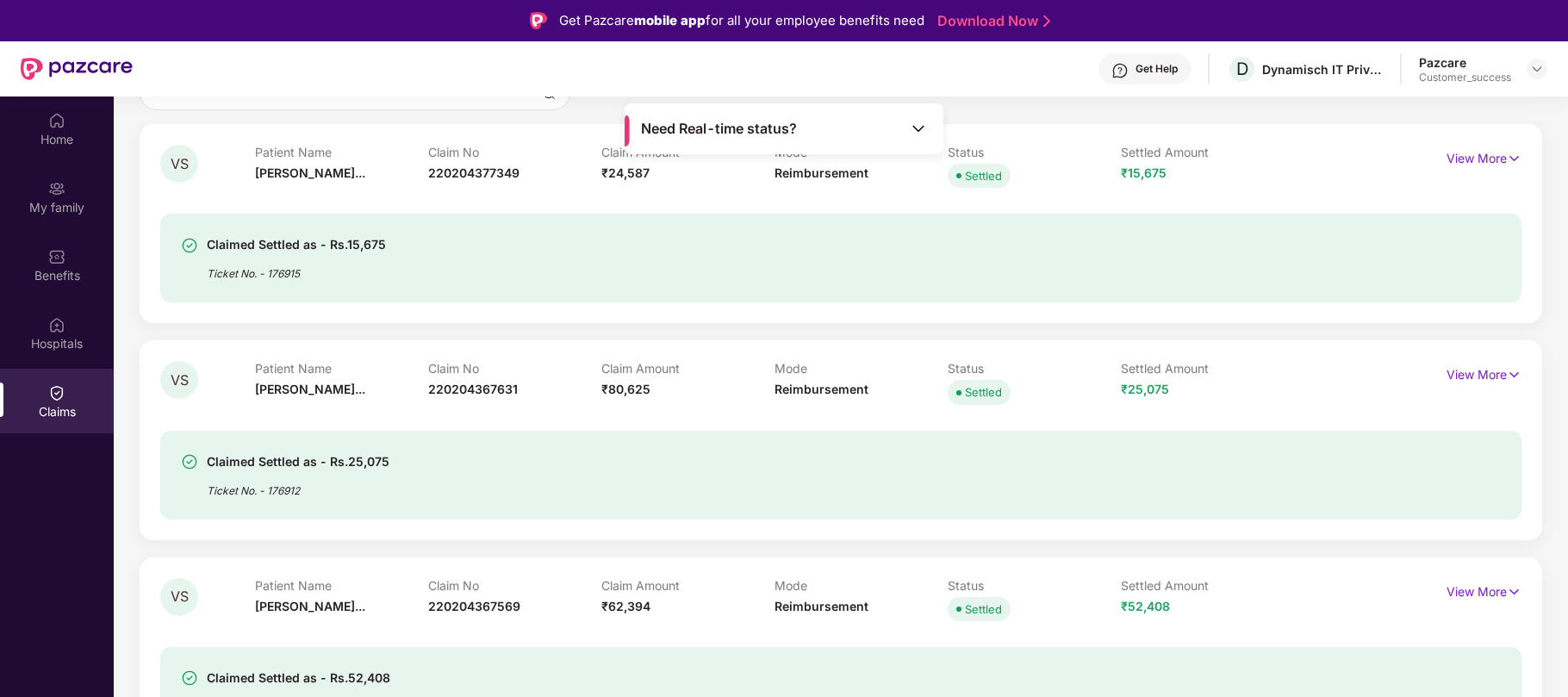
scroll to position [191, 0]
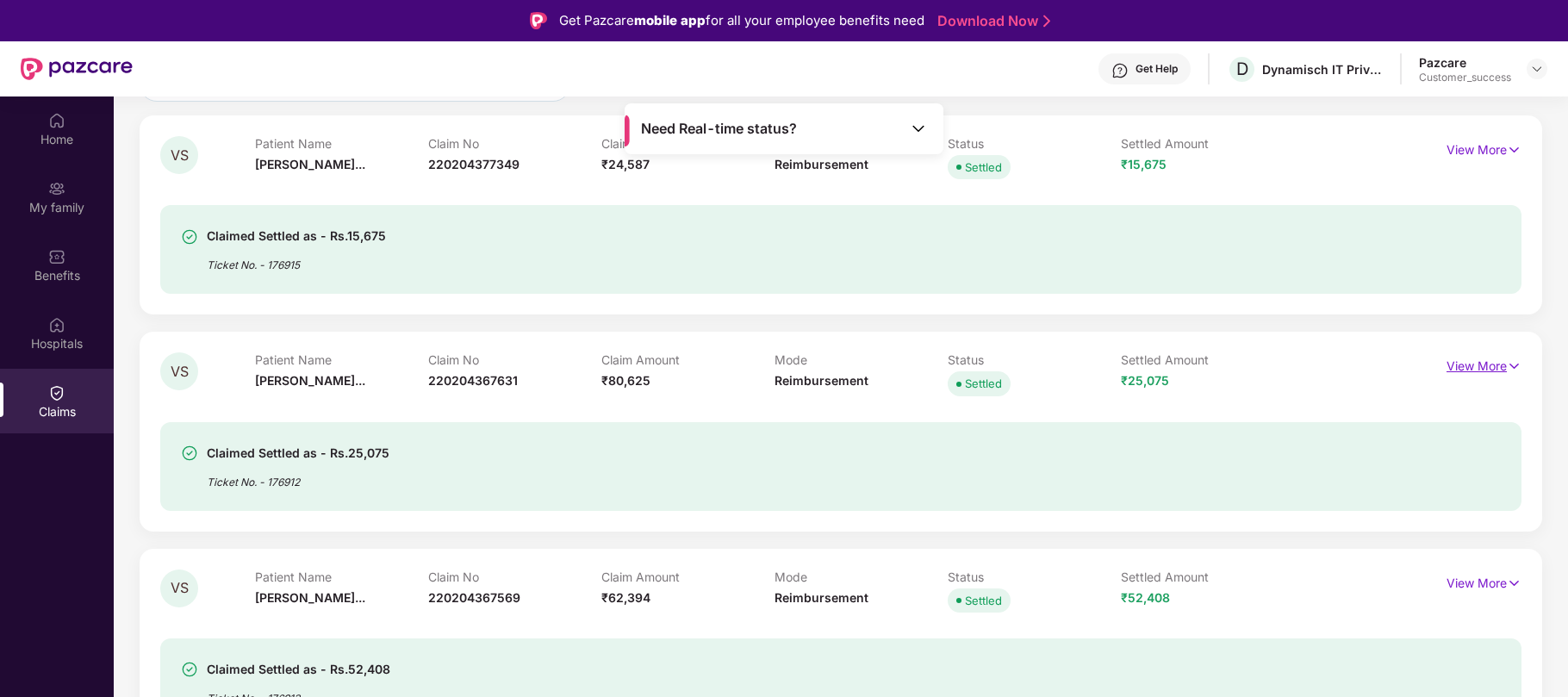
click at [1513, 369] on img at bounding box center [1513, 366] width 15 height 19
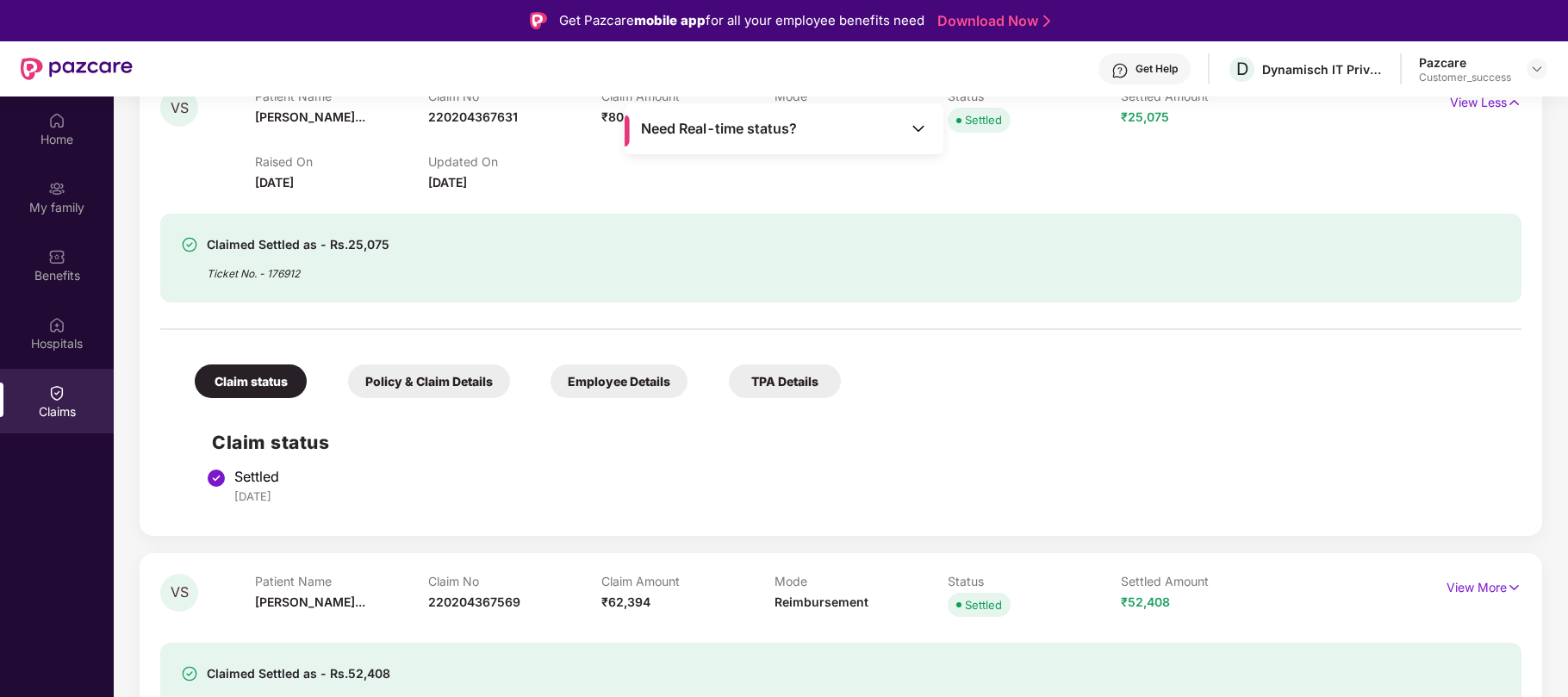
scroll to position [456, 0]
click at [769, 381] on div "TPA Details" at bounding box center [784, 381] width 112 height 34
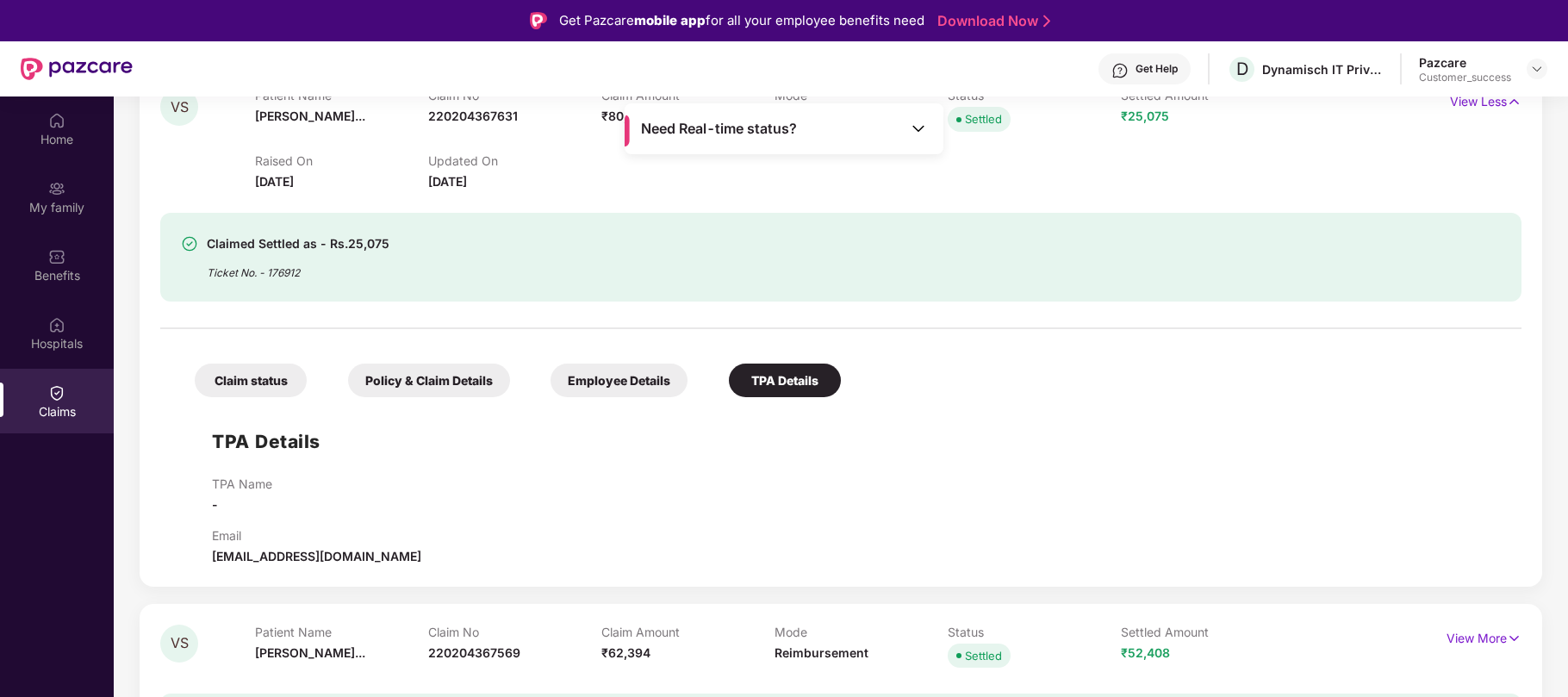
click at [632, 381] on div "Employee Details" at bounding box center [619, 381] width 137 height 34
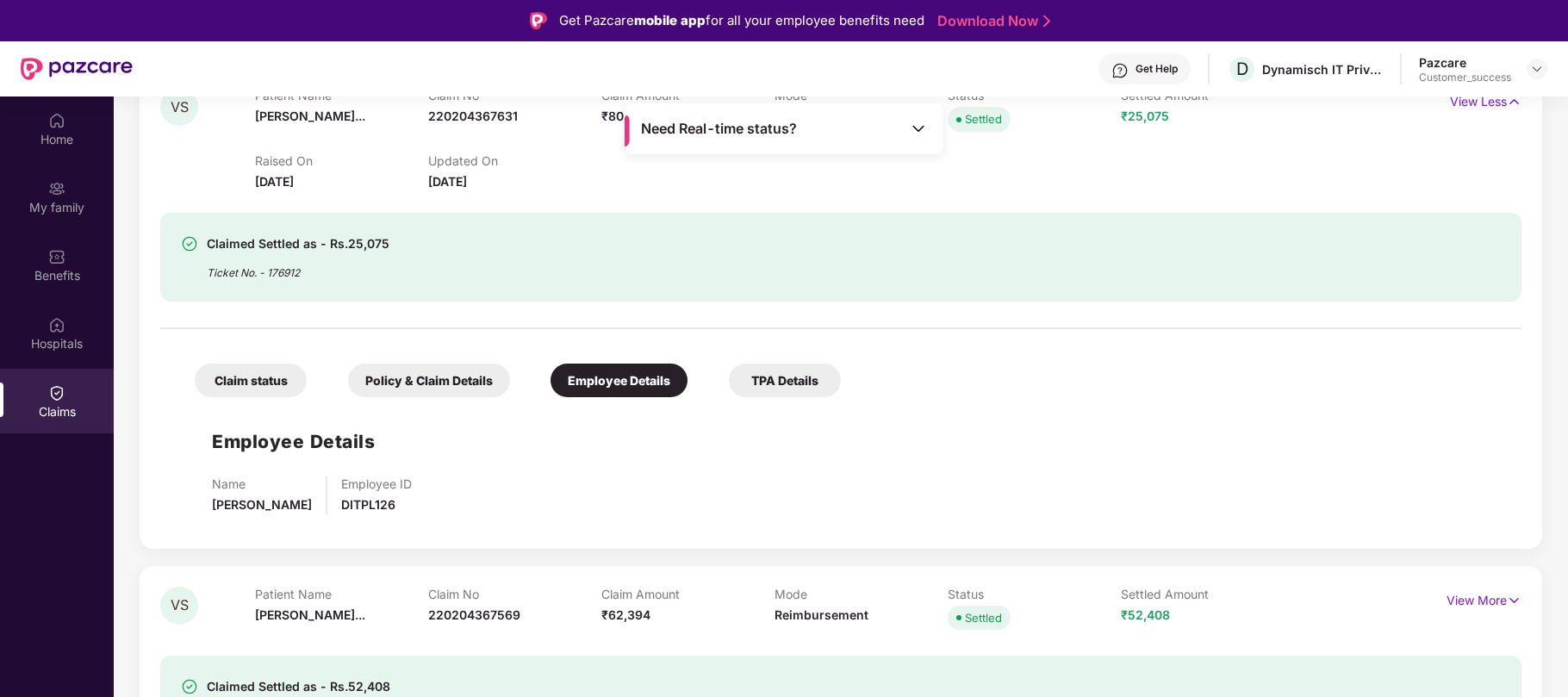
click at [435, 377] on div "Policy & Claim Details" at bounding box center [428, 381] width 162 height 34
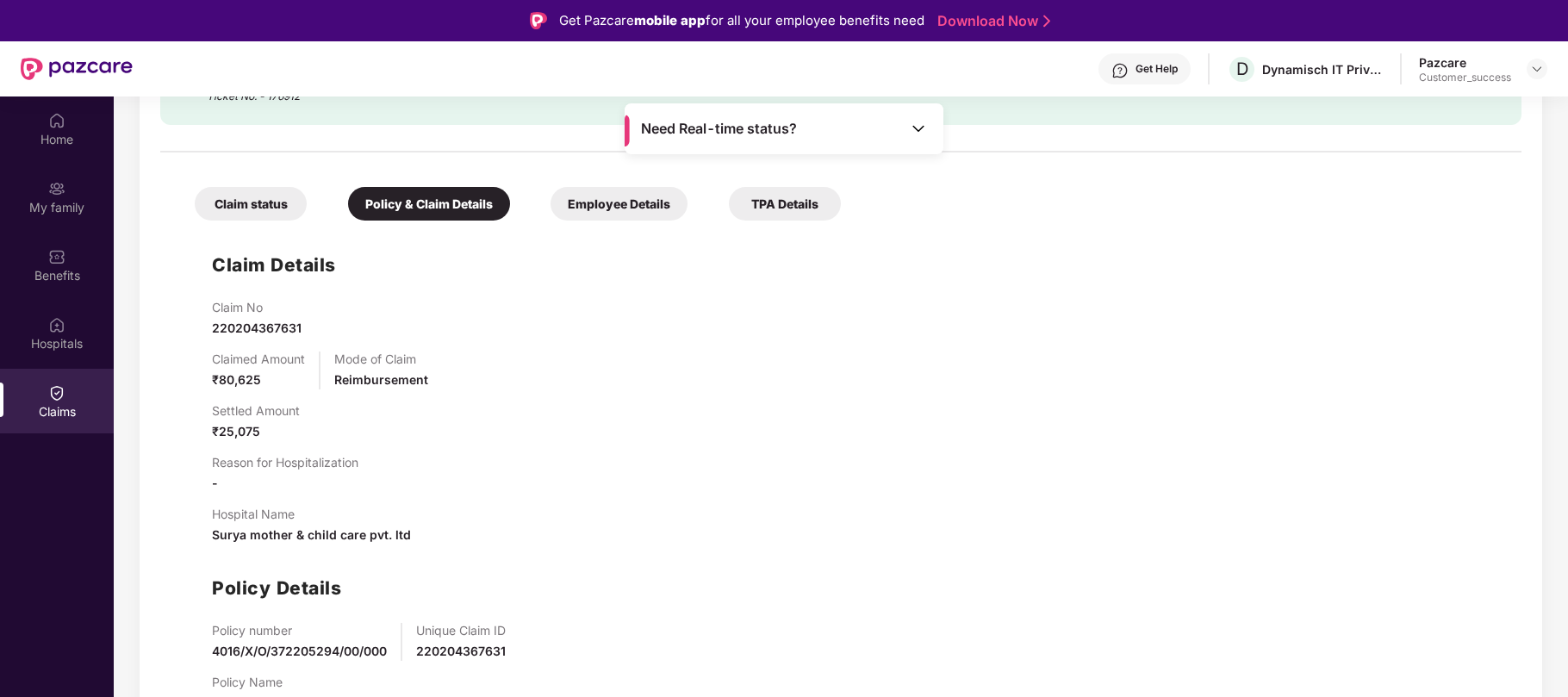
scroll to position [617, 0]
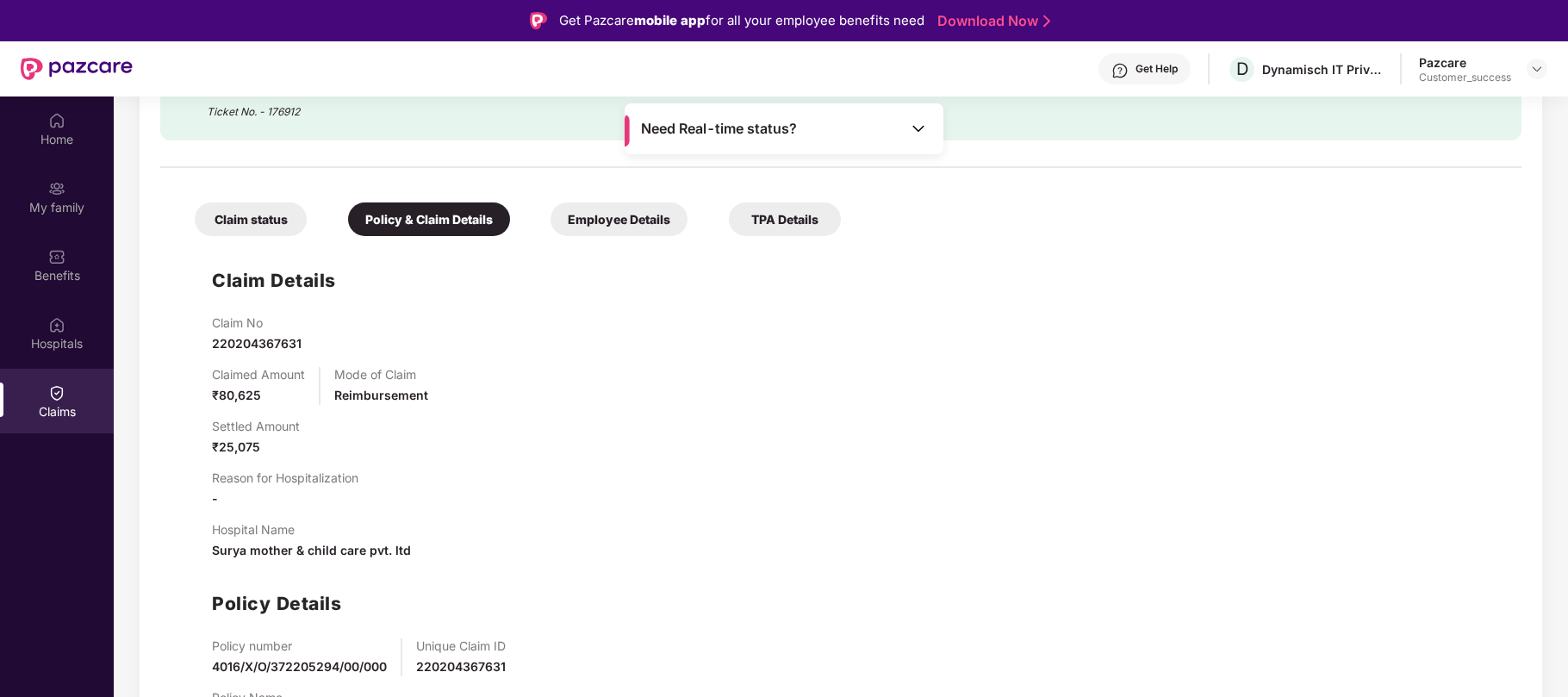
click at [257, 214] on div "Claim status" at bounding box center [250, 219] width 112 height 34
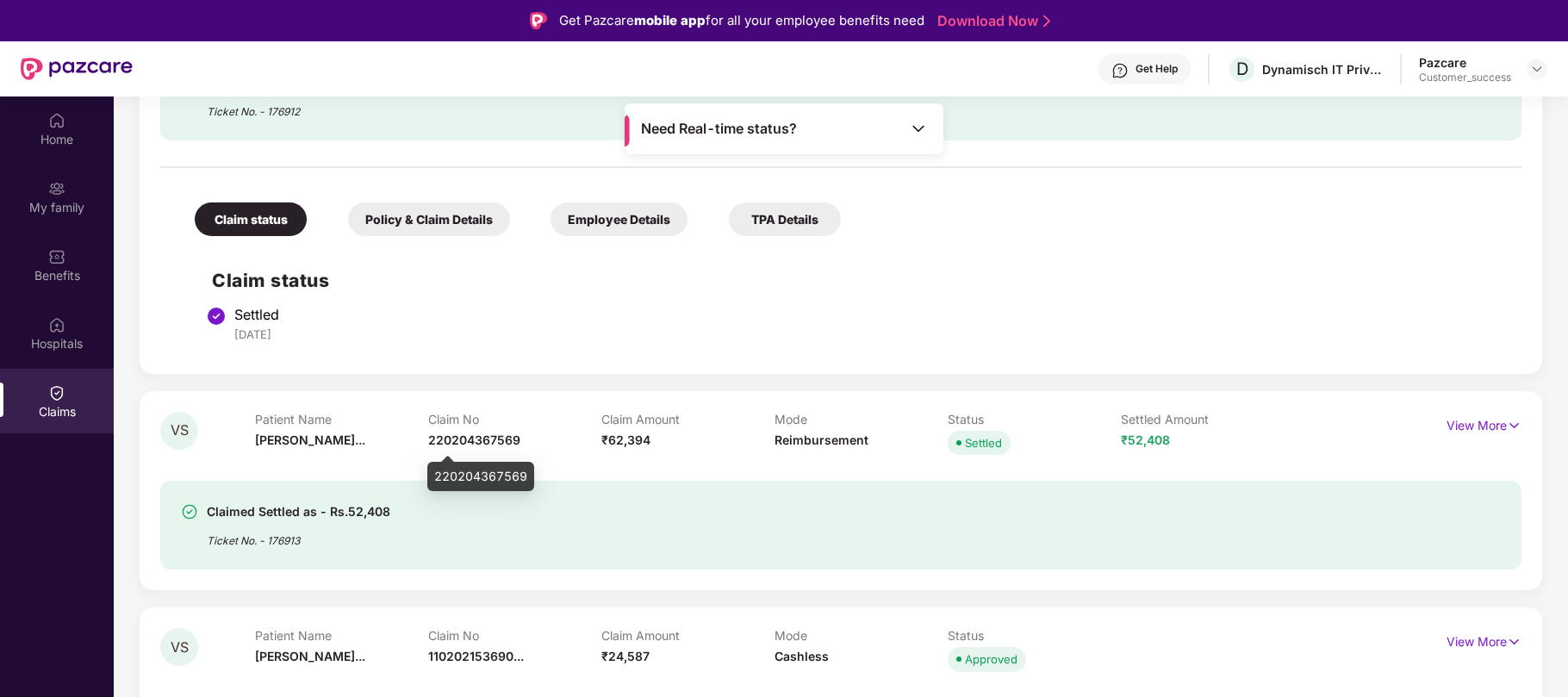
click at [457, 436] on span "220204367569" at bounding box center [474, 439] width 92 height 15
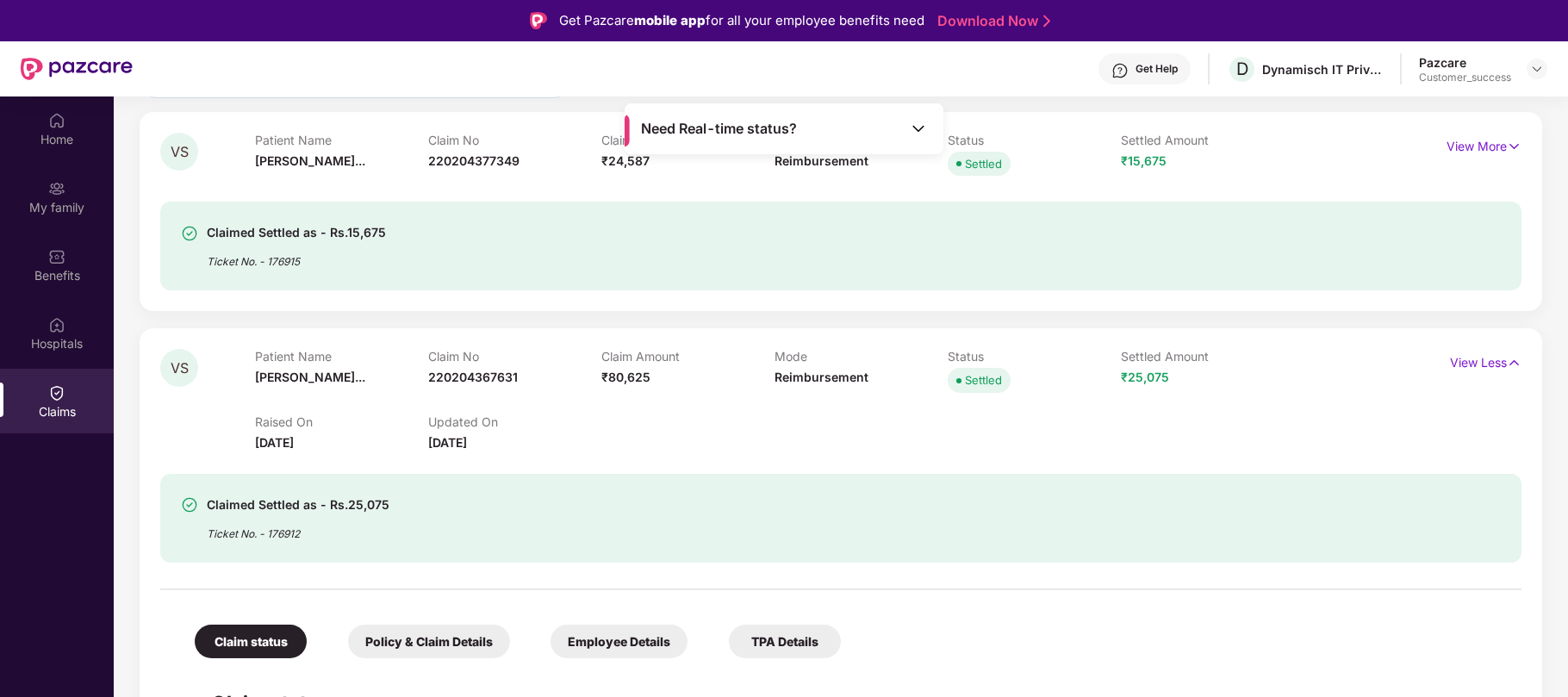
scroll to position [194, 0]
click at [450, 371] on span "220204367631" at bounding box center [473, 378] width 89 height 15
copy span "220204367631"
click at [590, 421] on p "Updated On" at bounding box center [514, 422] width 173 height 15
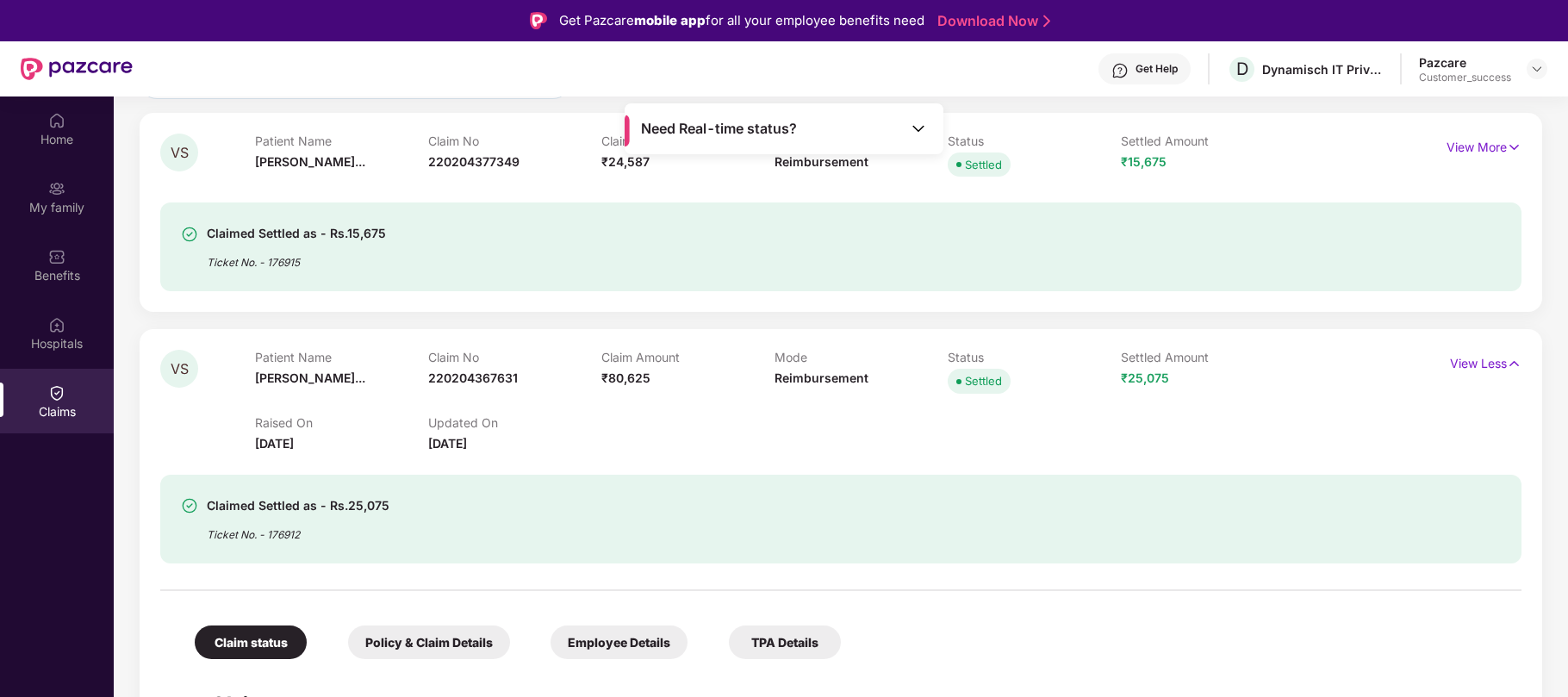
click at [541, 377] on div "Claim No 220204367631" at bounding box center [514, 374] width 173 height 48
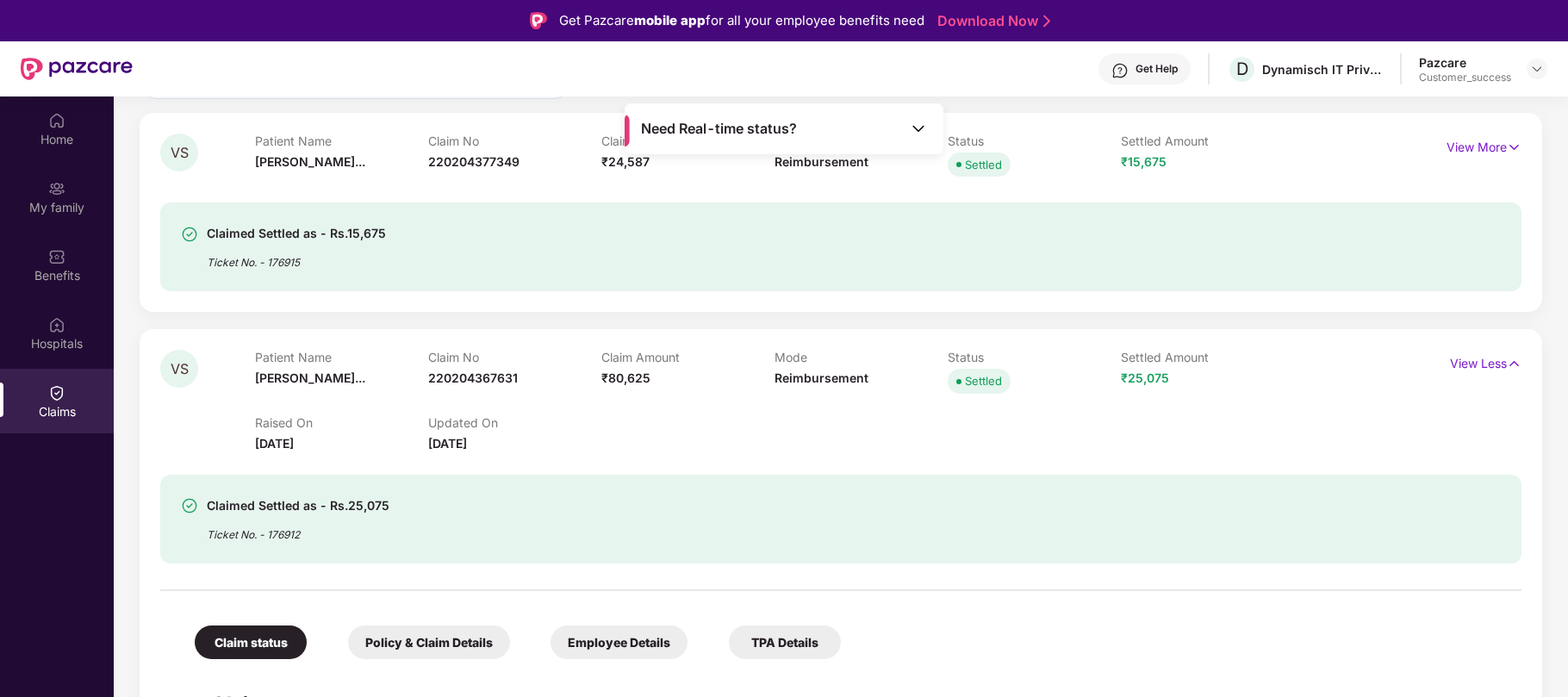
click at [541, 377] on div "Claim No 220204367631" at bounding box center [514, 374] width 173 height 48
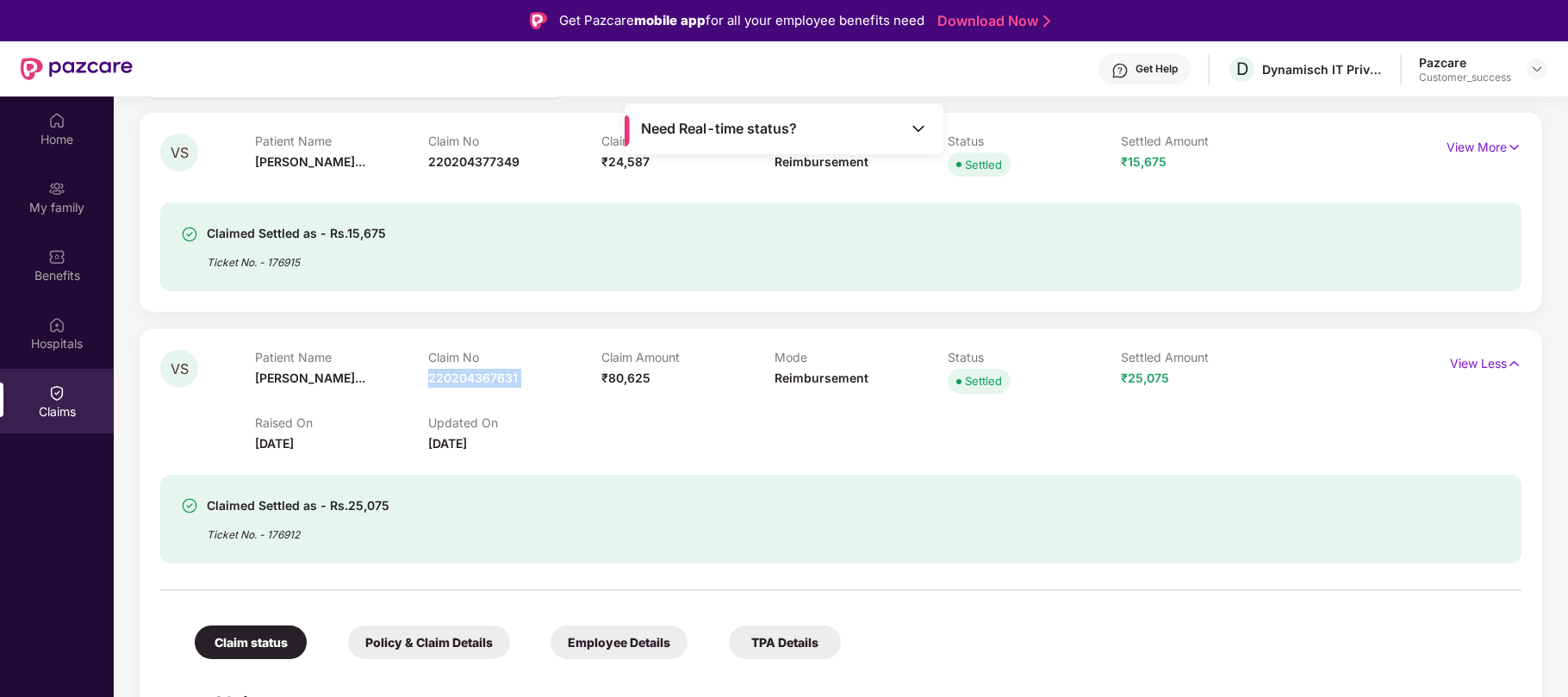
click at [541, 377] on div "Claim No 220204367631" at bounding box center [514, 374] width 173 height 48
click at [968, 401] on div "Raised On [DATE] Updated On [DATE]" at bounding box center [774, 426] width 1040 height 56
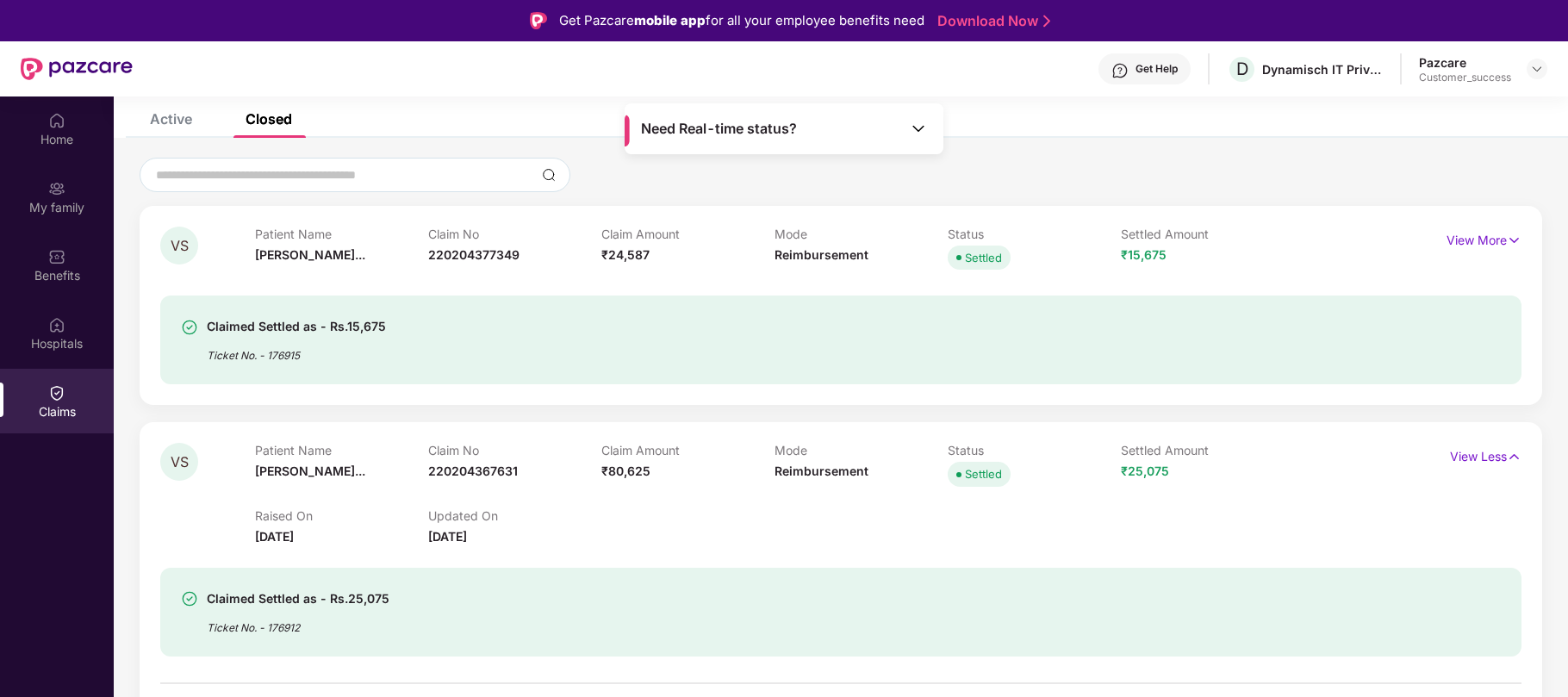
scroll to position [100, 0]
click at [990, 448] on p "Status" at bounding box center [1034, 451] width 173 height 15
click at [1145, 471] on span "₹25,075" at bounding box center [1145, 472] width 49 height 15
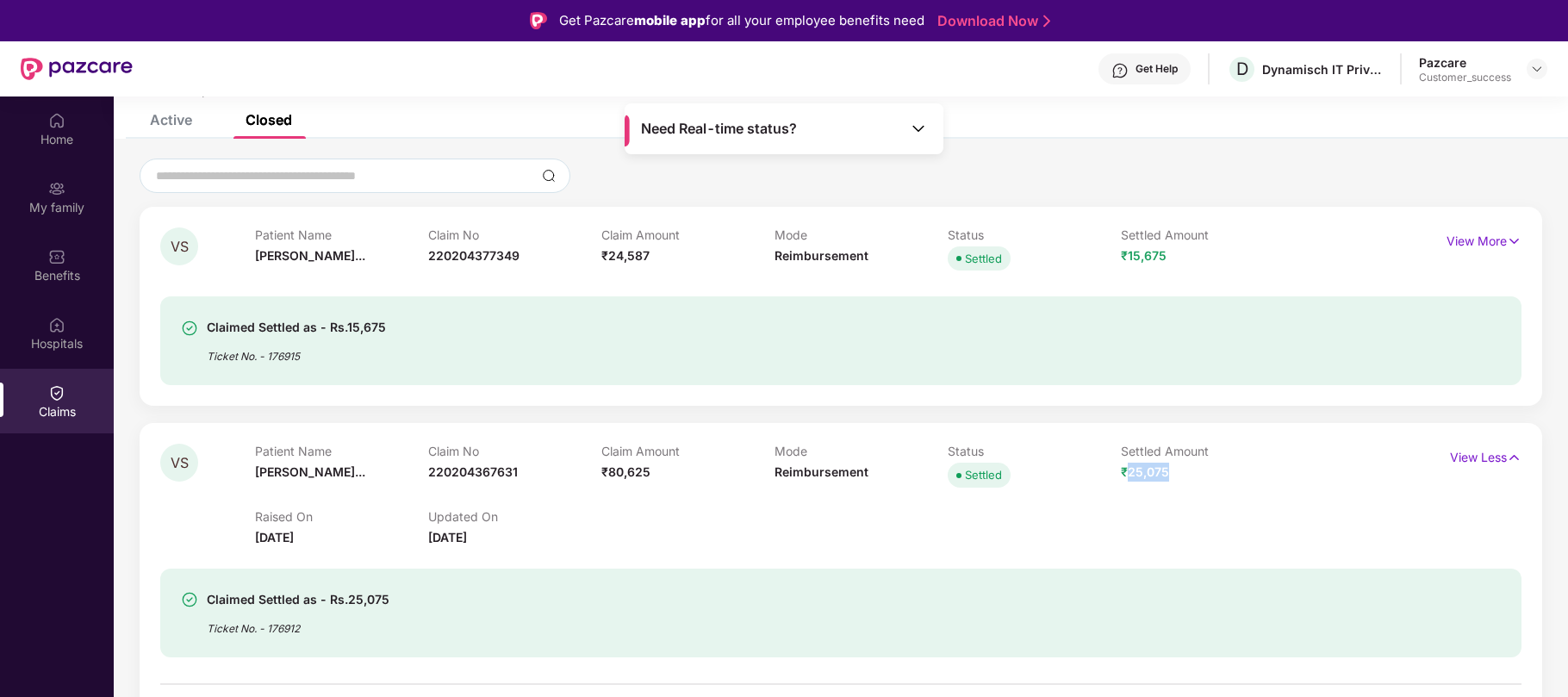
click at [1145, 471] on span "₹25,075" at bounding box center [1145, 472] width 49 height 15
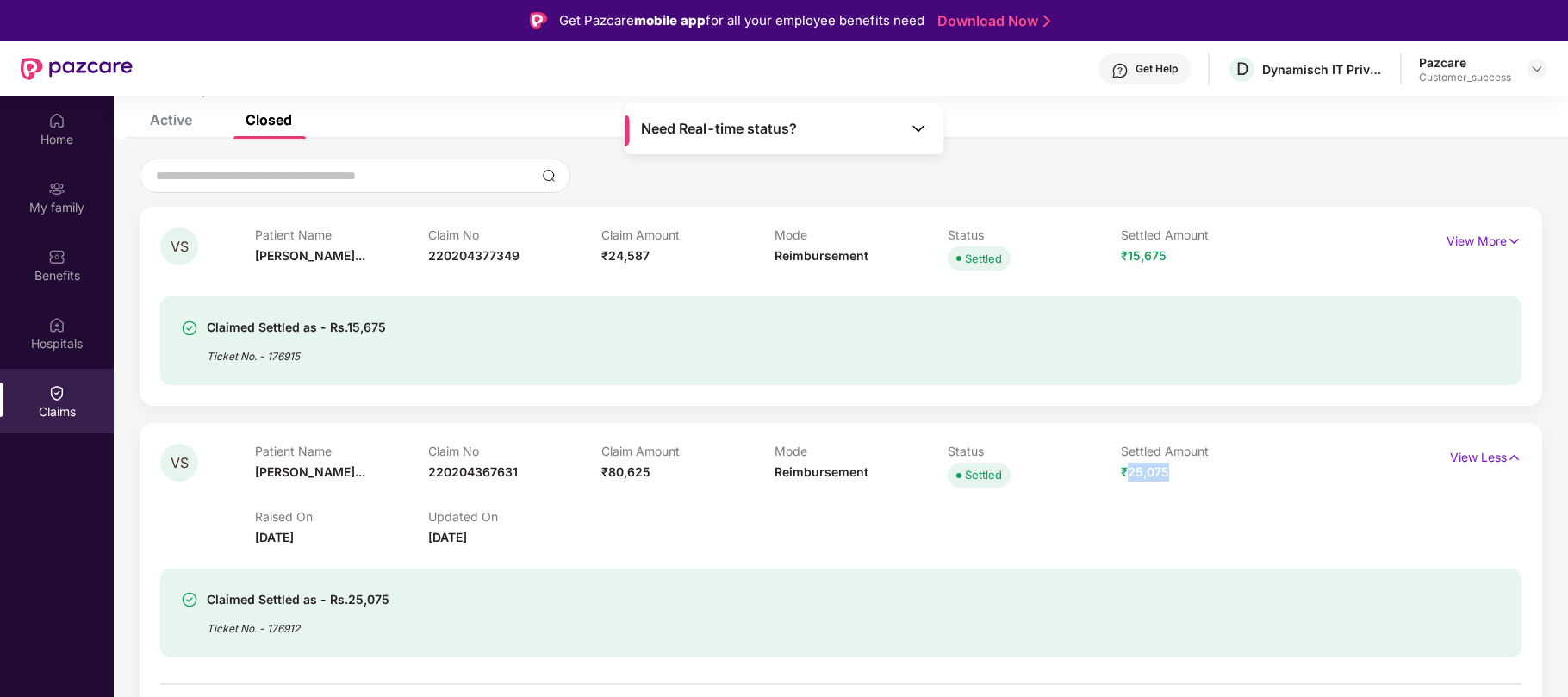
scroll to position [0, 0]
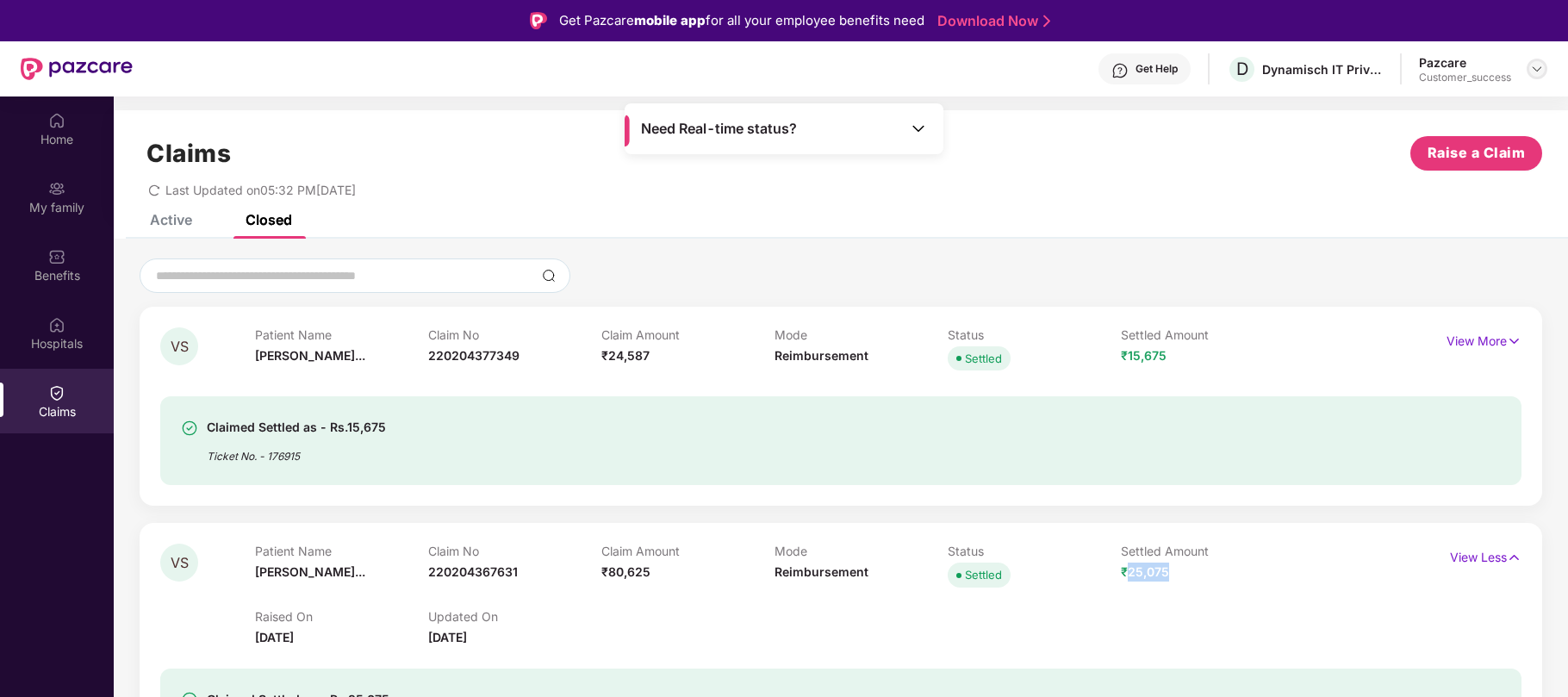
click at [1533, 69] on img at bounding box center [1537, 69] width 14 height 14
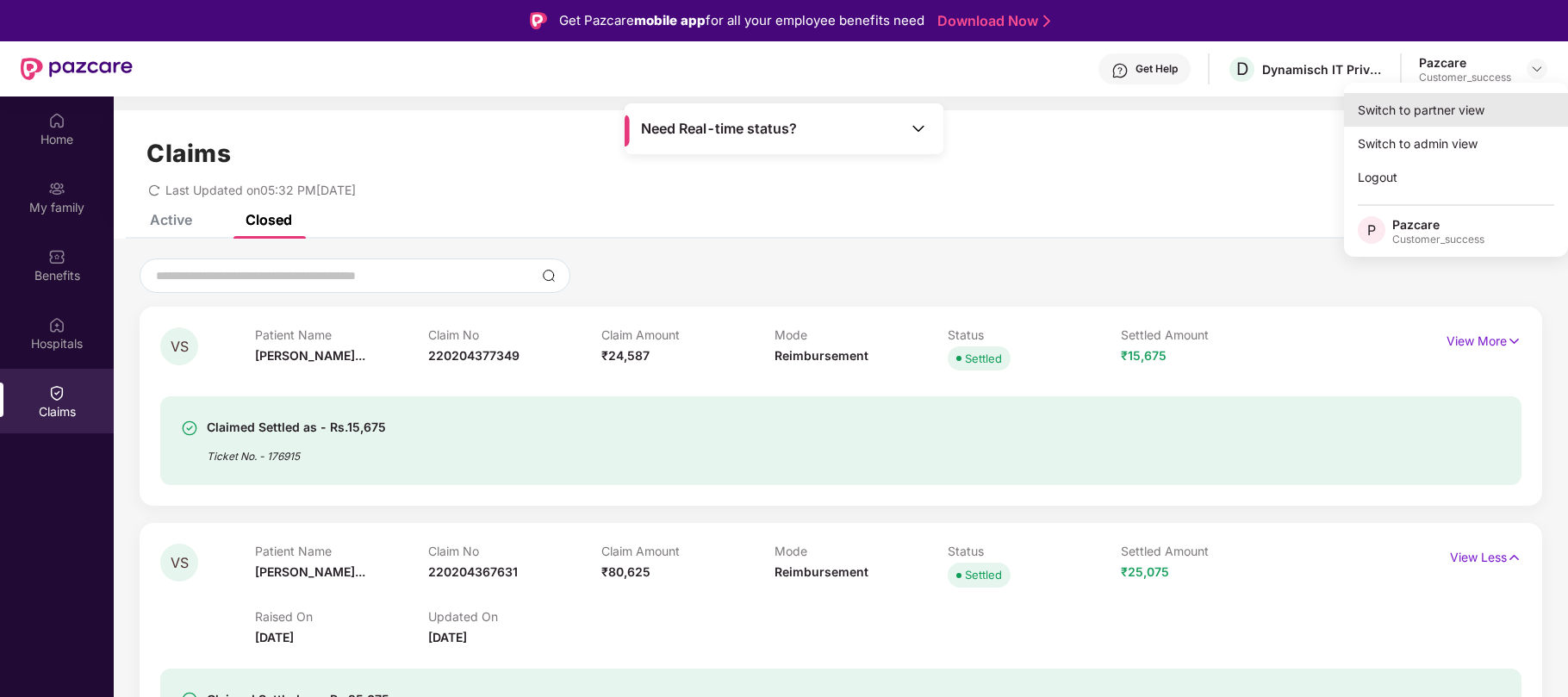
click at [1398, 110] on div "Switch to partner view" at bounding box center [1456, 110] width 224 height 34
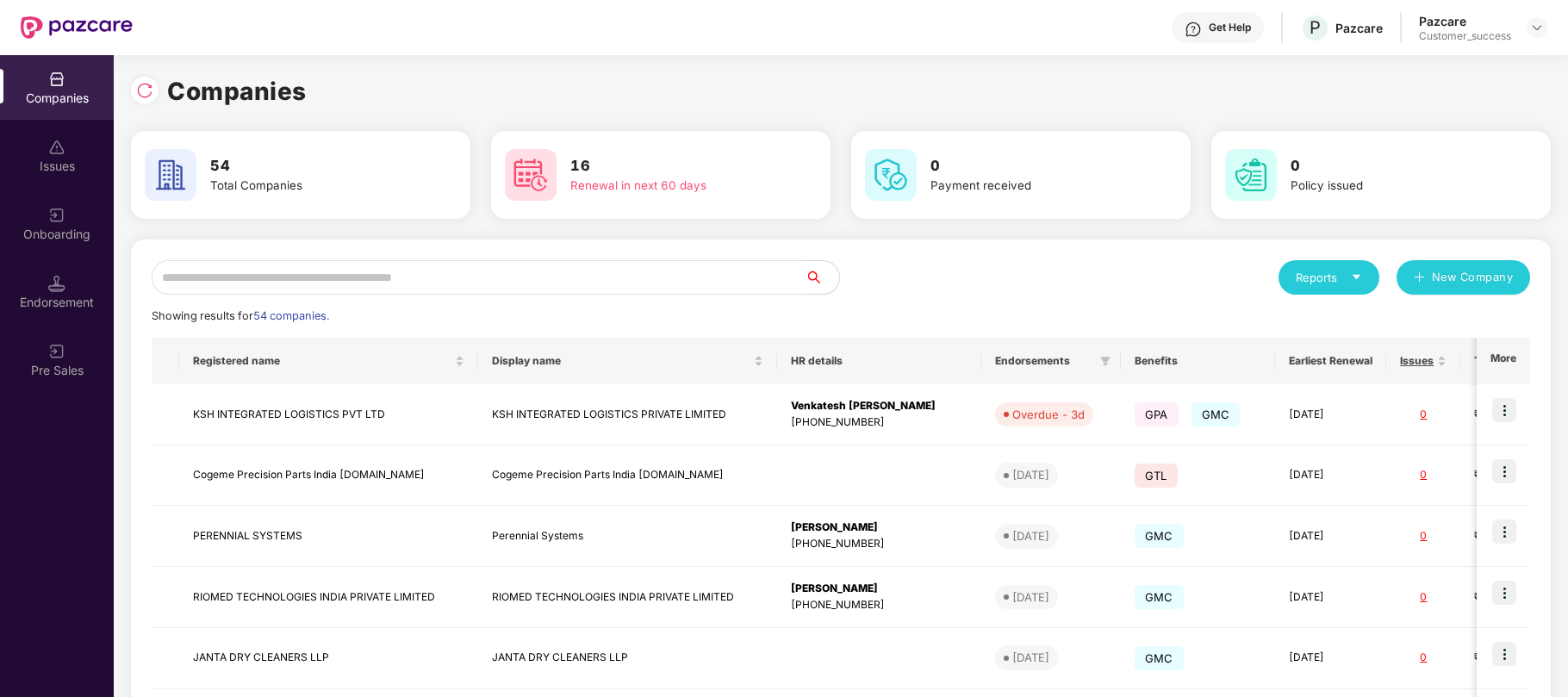
click at [525, 276] on input "text" at bounding box center [478, 278] width 653 height 35
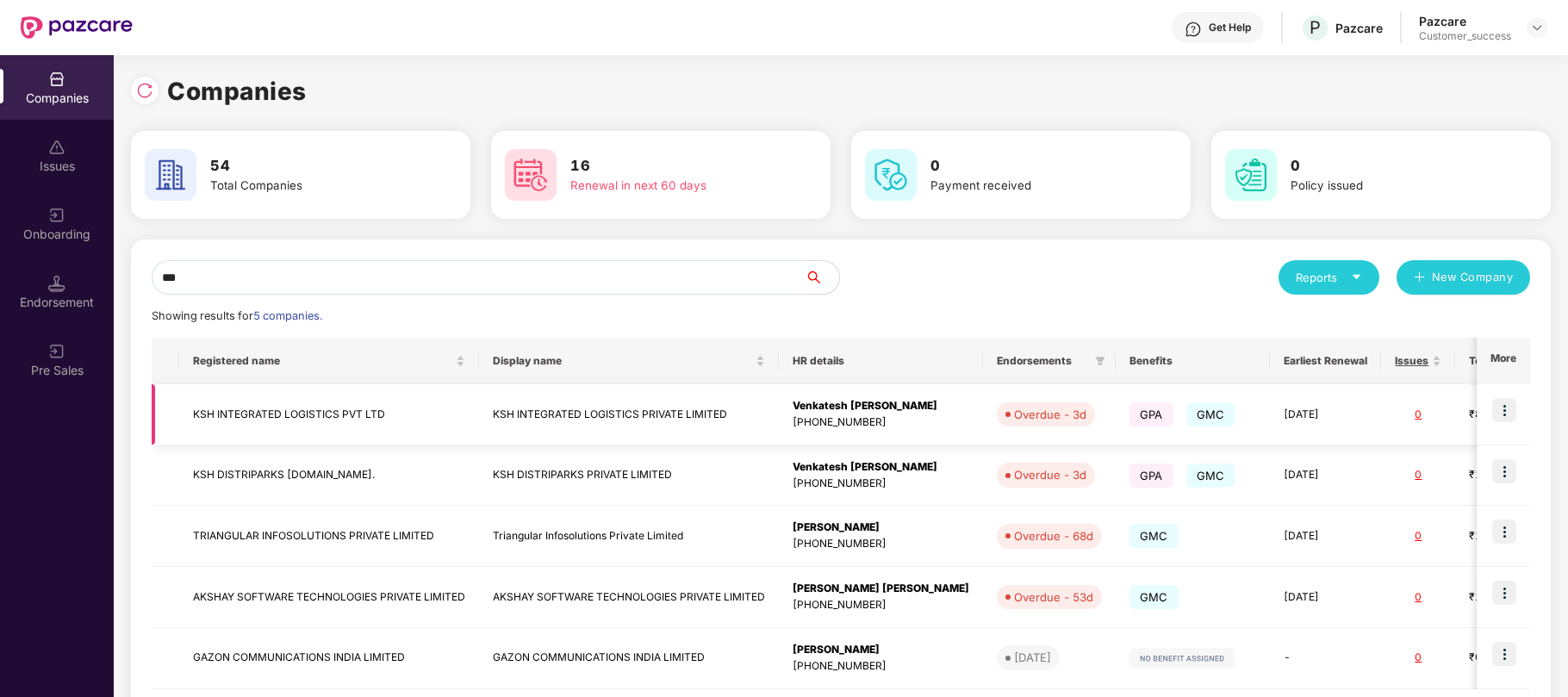
type input "***"
click at [1498, 413] on img at bounding box center [1505, 410] width 24 height 24
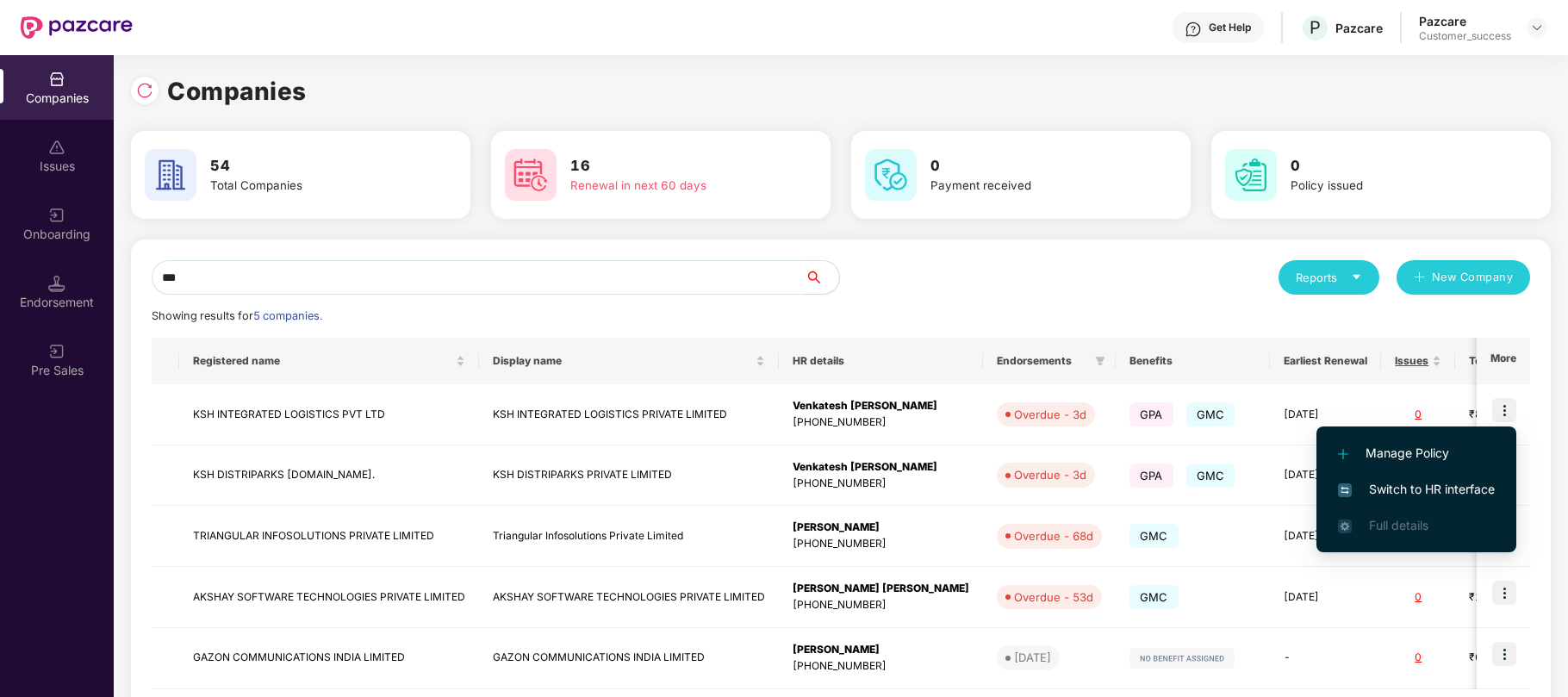
click at [1406, 452] on span "Manage Policy" at bounding box center [1416, 453] width 157 height 19
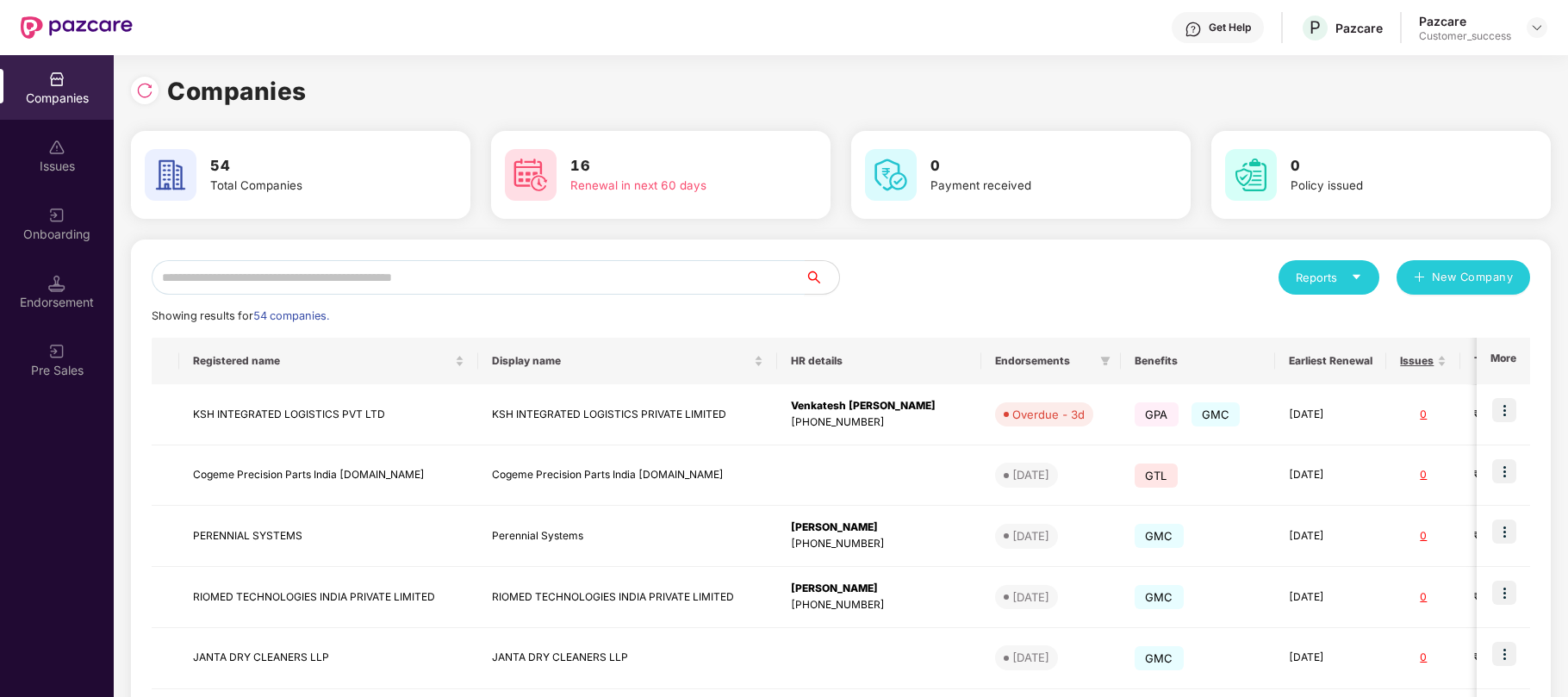
click at [772, 283] on input "text" at bounding box center [478, 278] width 653 height 35
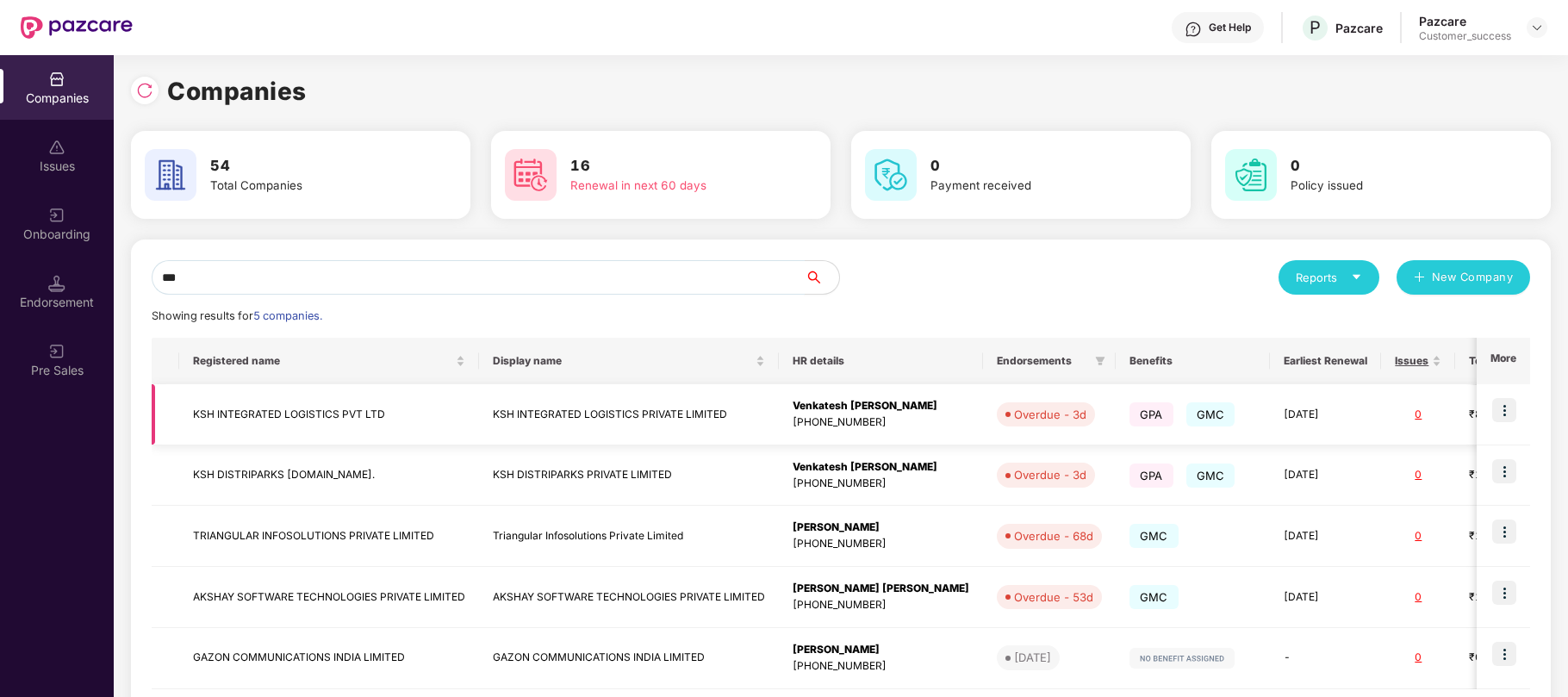
type input "***"
click at [1508, 408] on img at bounding box center [1505, 410] width 24 height 24
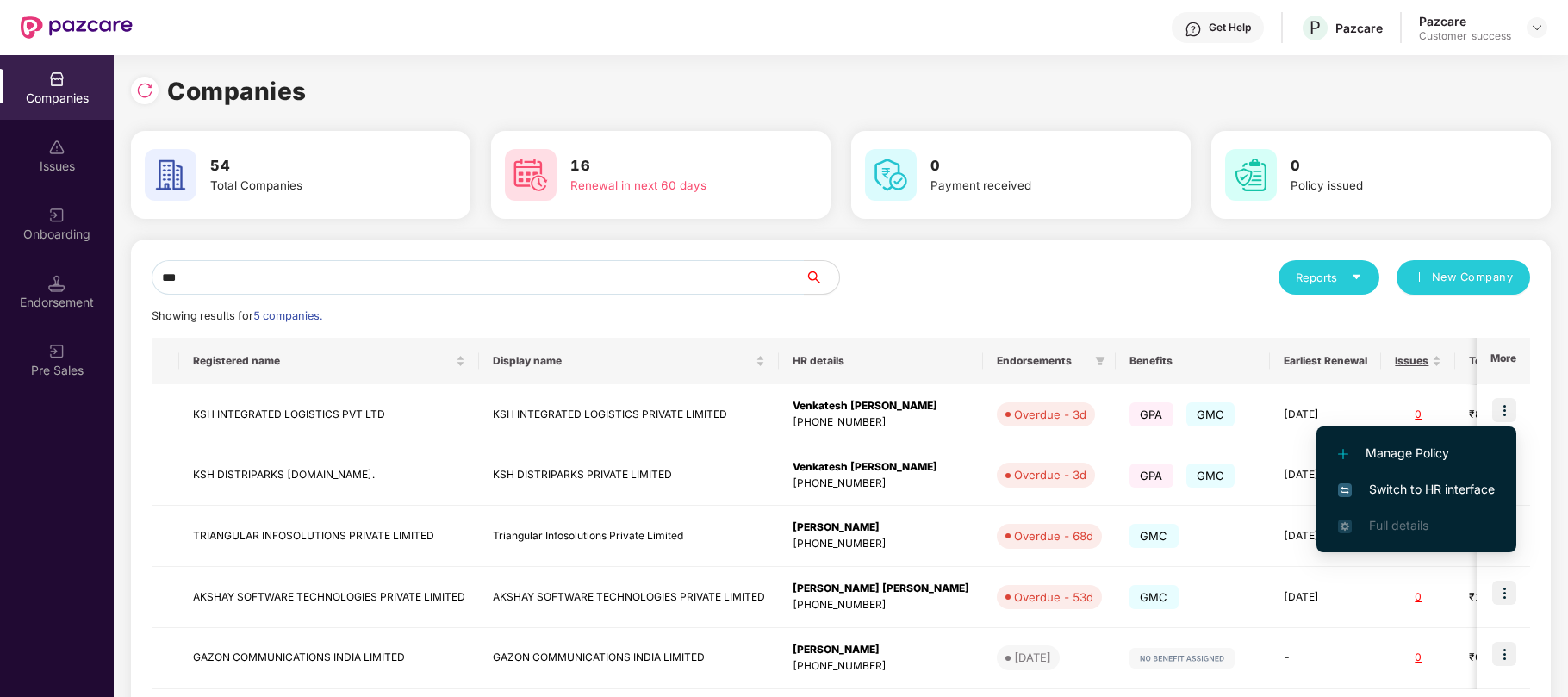
click at [1411, 446] on span "Manage Policy" at bounding box center [1416, 453] width 157 height 19
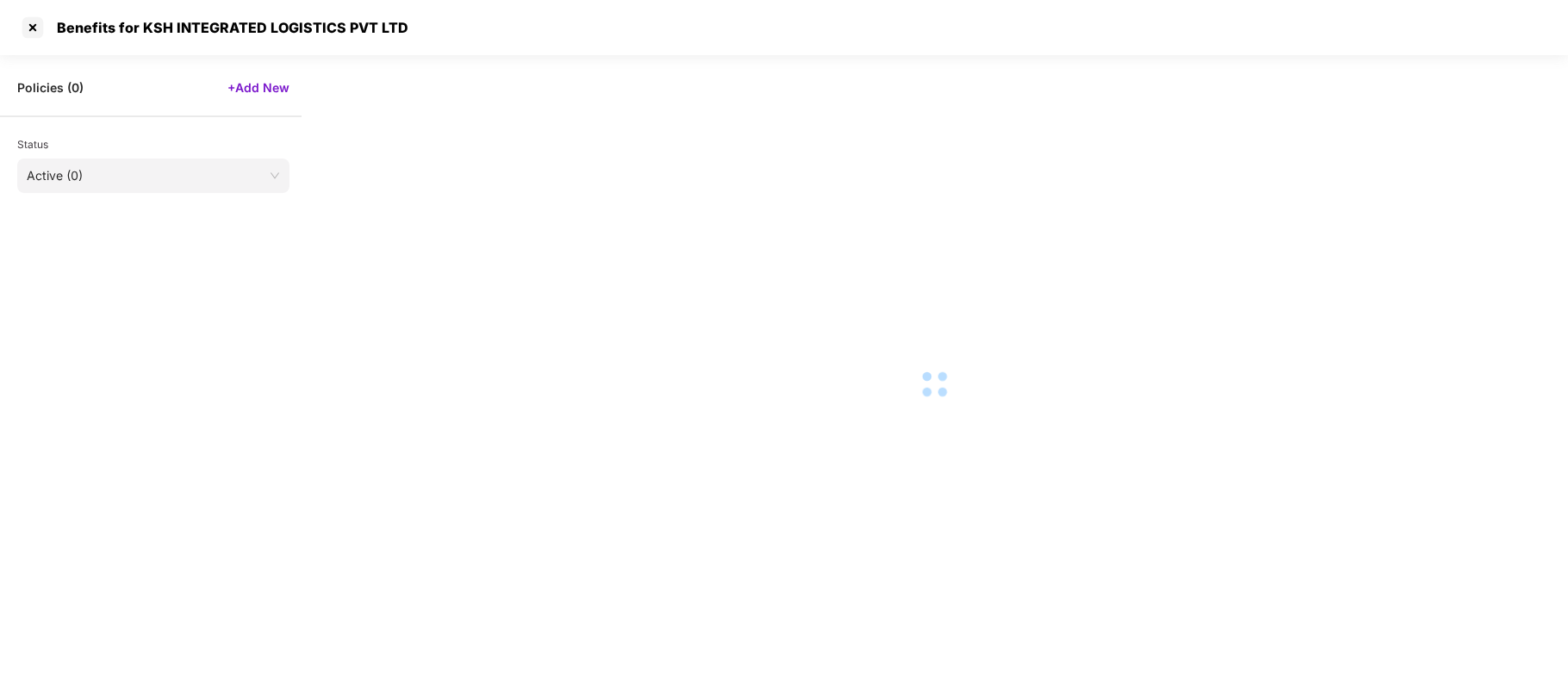
select select "**********"
select select "*****"
select select "******"
select select "**********"
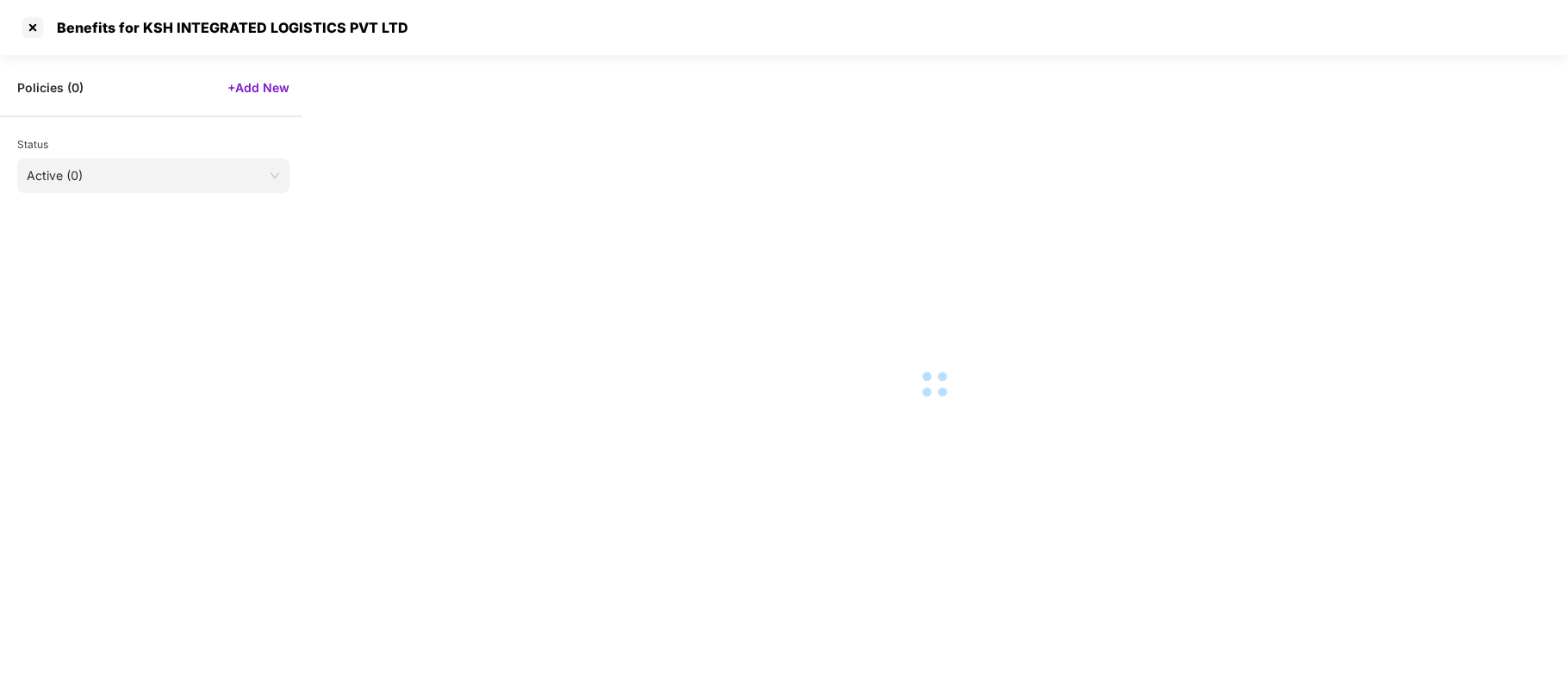
select select "*"
select select "********"
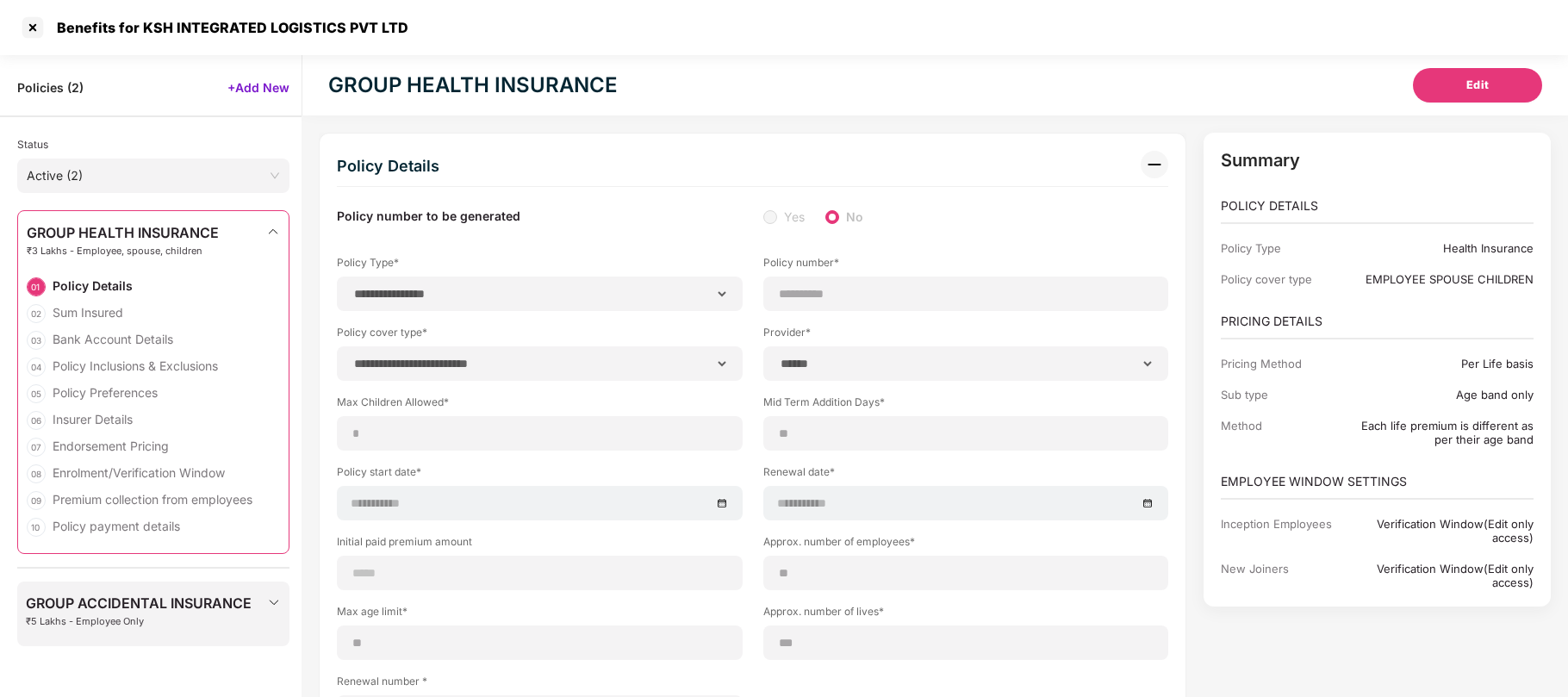
select select "********"
select select "**********"
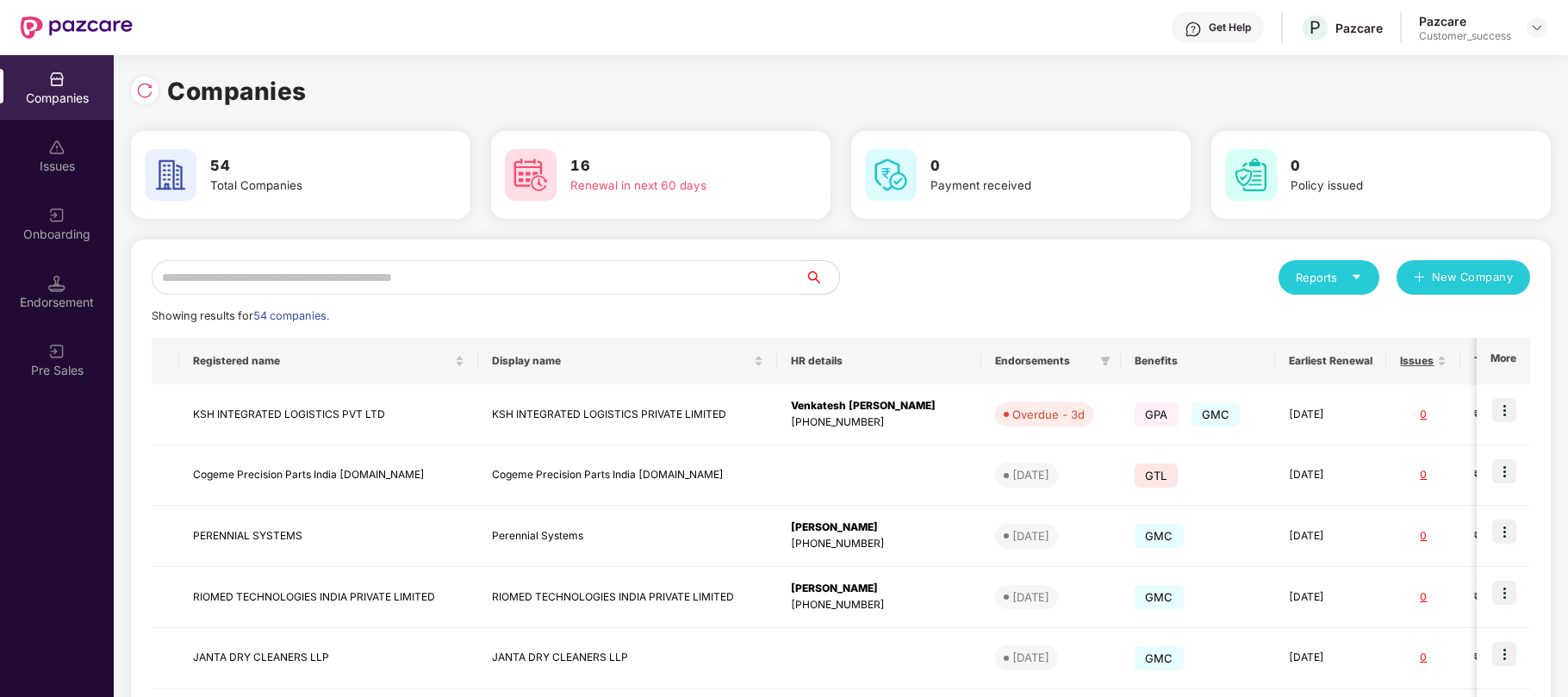
click at [477, 281] on input "text" at bounding box center [478, 278] width 653 height 35
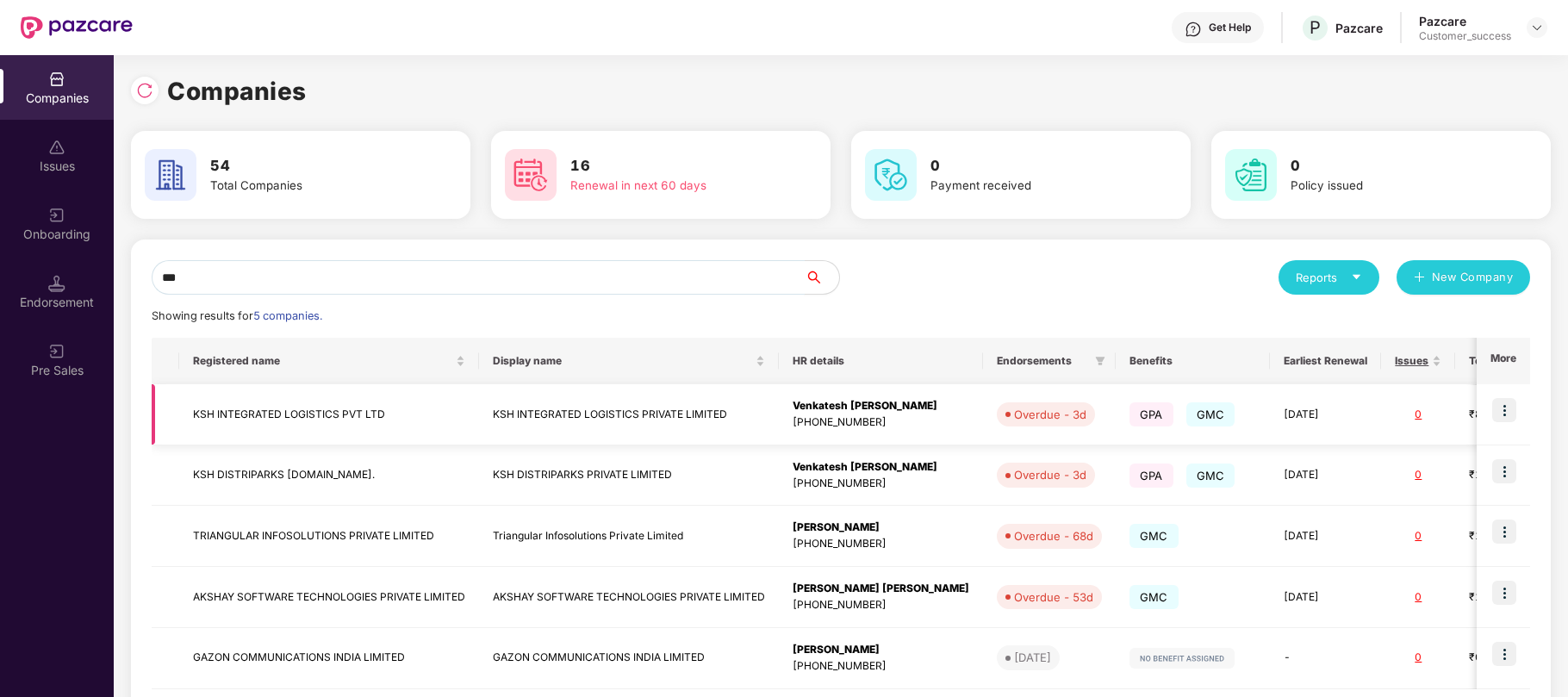
type input "***"
click at [1501, 407] on img at bounding box center [1505, 410] width 24 height 24
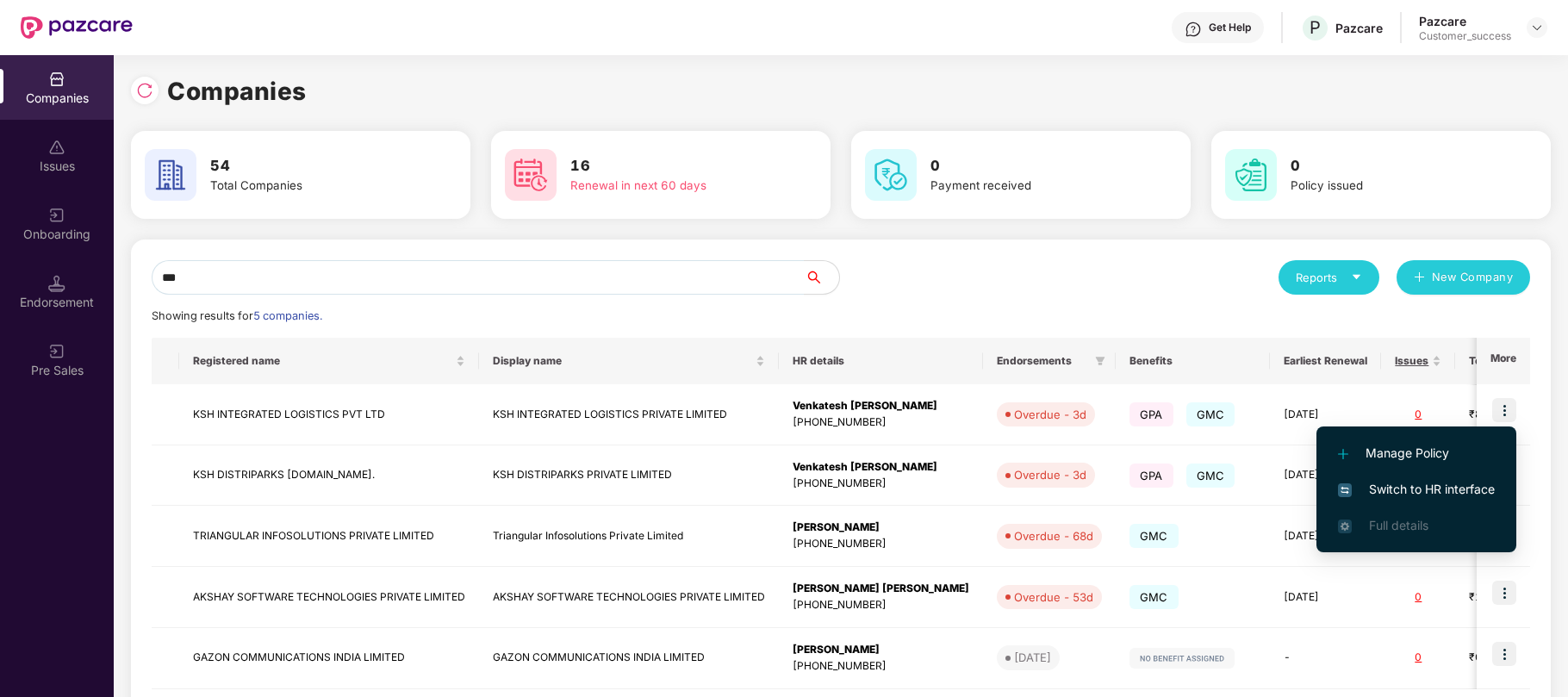
click at [1414, 488] on span "Switch to HR interface" at bounding box center [1416, 489] width 157 height 19
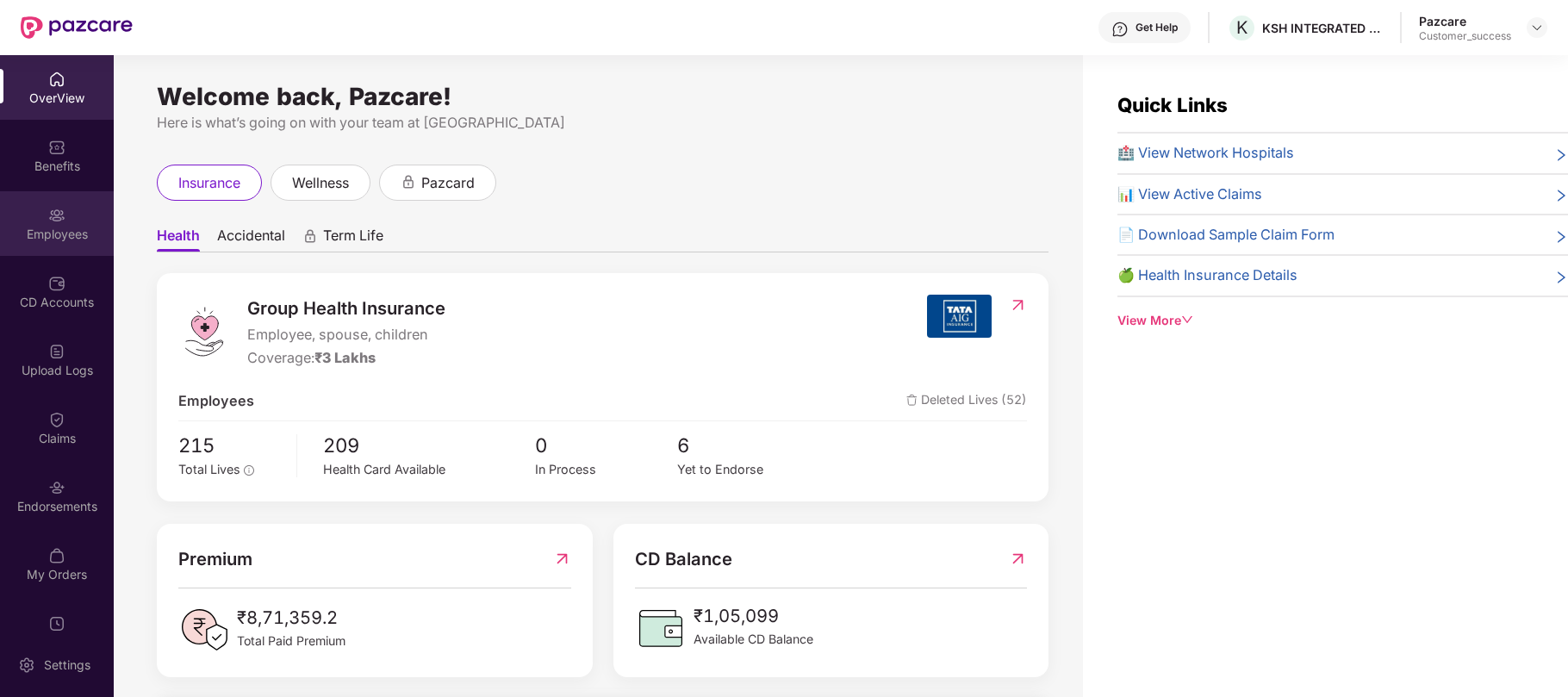
click at [66, 221] on div "Employees" at bounding box center [56, 223] width 114 height 64
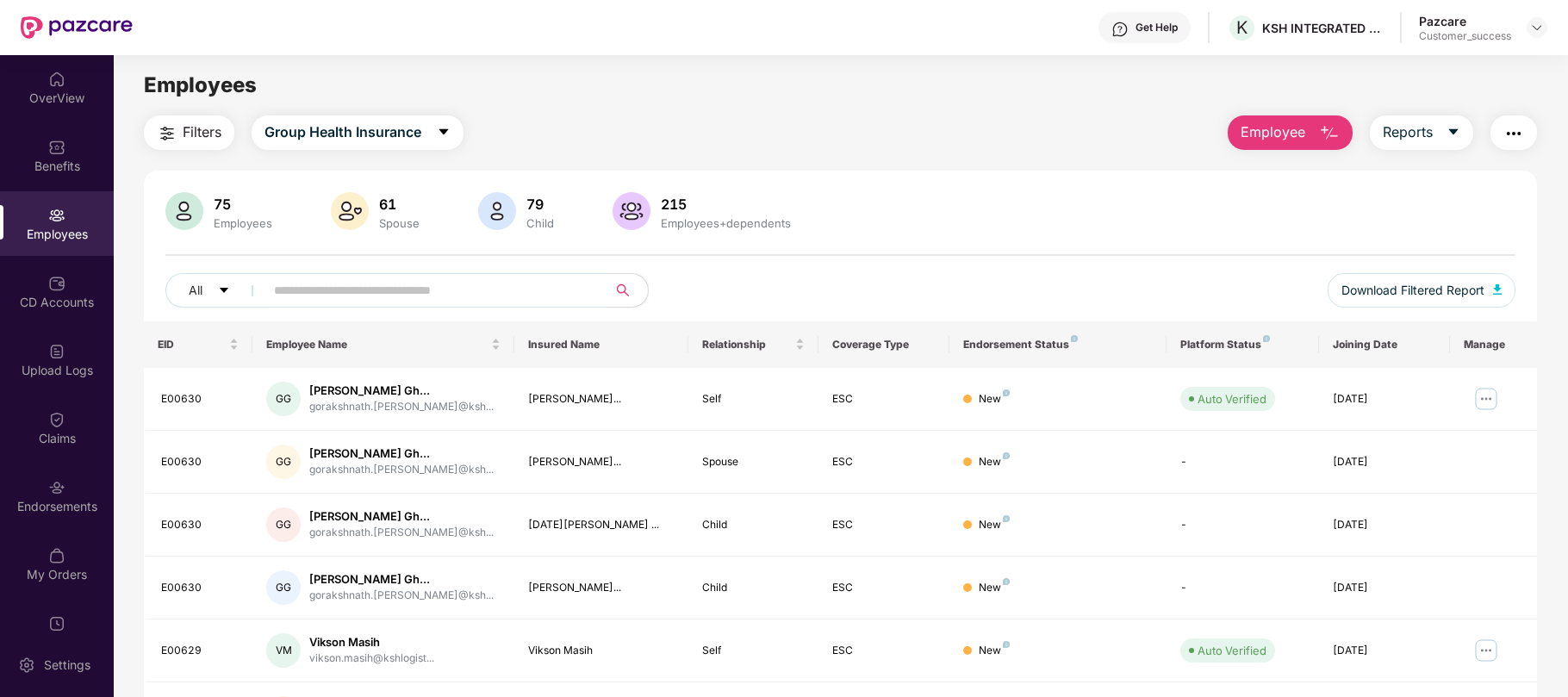
click at [345, 290] on input "text" at bounding box center [428, 290] width 309 height 26
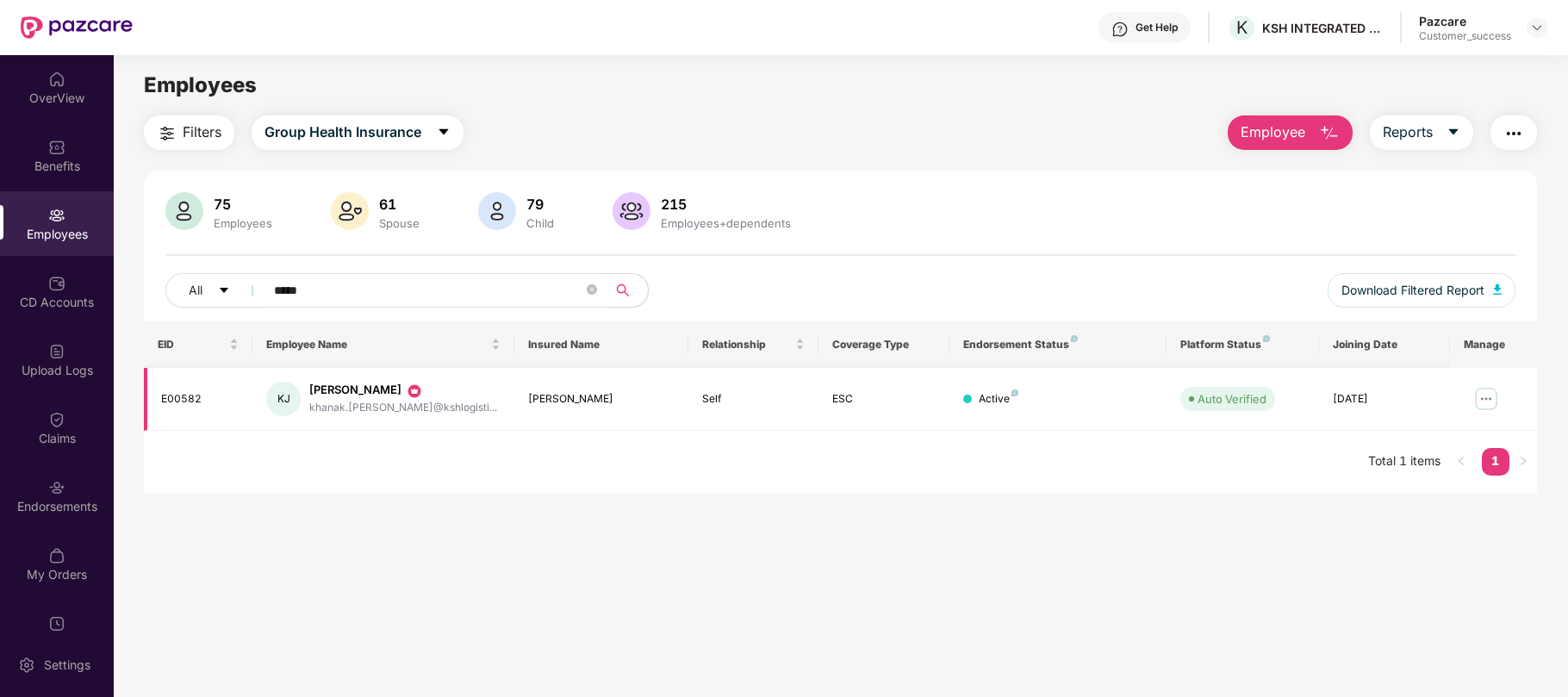
type input "*****"
click at [1487, 407] on img at bounding box center [1487, 400] width 28 height 28
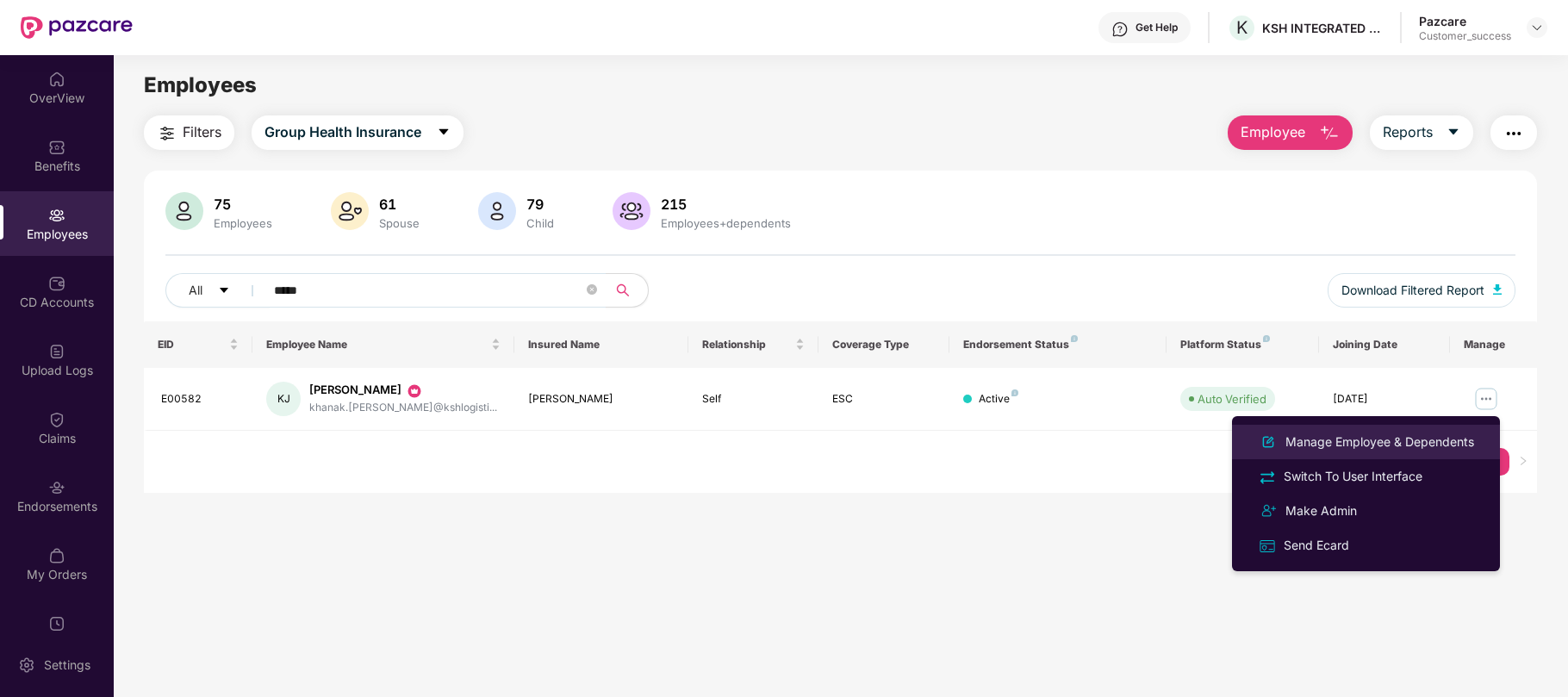
click at [1335, 452] on li "Manage Employee & Dependents" at bounding box center [1366, 442] width 268 height 35
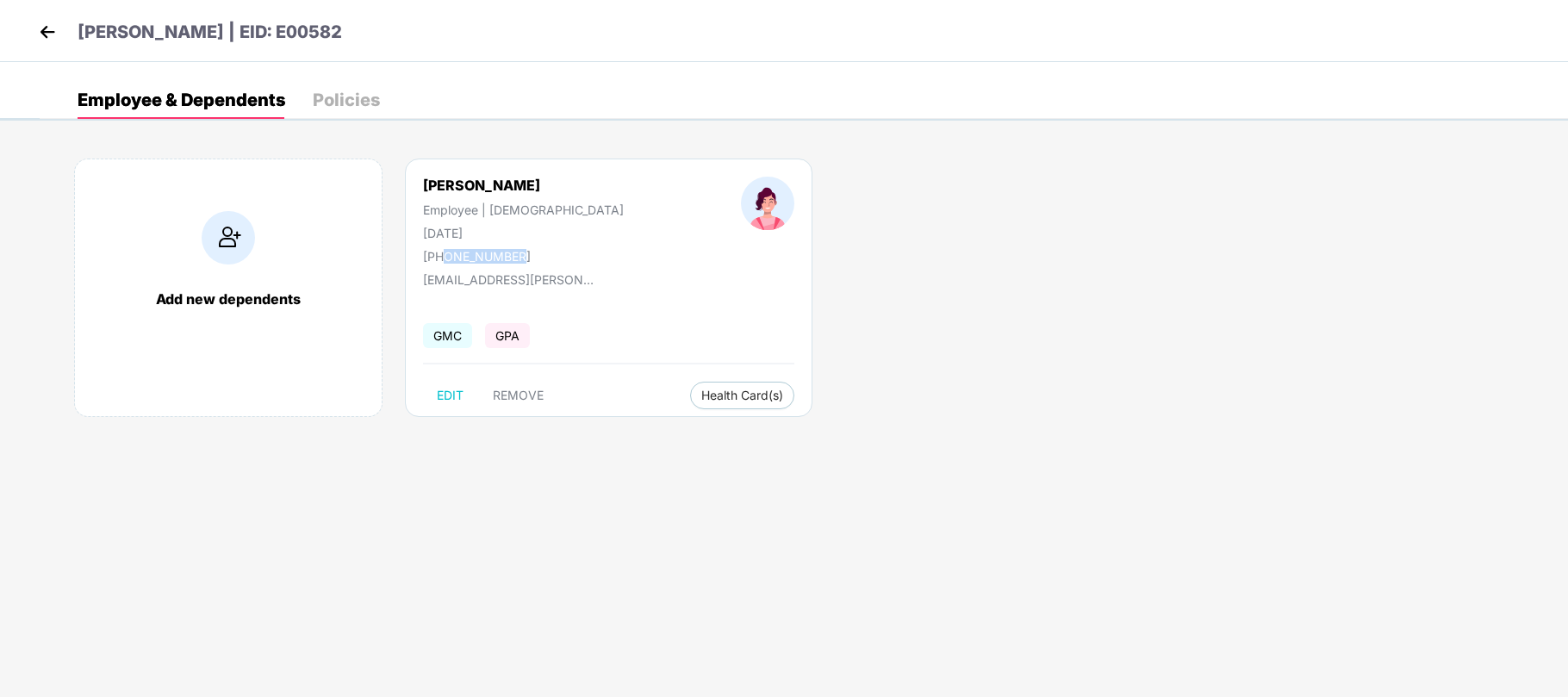
drag, startPoint x: 521, startPoint y: 255, endPoint x: 445, endPoint y: 260, distance: 76.2
click at [445, 260] on div "[PHONE_NUMBER]" at bounding box center [523, 256] width 201 height 15
copy div "9920727380"
click at [43, 35] on img at bounding box center [48, 32] width 26 height 26
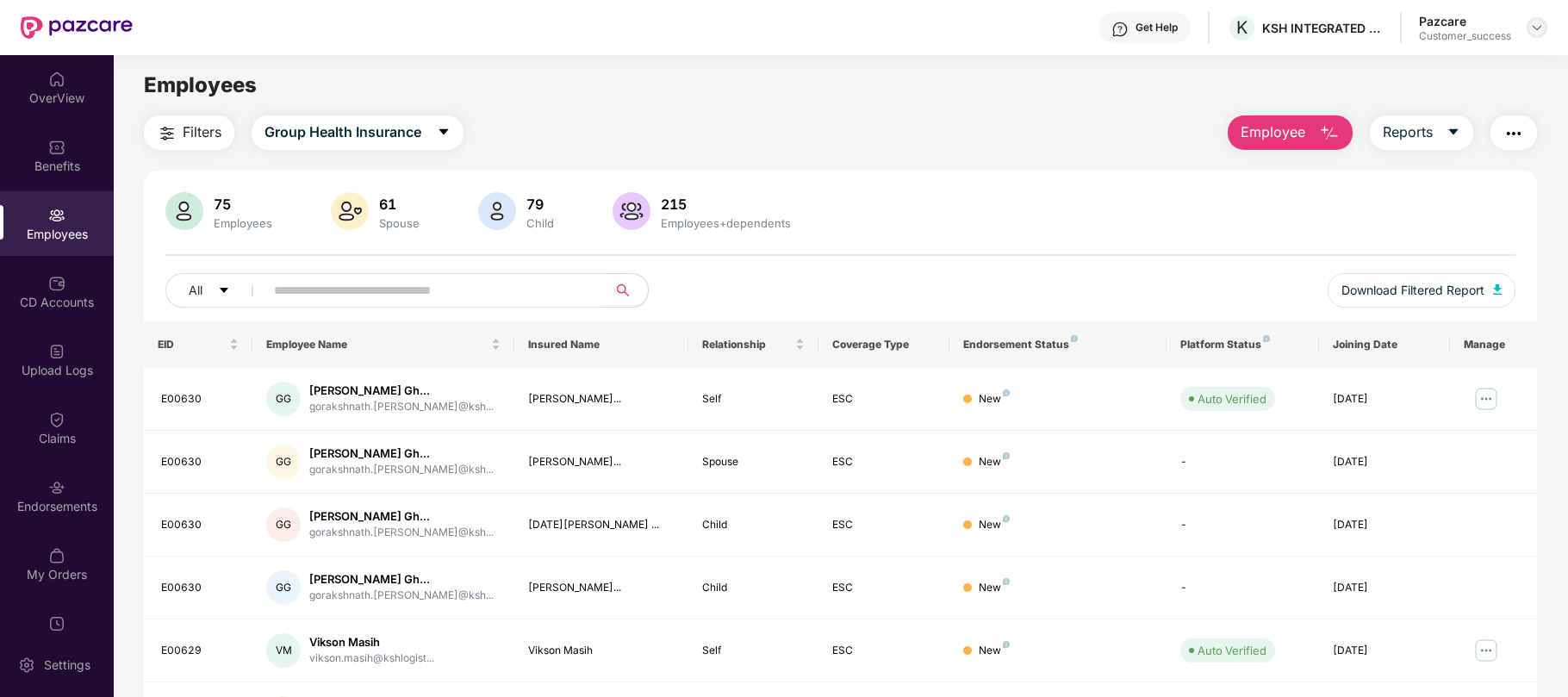
click at [1537, 31] on img at bounding box center [1537, 28] width 14 height 14
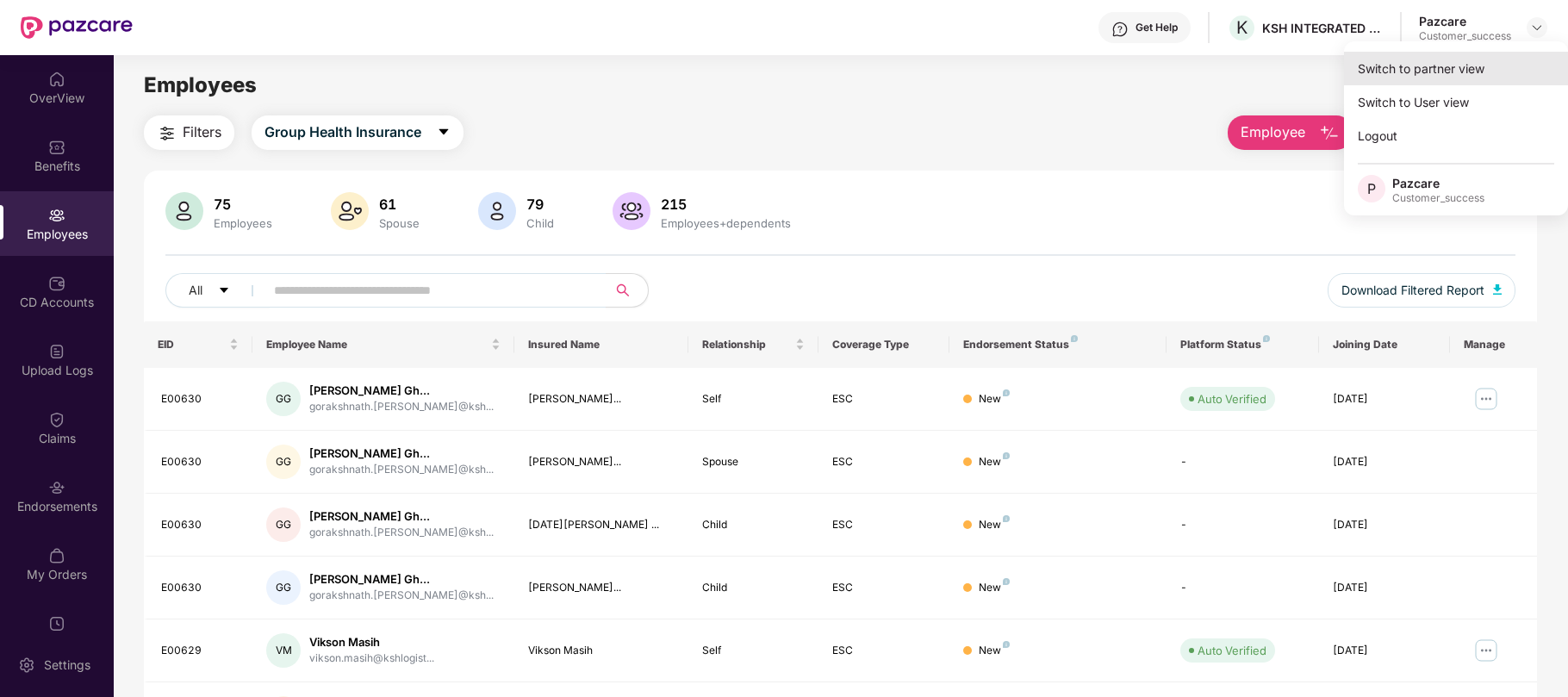
click at [1414, 74] on div "Switch to partner view" at bounding box center [1456, 68] width 224 height 34
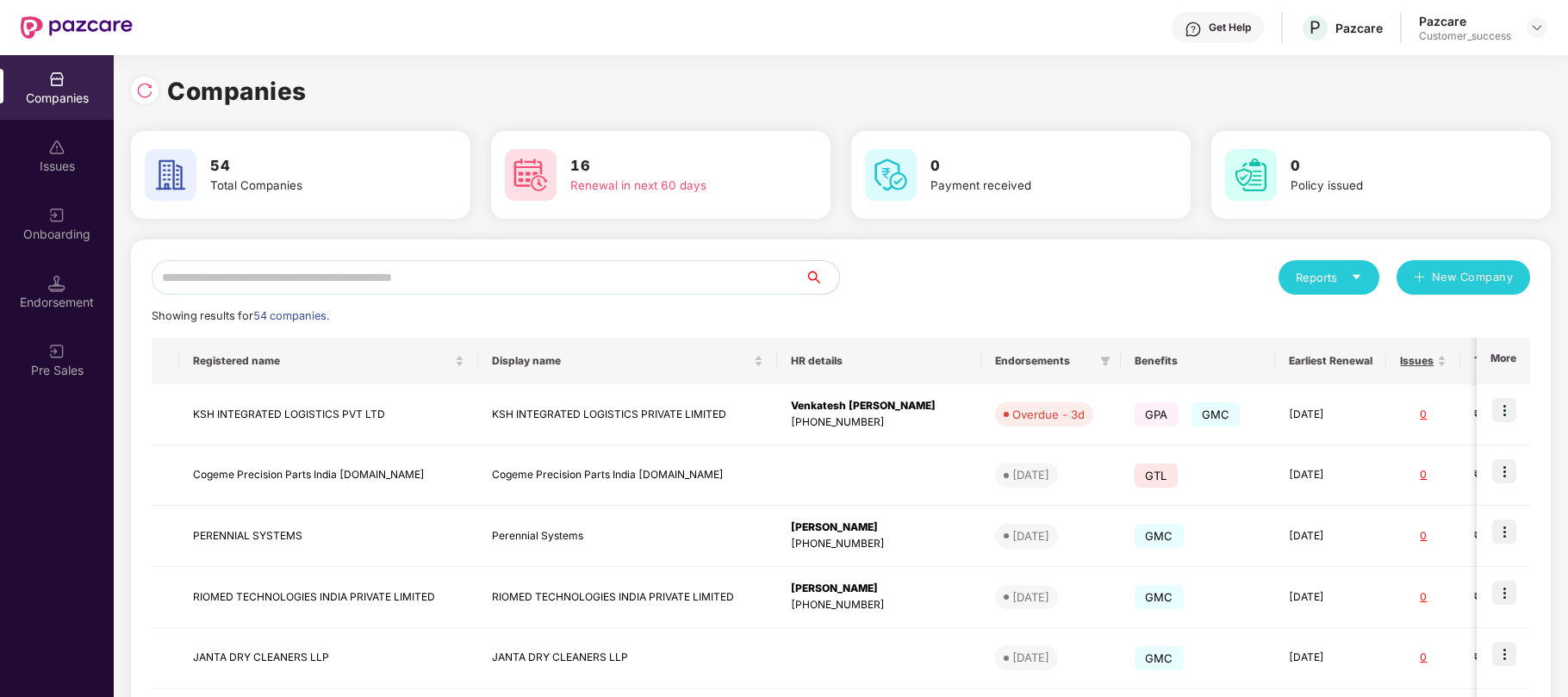
click at [616, 276] on input "text" at bounding box center [478, 278] width 653 height 35
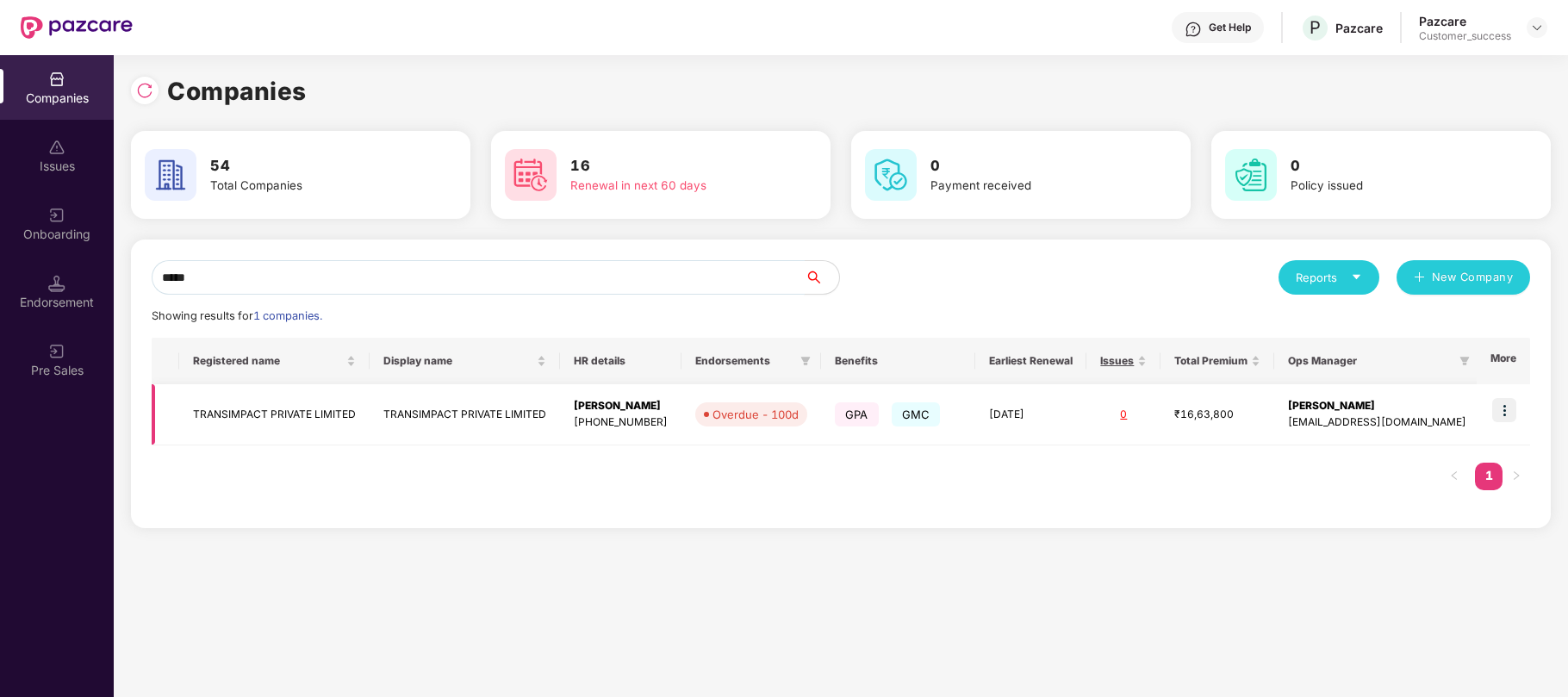
type input "*****"
click at [1507, 408] on img at bounding box center [1505, 410] width 24 height 24
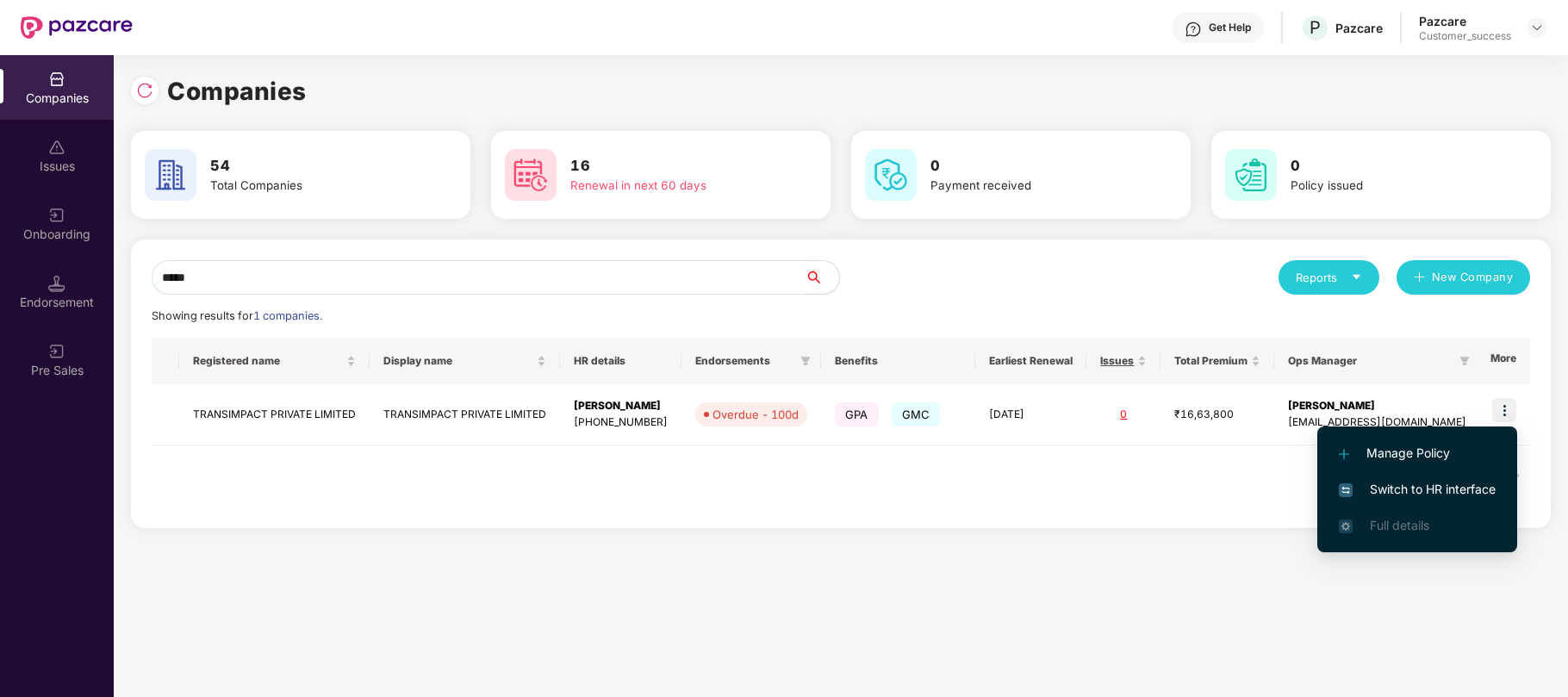
click at [1396, 486] on span "Switch to HR interface" at bounding box center [1417, 489] width 157 height 19
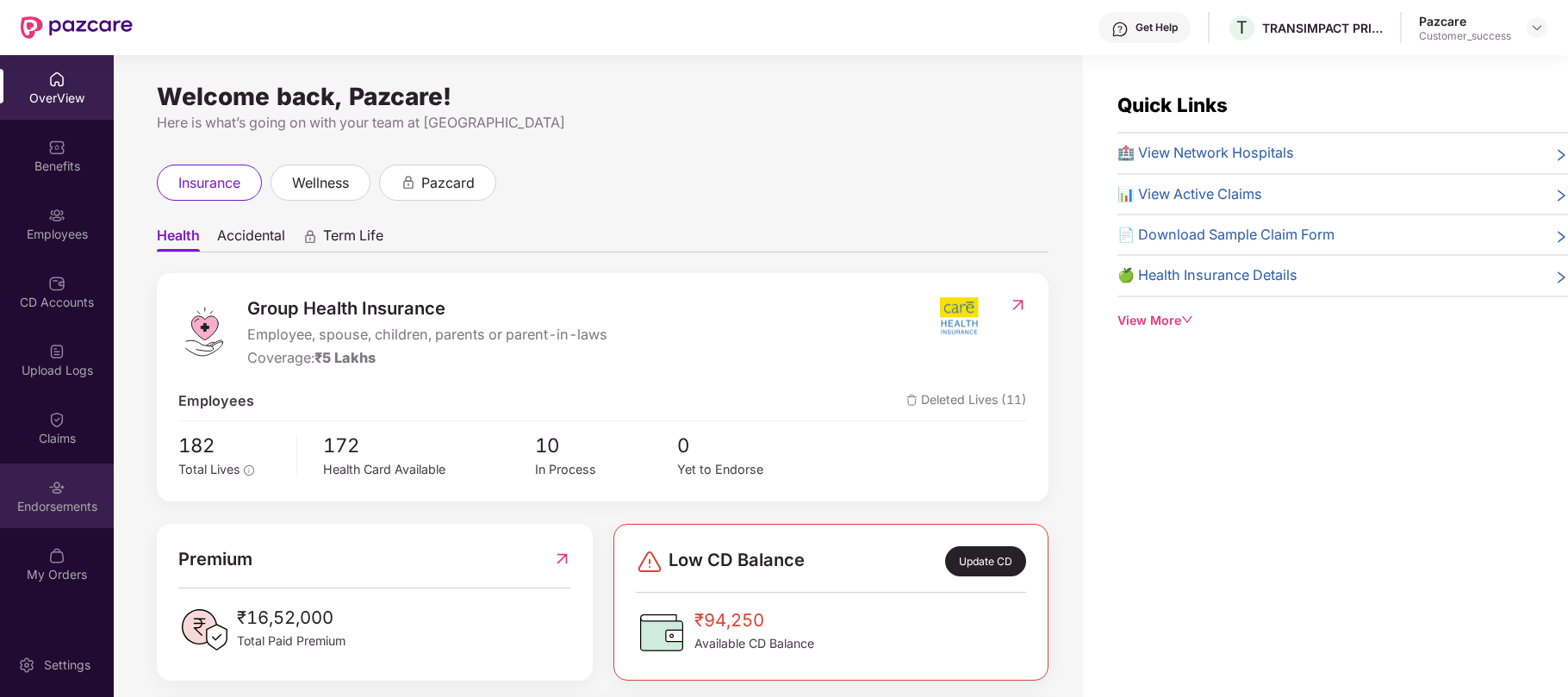
click at [58, 479] on img at bounding box center [56, 487] width 17 height 17
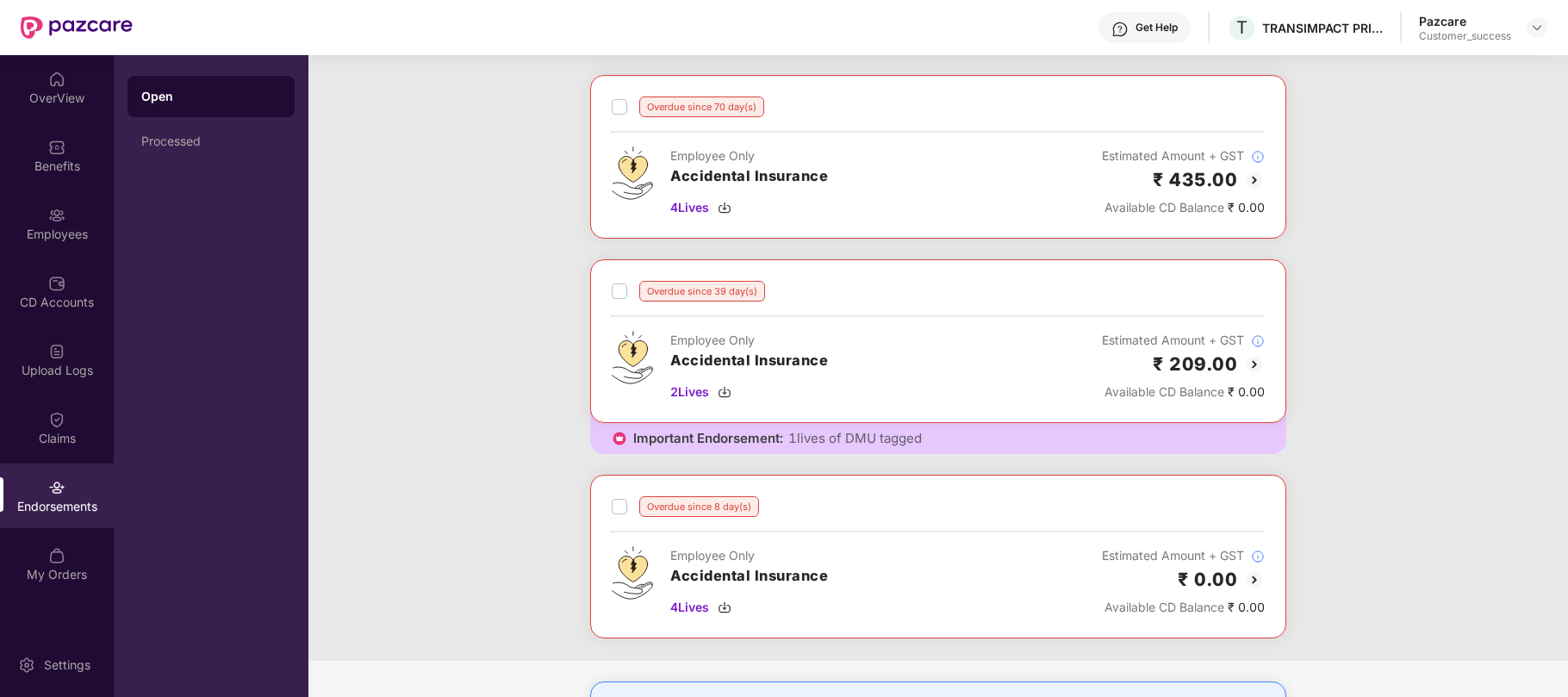
scroll to position [404, 0]
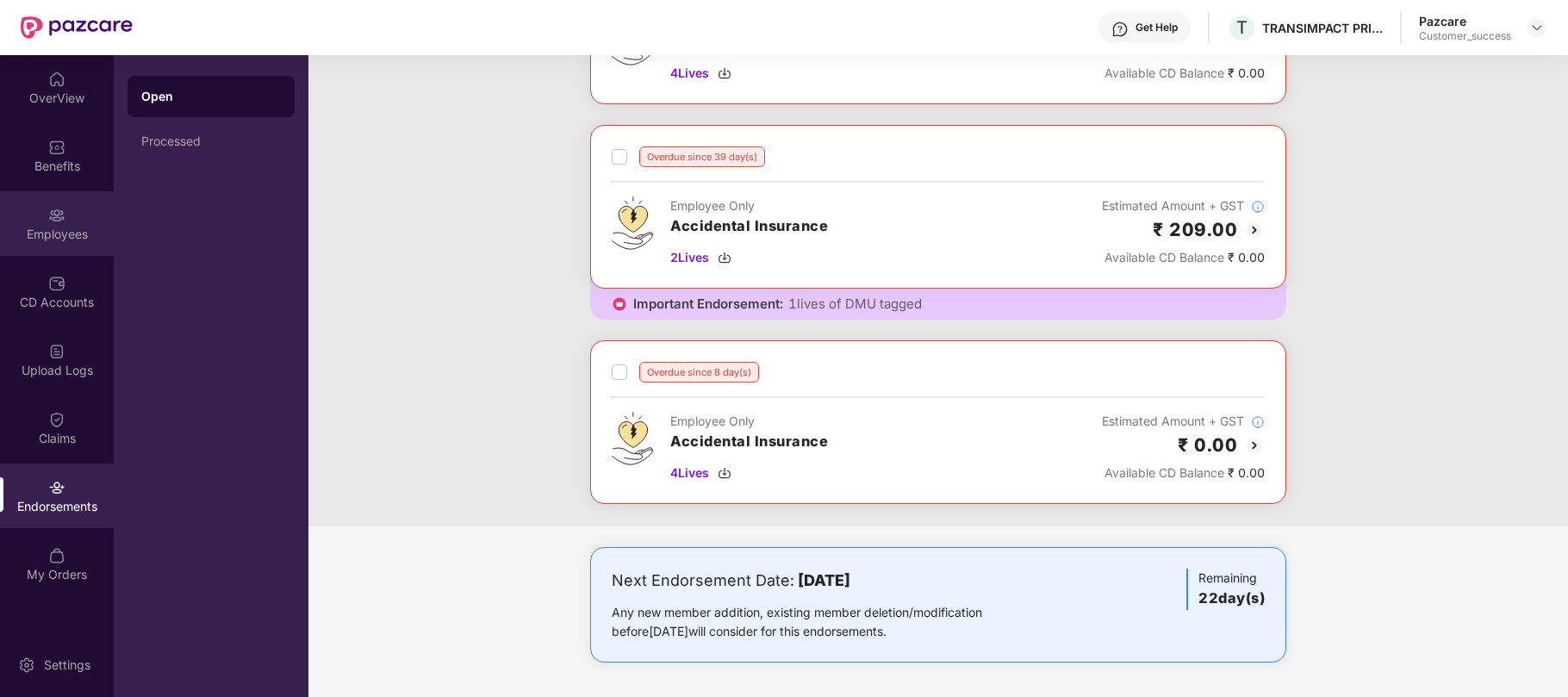
click at [56, 224] on div "Employees" at bounding box center [56, 223] width 114 height 64
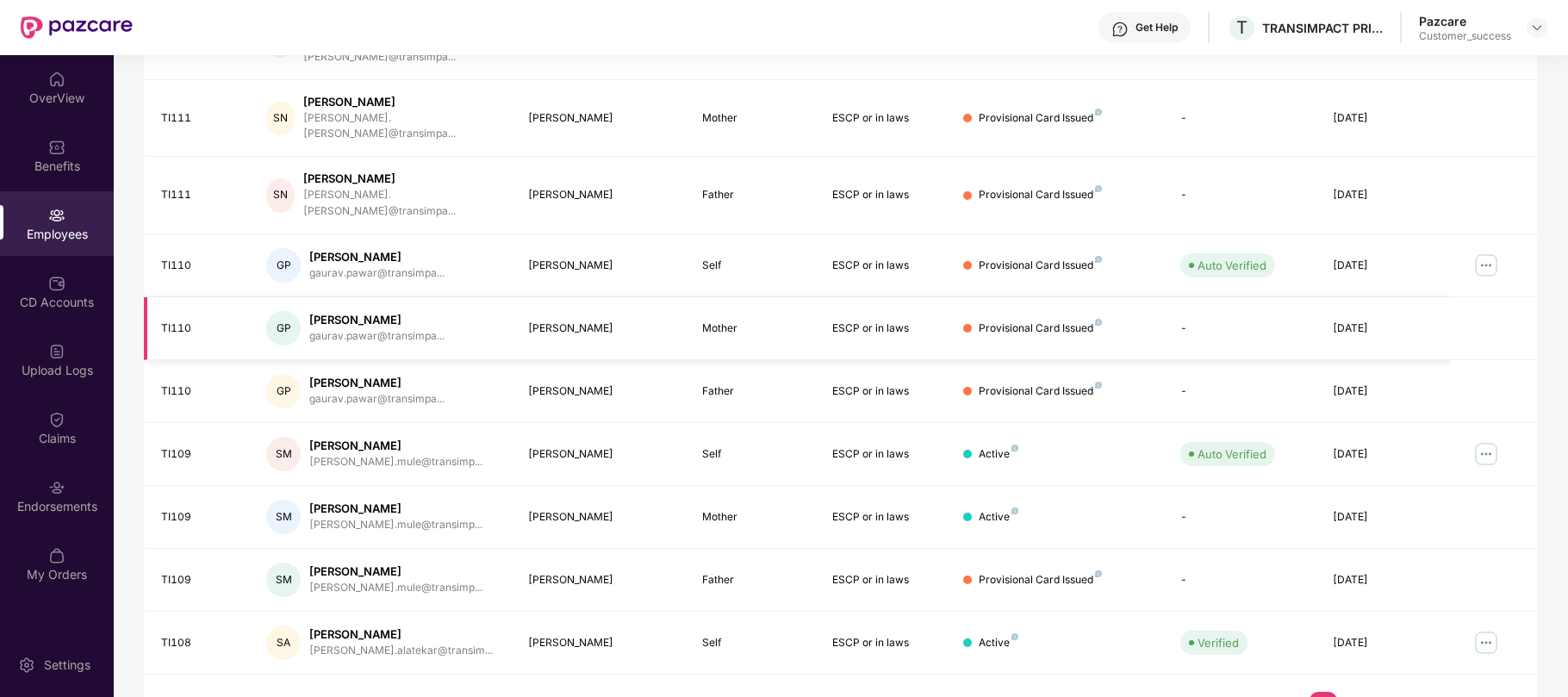
scroll to position [0, 0]
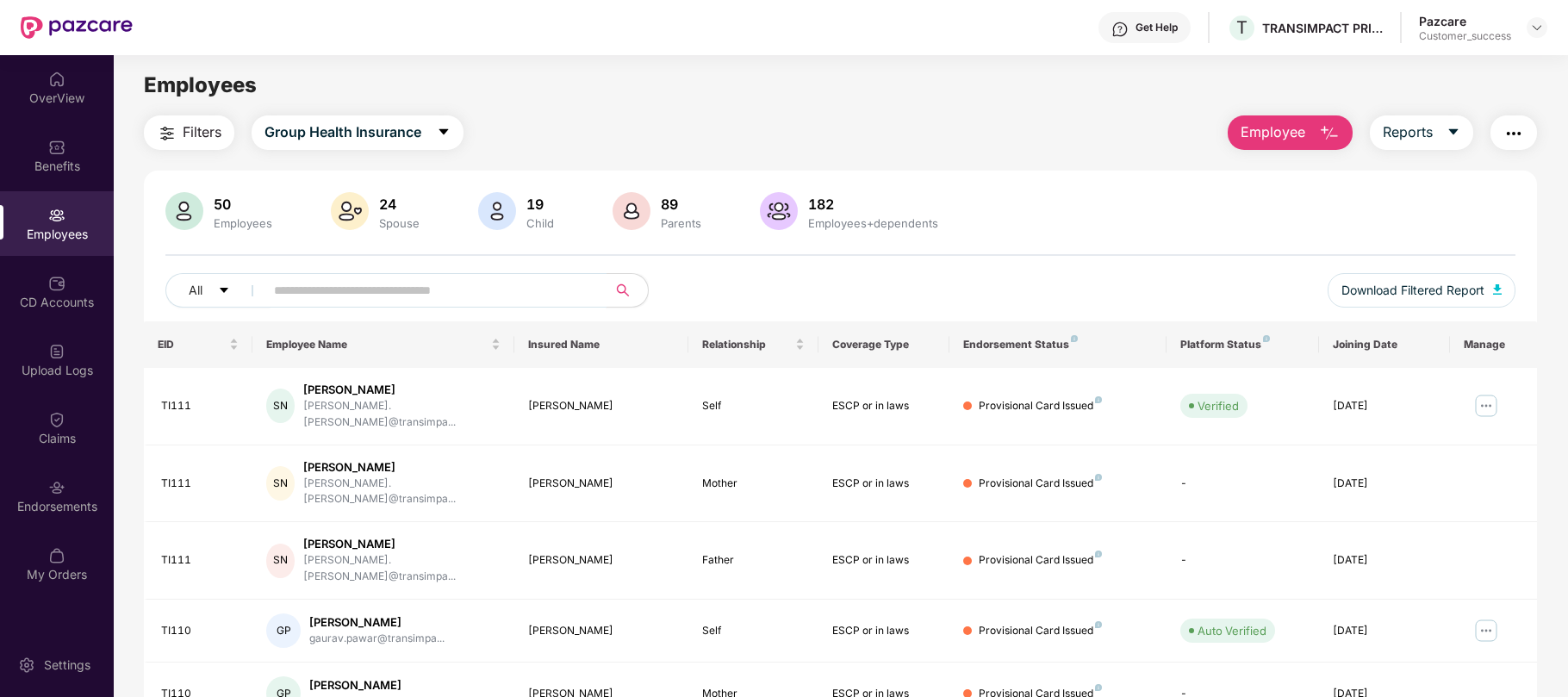
click at [457, 290] on input "text" at bounding box center [428, 290] width 309 height 26
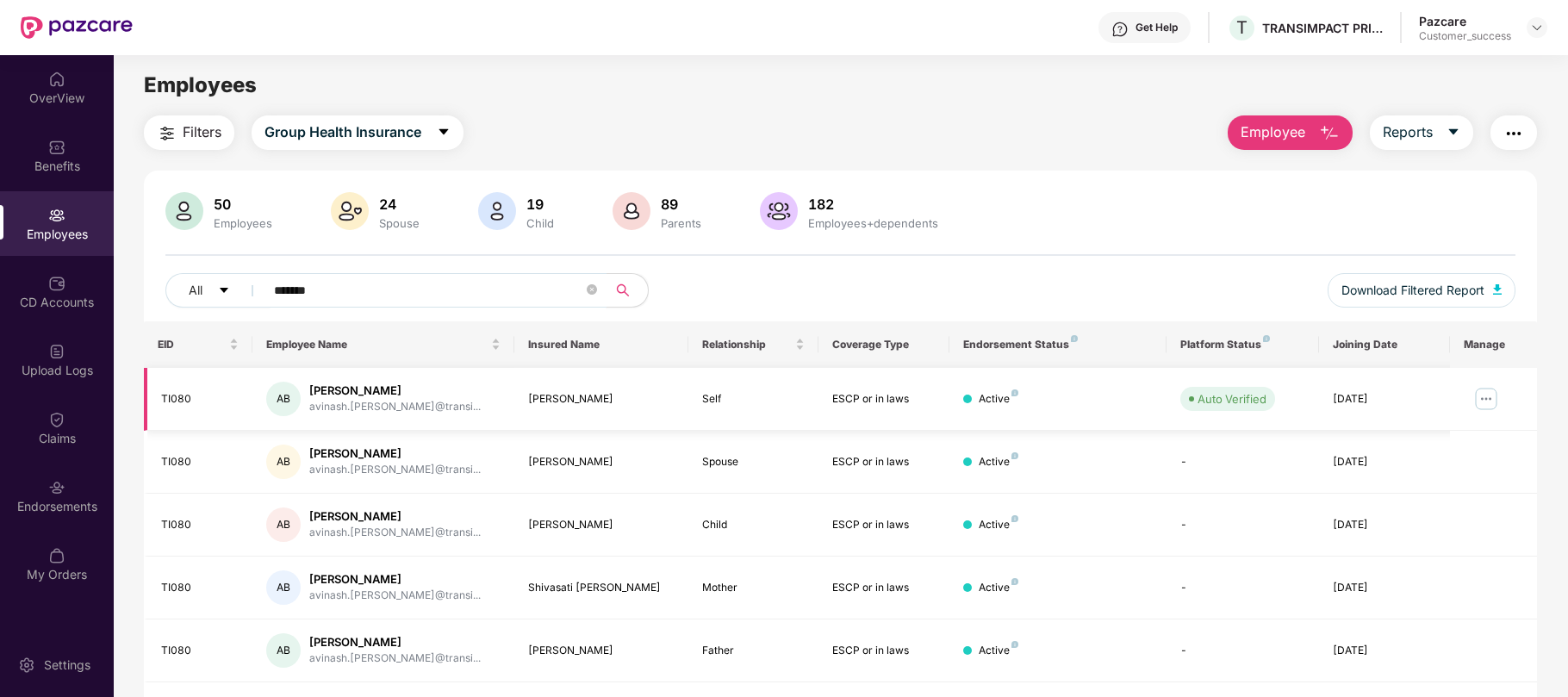
type input "*******"
click at [1487, 406] on img at bounding box center [1487, 400] width 28 height 28
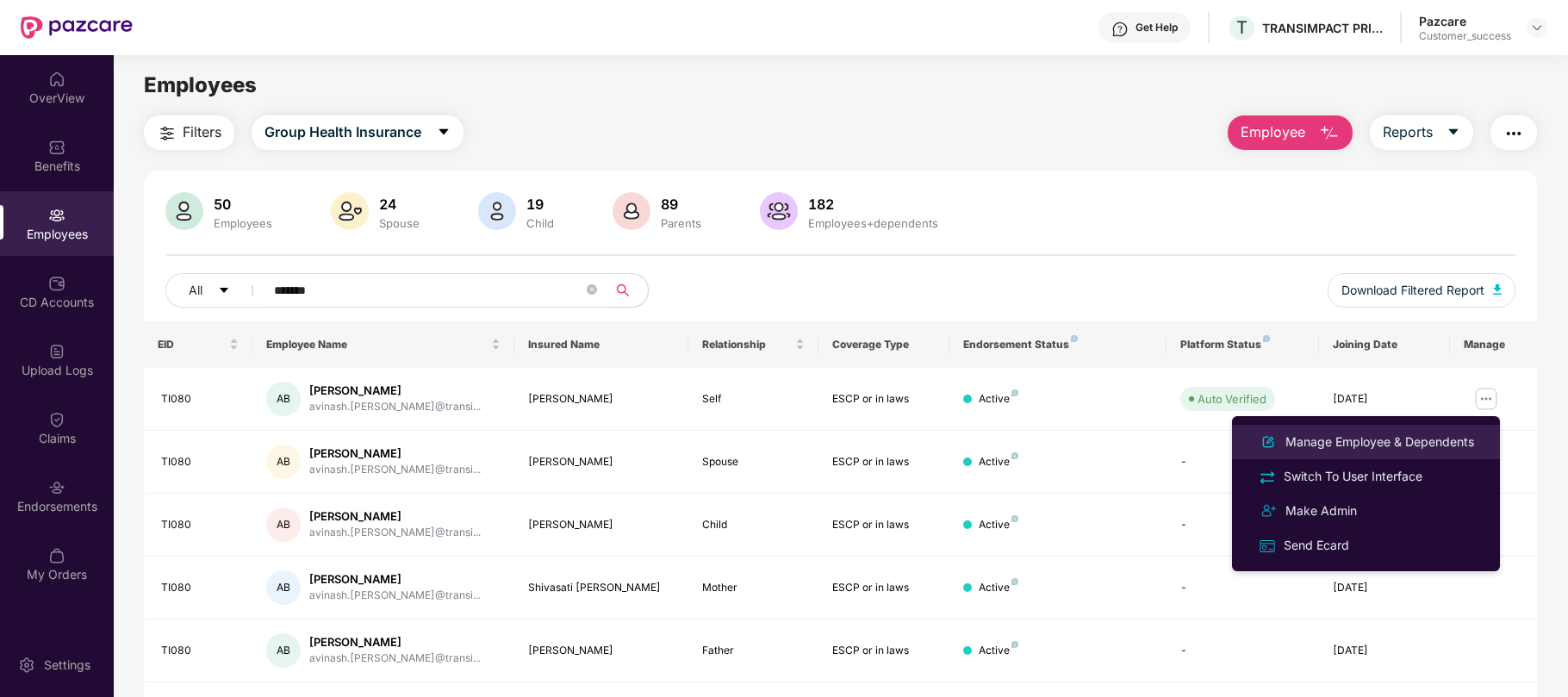
click at [1394, 441] on div "Manage Employee & Dependents" at bounding box center [1380, 441] width 195 height 19
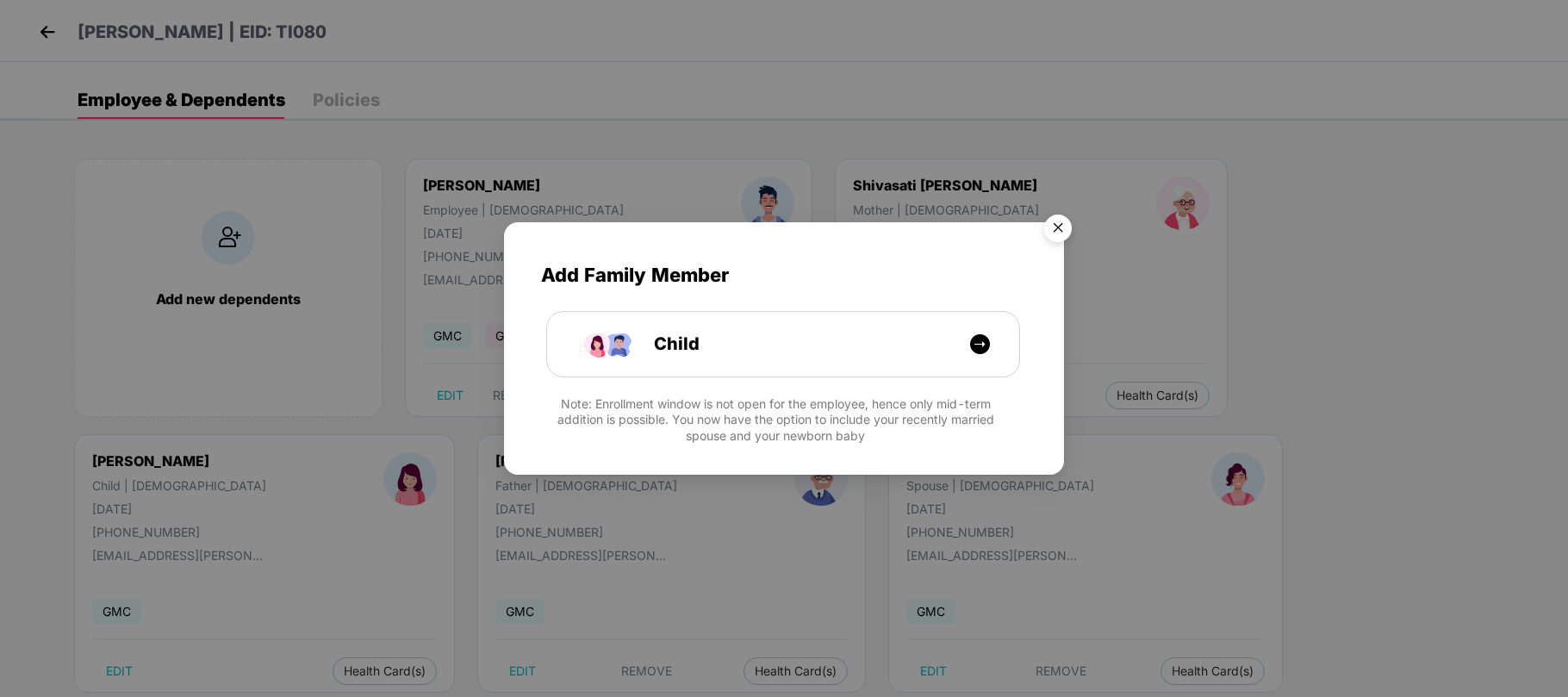
click at [1066, 229] on img "Close" at bounding box center [1058, 231] width 49 height 49
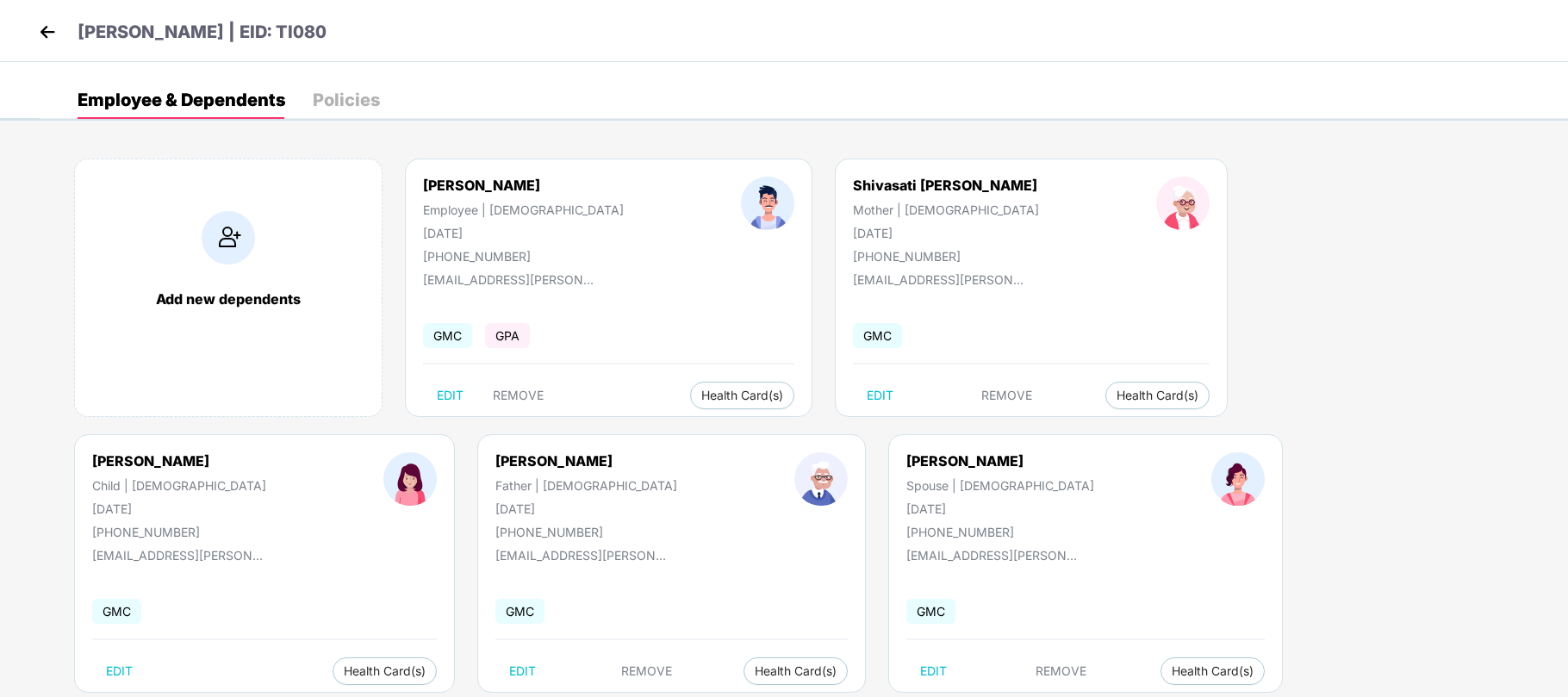
drag, startPoint x: 325, startPoint y: 31, endPoint x: 231, endPoint y: 29, distance: 94.0
click at [231, 29] on div "[PERSON_NAME] | EID: TI080" at bounding box center [784, 31] width 1568 height 62
copy p "EID: TI080"
drag, startPoint x: 1204, startPoint y: 188, endPoint x: 1106, endPoint y: 177, distance: 98.6
click at [325, 452] on div "[PERSON_NAME] Child | [DEMOGRAPHIC_DATA] [DATE] [PHONE_NUMBER]" at bounding box center [179, 496] width 291 height 87
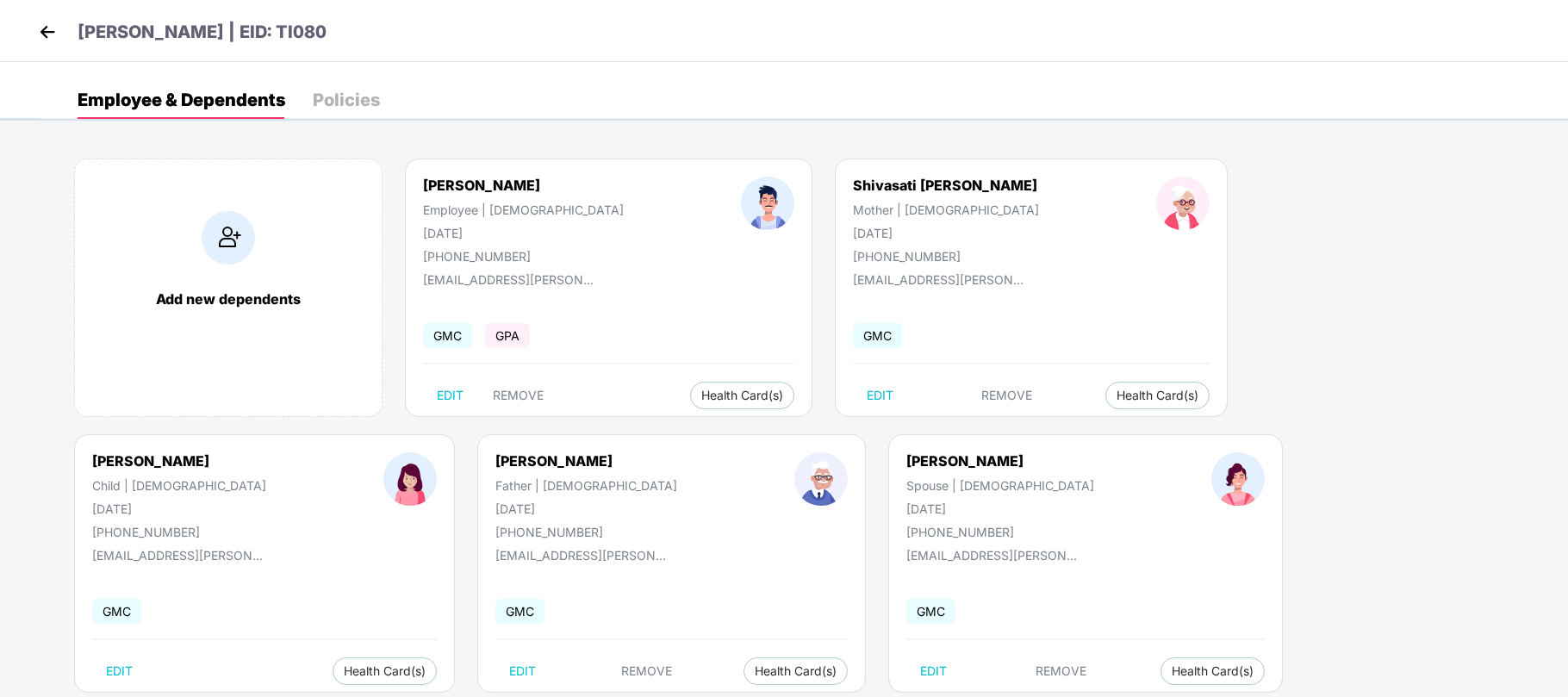
copy div "[PERSON_NAME]"
